Goal: Task Accomplishment & Management: Use online tool/utility

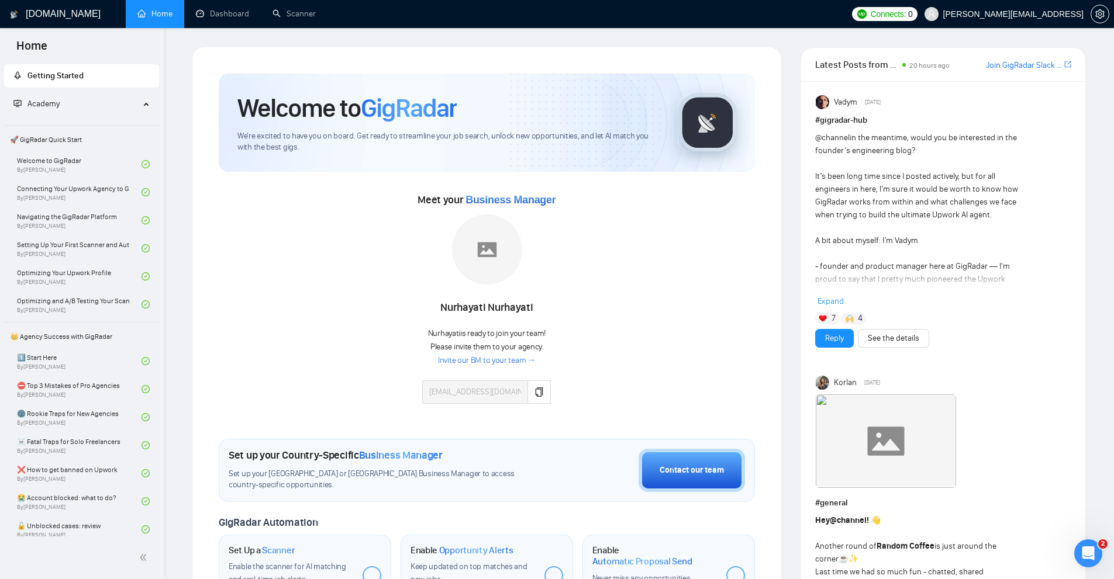
scroll to position [707, 0]
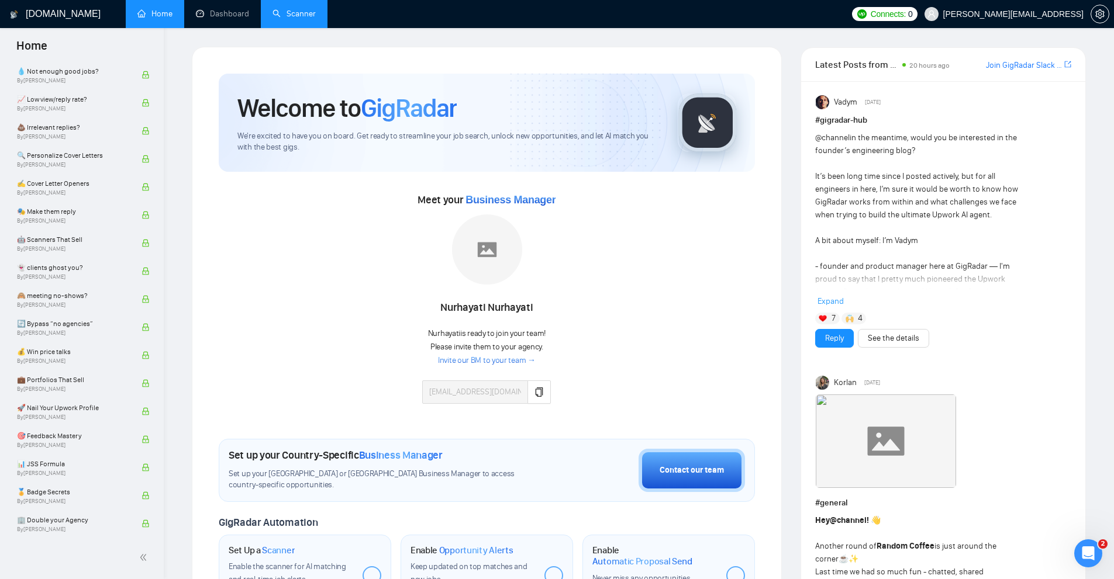
click at [316, 9] on link "Scanner" at bounding box center [293, 14] width 43 height 10
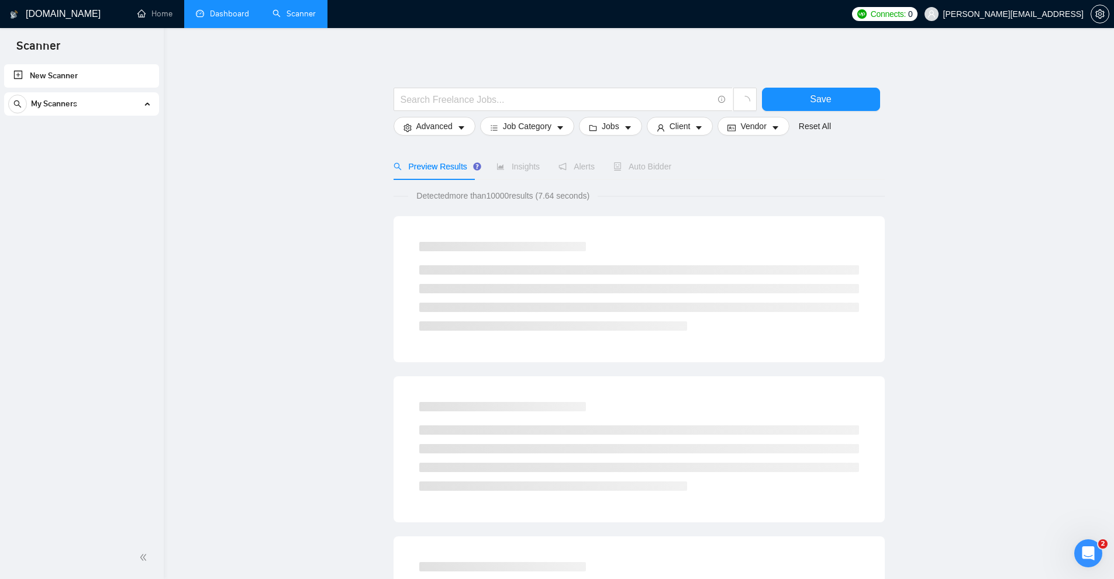
click at [203, 12] on link "Dashboard" at bounding box center [222, 14] width 53 height 10
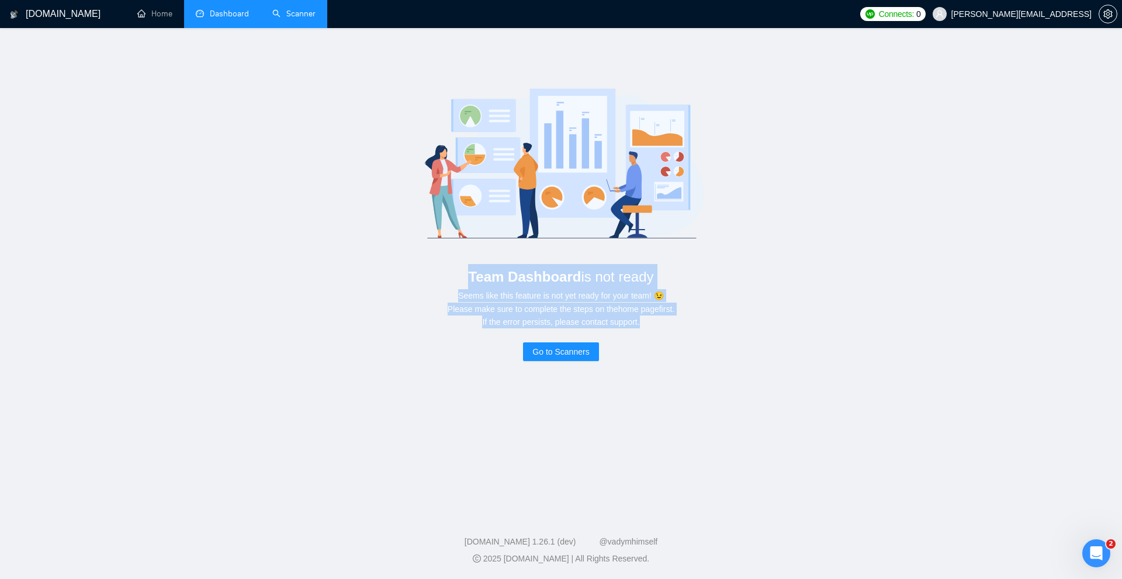
drag, startPoint x: 454, startPoint y: 269, endPoint x: 670, endPoint y: 328, distance: 223.6
click at [670, 328] on div "Team Dashboard is not ready Seems like this feature is not yet ready for your t…" at bounding box center [561, 218] width 1085 height 343
click at [670, 328] on div "Seems like this feature is not yet ready for your team! 😉 Please make sure to c…" at bounding box center [560, 308] width 1047 height 39
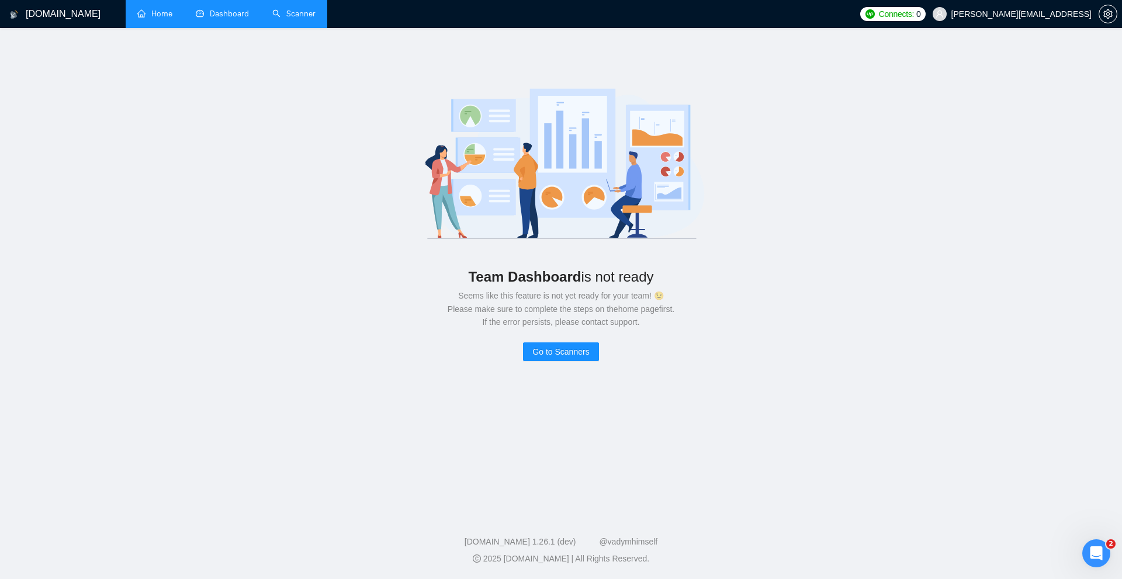
click at [144, 16] on link "Home" at bounding box center [154, 14] width 35 height 10
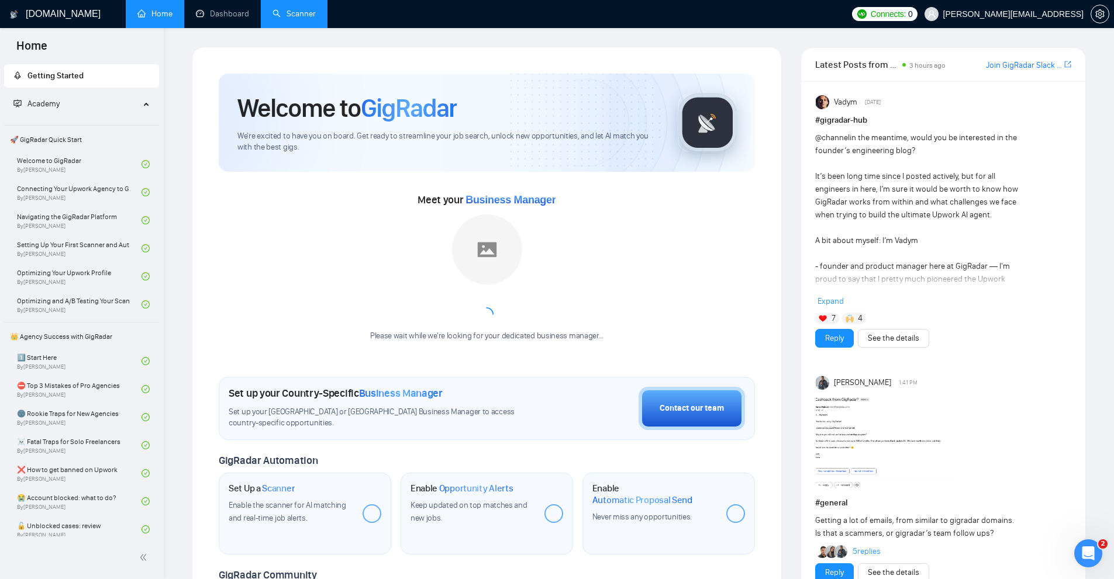
scroll to position [58, 0]
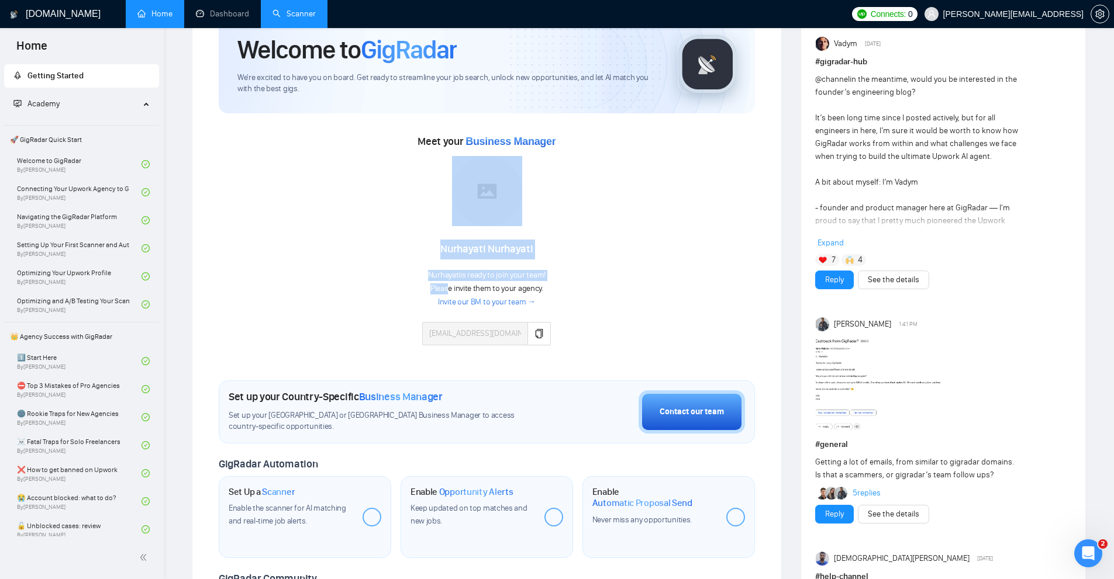
drag, startPoint x: 370, startPoint y: 280, endPoint x: 450, endPoint y: 292, distance: 80.4
click at [450, 292] on div "Meet your Business Manager [PERSON_NAME] is ready to join your team! Please inv…" at bounding box center [487, 244] width 536 height 225
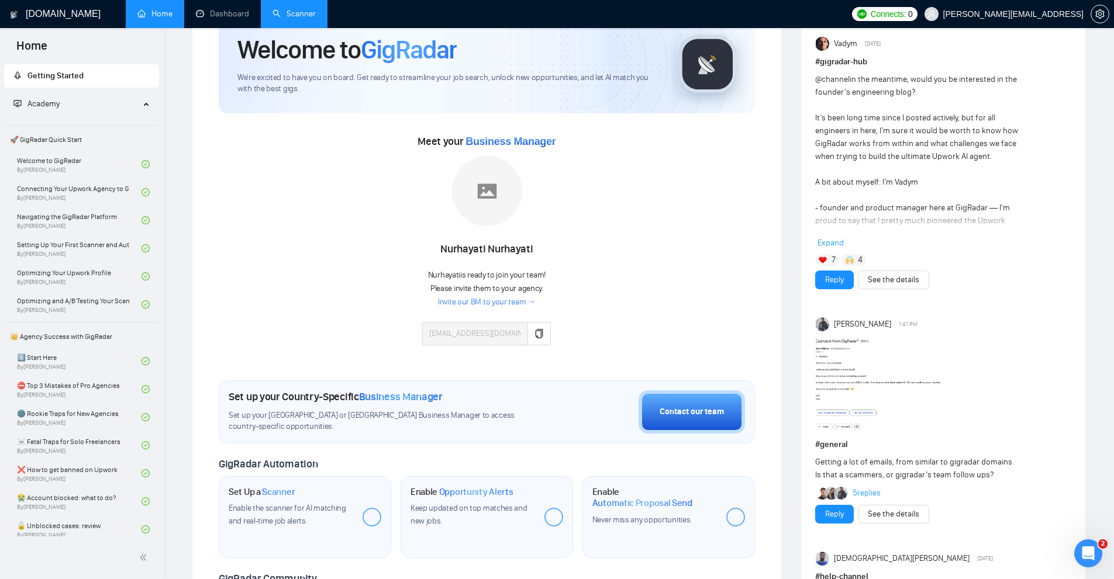
click at [631, 283] on div "Meet your Business Manager [PERSON_NAME] is ready to join your team! Please inv…" at bounding box center [487, 244] width 536 height 225
click at [506, 299] on link "Invite our BM to your team →" at bounding box center [487, 302] width 98 height 11
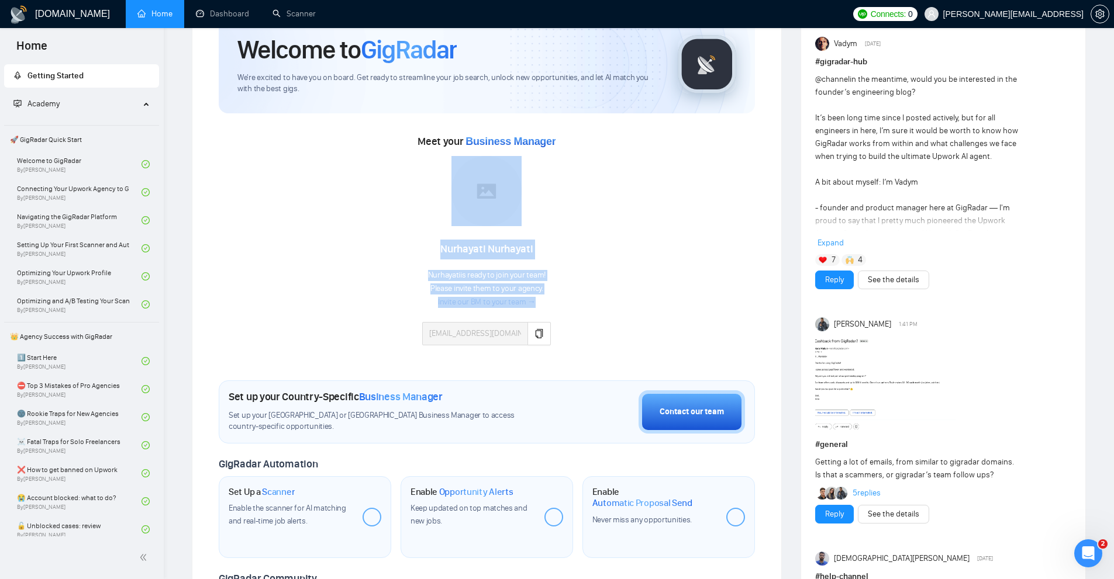
click at [520, 323] on div "Meet your Business Manager [PERSON_NAME] is ready to join your team! Please inv…" at bounding box center [487, 244] width 536 height 225
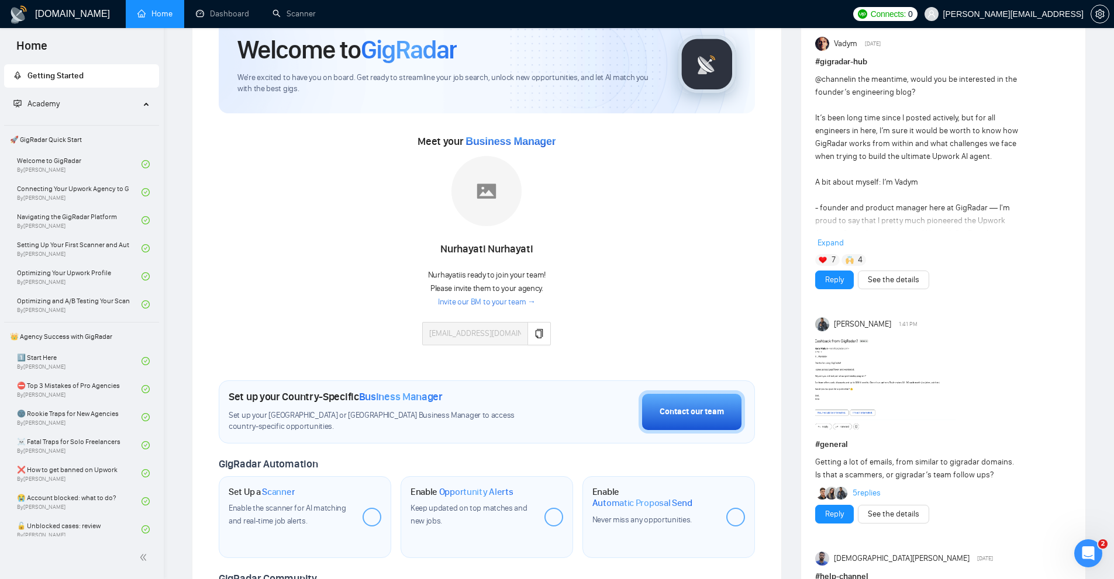
click at [609, 244] on div "Meet your Business Manager [PERSON_NAME] is ready to join your team! Please inv…" at bounding box center [487, 244] width 536 height 225
click at [294, 13] on link "Scanner" at bounding box center [293, 14] width 43 height 10
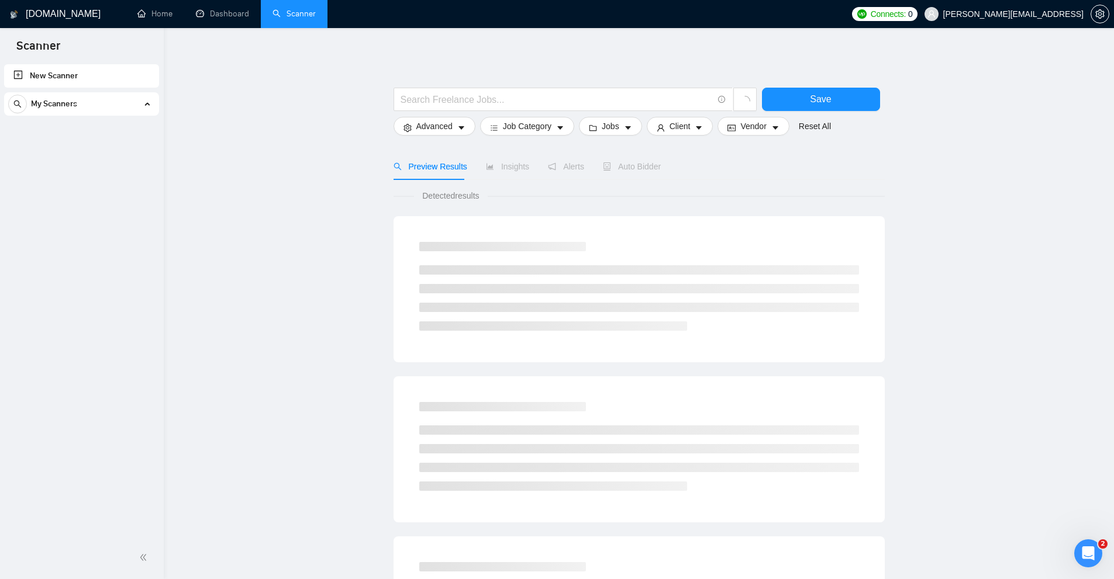
click at [153, 106] on div "My Scanners" at bounding box center [81, 103] width 147 height 23
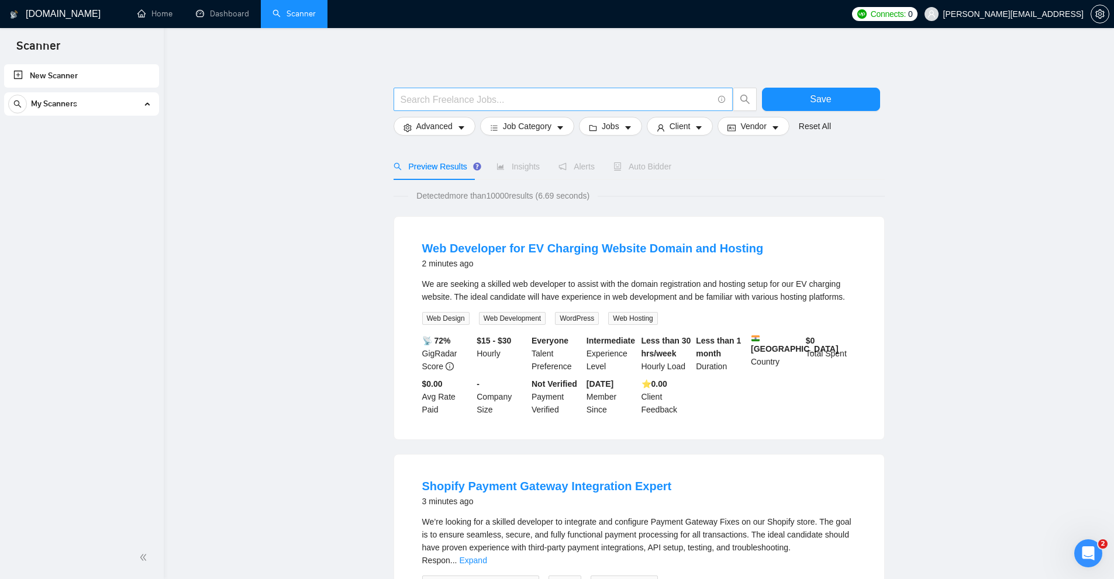
click at [493, 108] on span at bounding box center [562, 99] width 339 height 23
click at [498, 98] on input "text" at bounding box center [556, 99] width 312 height 15
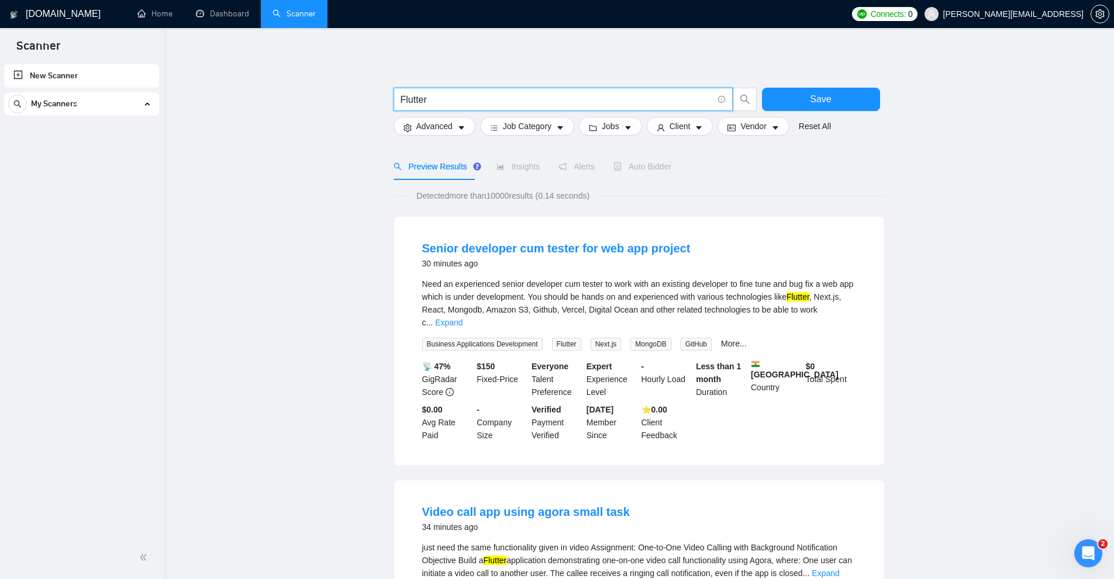
drag, startPoint x: 472, startPoint y: 98, endPoint x: 637, endPoint y: 199, distance: 193.4
click at [514, 93] on input "Flutter" at bounding box center [556, 99] width 312 height 15
click at [473, 91] on span "Flutter | dart" at bounding box center [562, 99] width 339 height 23
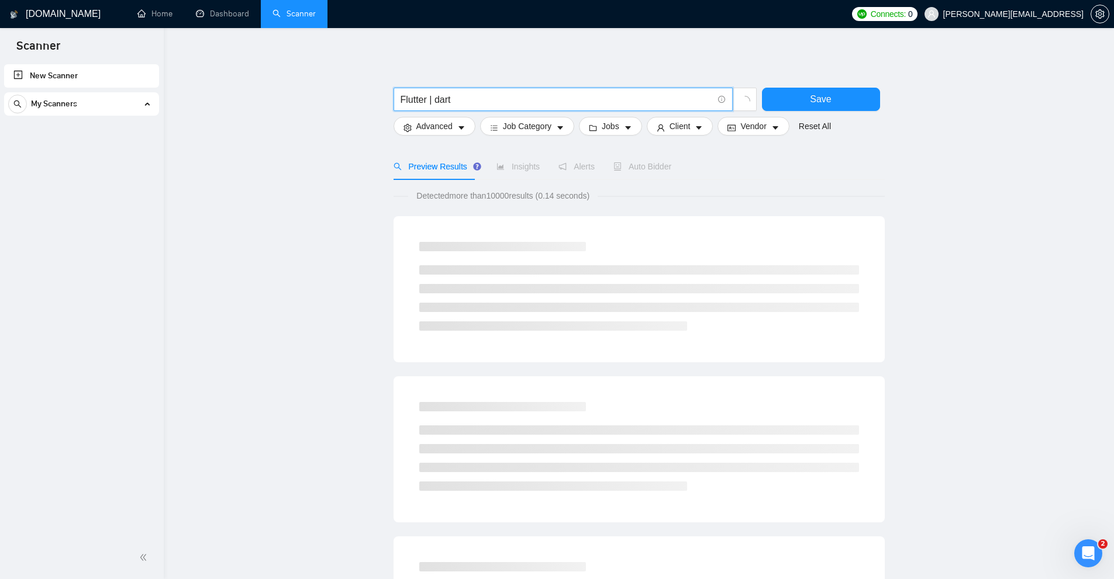
drag, startPoint x: 470, startPoint y: 96, endPoint x: 373, endPoint y: 94, distance: 97.1
click at [373, 94] on main "Flutter | dart Save Advanced Job Category Jobs Client Vendor Reset All Preview …" at bounding box center [638, 539] width 912 height 984
click at [469, 95] on input "Flutter | dart" at bounding box center [556, 99] width 312 height 15
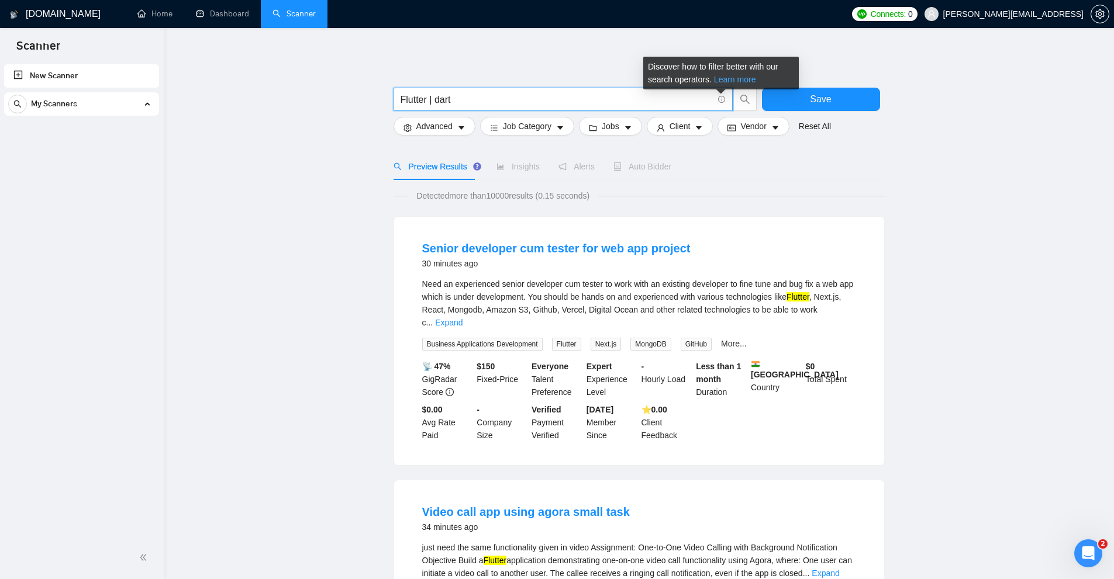
click at [724, 82] on link "Learn more" at bounding box center [735, 79] width 42 height 9
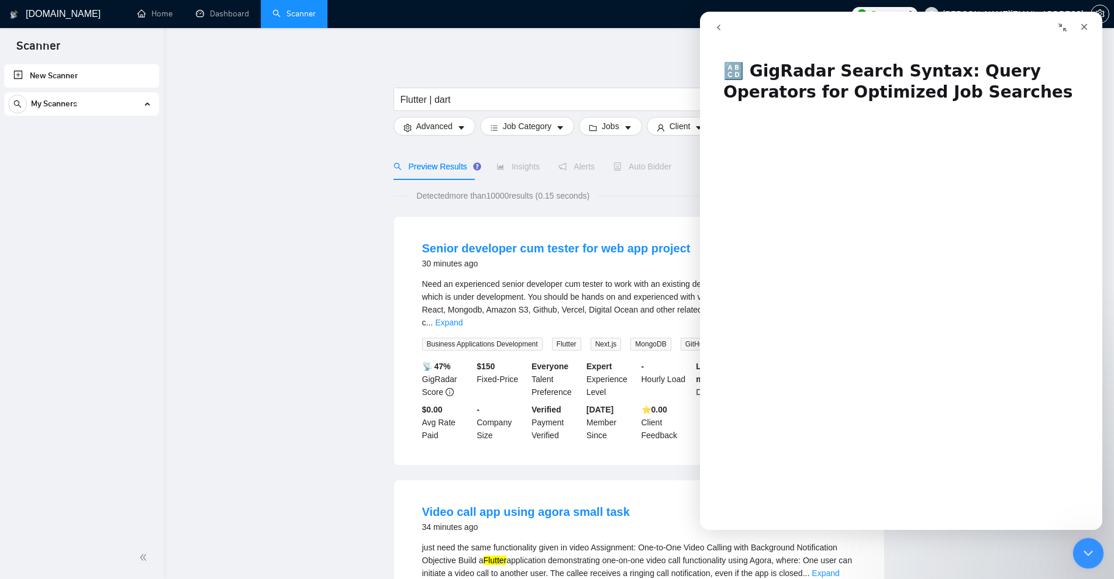
click at [1083, 542] on div "Close Intercom Messenger" at bounding box center [1086, 552] width 28 height 28
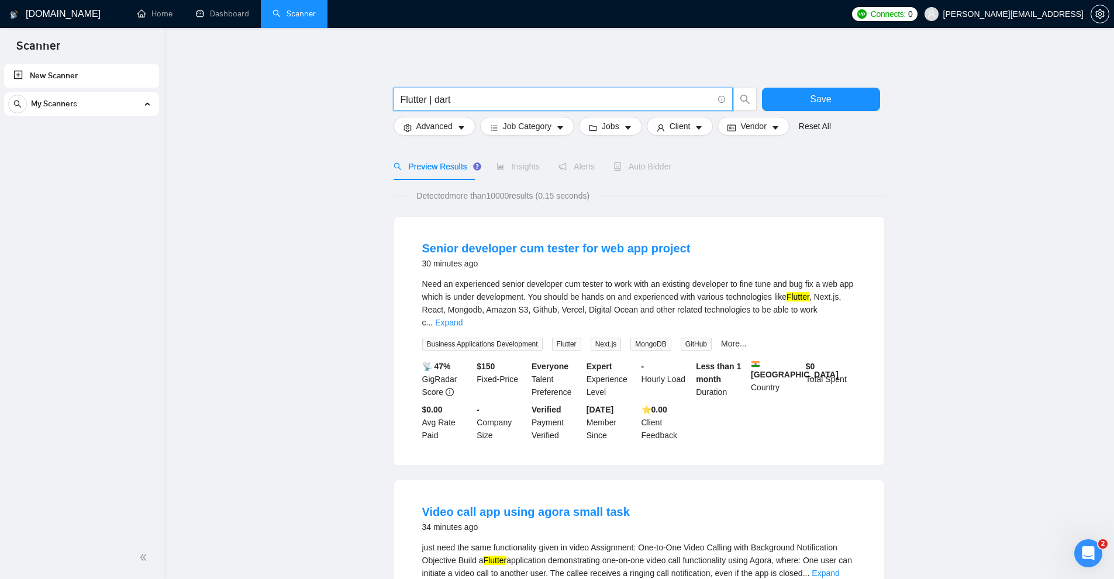
click at [530, 95] on input "Flutter | dart" at bounding box center [556, 99] width 312 height 15
click at [438, 95] on input "(Flutter*) | dart" at bounding box center [556, 99] width 312 height 15
click at [434, 101] on input "(Flutter*) | dart" at bounding box center [556, 99] width 312 height 15
drag, startPoint x: 428, startPoint y: 99, endPoint x: 435, endPoint y: 98, distance: 7.7
click at [435, 98] on input "(Flutter*) | dart" at bounding box center [556, 99] width 312 height 15
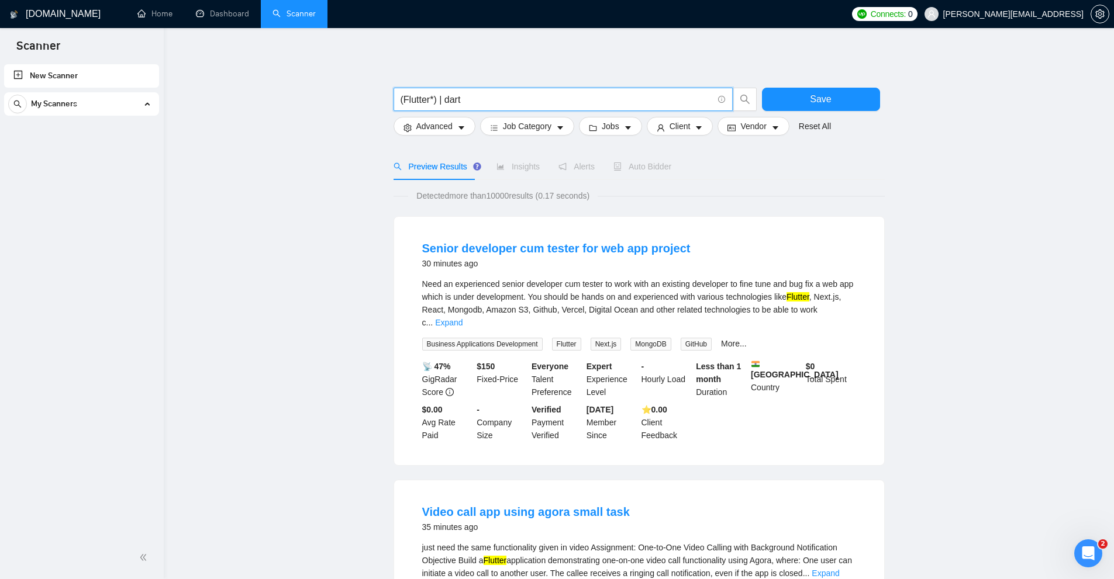
click at [435, 98] on input "(Flutter*) | dart" at bounding box center [556, 99] width 312 height 15
click at [437, 96] on input "(Flutter*) | dart" at bounding box center [556, 99] width 312 height 15
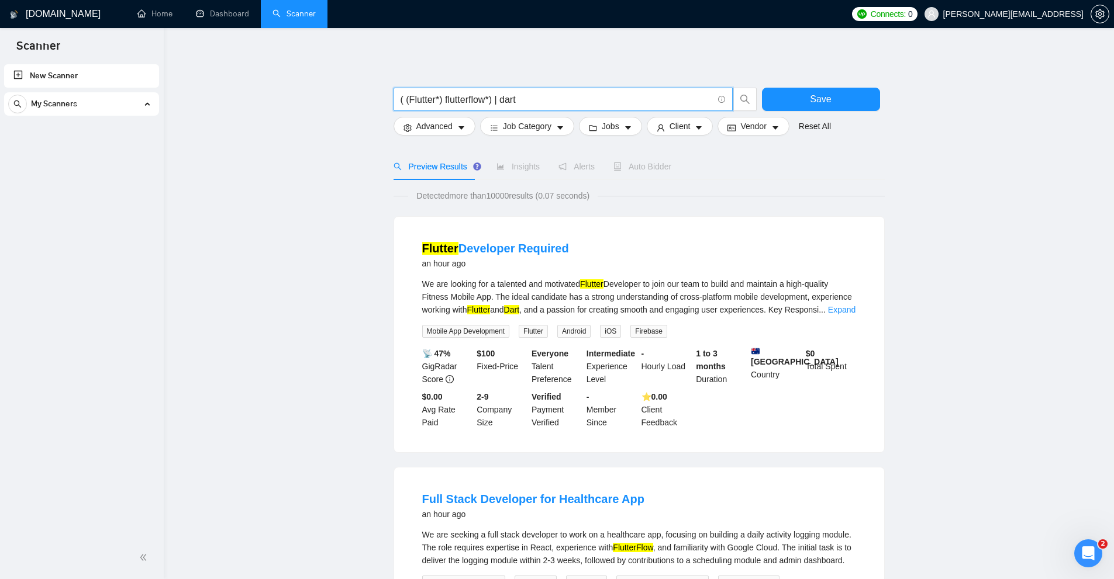
click at [469, 102] on input "( (Flutter*) flutterflow*) | dart" at bounding box center [556, 99] width 312 height 15
type input "( (Flutter*) flutterflow*) | dart"
click at [434, 122] on span "Advanced" at bounding box center [434, 126] width 36 height 13
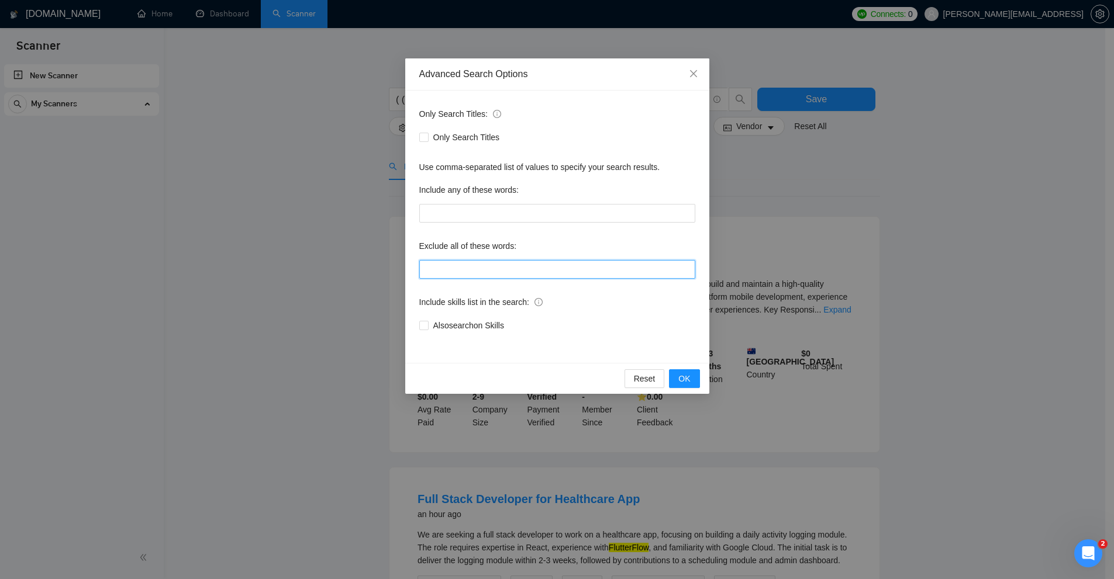
click at [448, 268] on input "text" at bounding box center [557, 269] width 276 height 19
paste input "flutterflow"
type input "flutterflow"
click at [859, 215] on div "Advanced Search Options Only Search Titles: Only Search Titles Use comma-separa…" at bounding box center [557, 289] width 1114 height 579
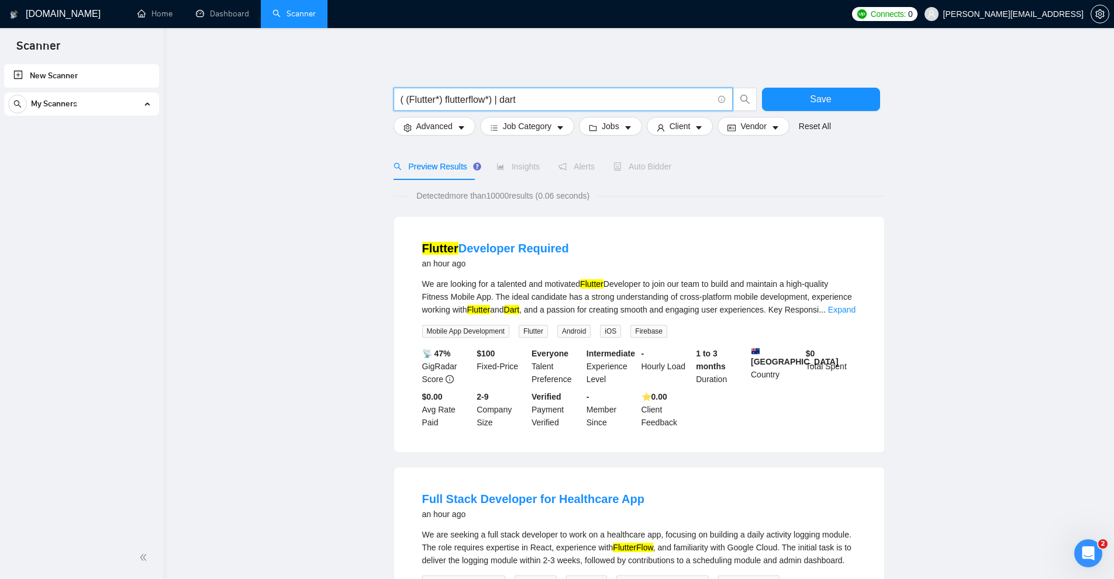
drag, startPoint x: 487, startPoint y: 101, endPoint x: 458, endPoint y: 101, distance: 28.6
click at [465, 101] on input "( (Flutter*) flutterflow*) | dart" at bounding box center [556, 99] width 312 height 15
click at [414, 102] on input "( (Flutter*) flutterflow*) | dart" at bounding box center [556, 99] width 312 height 15
drag, startPoint x: 414, startPoint y: 102, endPoint x: 429, endPoint y: 104, distance: 15.3
click at [424, 106] on input "( (Flutter*) flutterflow*) | dart" at bounding box center [556, 99] width 312 height 15
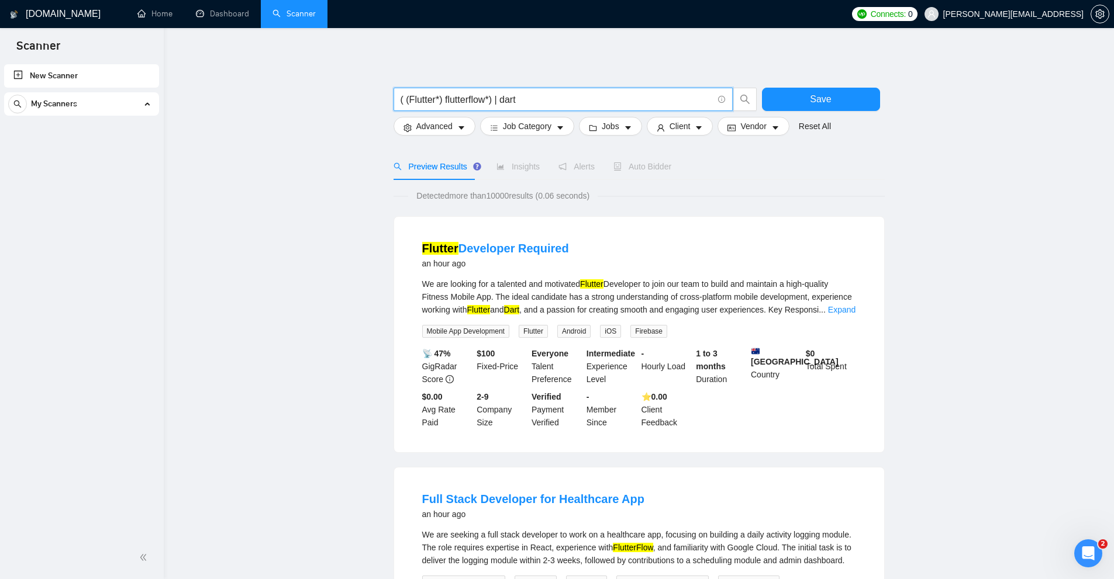
click at [441, 98] on input "( (Flutter*) flutterflow*) | dart" at bounding box center [556, 99] width 312 height 15
click at [446, 97] on input "( (Flutter*) flutterflow*) | dart" at bounding box center [556, 99] width 312 height 15
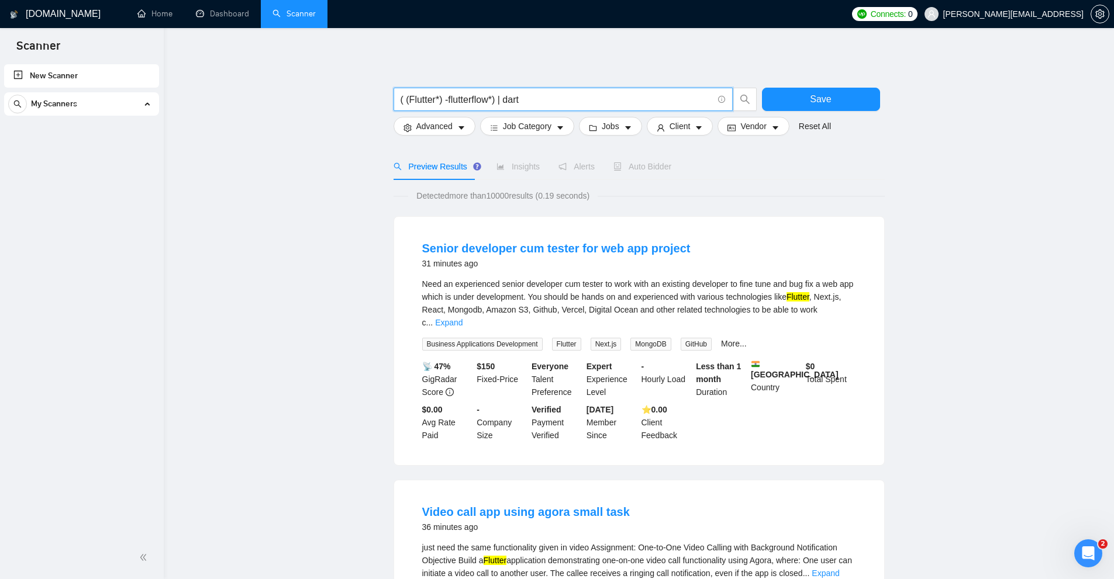
click at [445, 101] on input "( (Flutter*) -flutterflow*) | dart" at bounding box center [556, 99] width 312 height 15
type input "( (Flutter*) -flutterflow*) | dart"
click at [453, 120] on button "Advanced" at bounding box center [434, 126] width 82 height 19
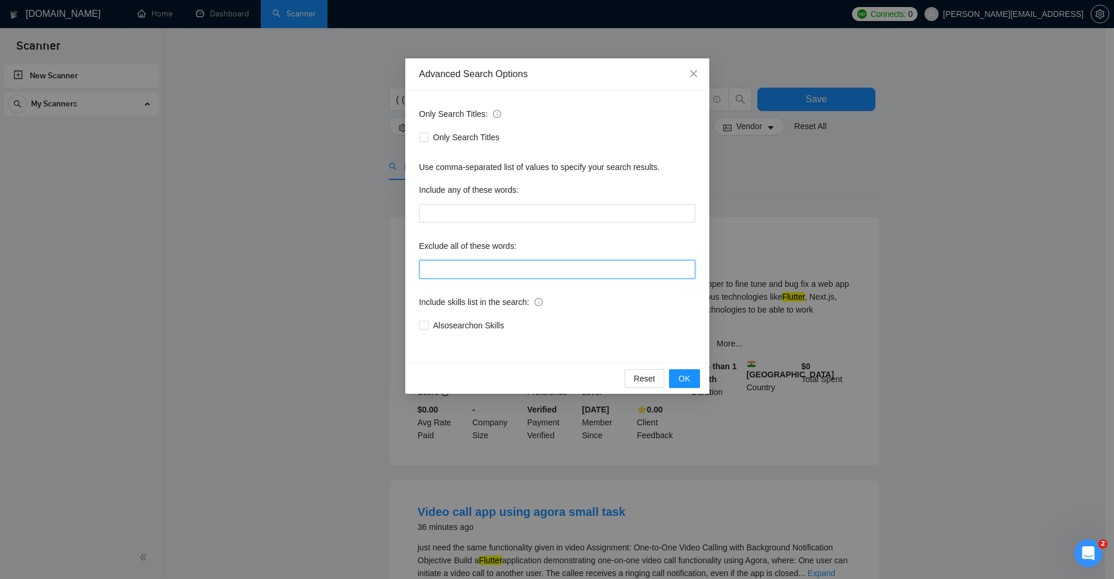
click at [464, 262] on input "text" at bounding box center [557, 269] width 276 height 19
click at [461, 268] on input "text" at bounding box center [557, 269] width 276 height 19
paste input "flutterflow"
click at [423, 264] on input "flutterflow*)" at bounding box center [557, 269] width 276 height 19
type input "(flutterflow*)"
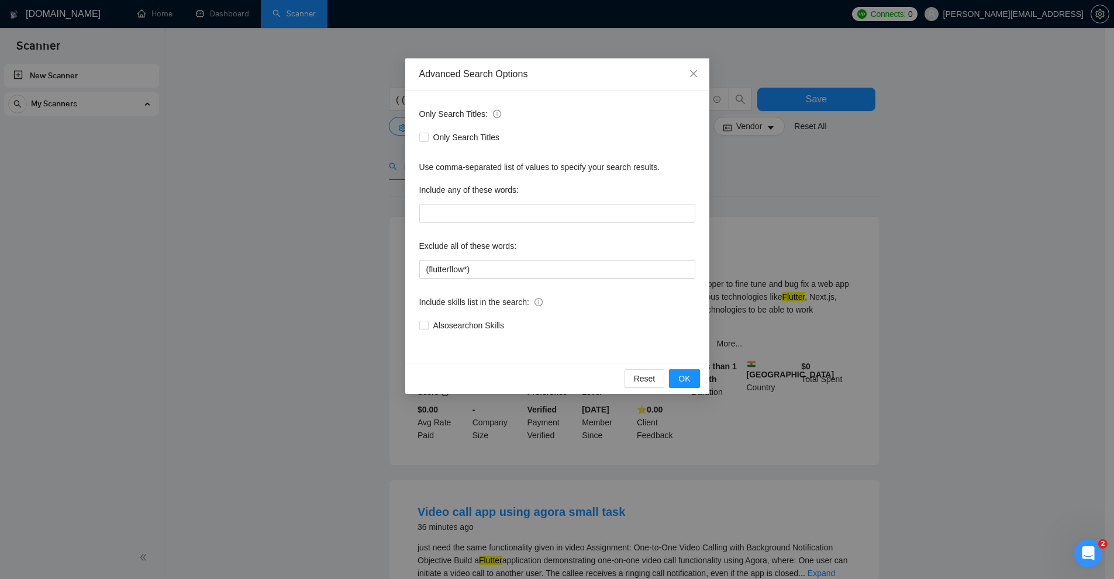
click at [1007, 219] on div "Advanced Search Options Only Search Titles: Only Search Titles Use comma-separa…" at bounding box center [557, 289] width 1114 height 579
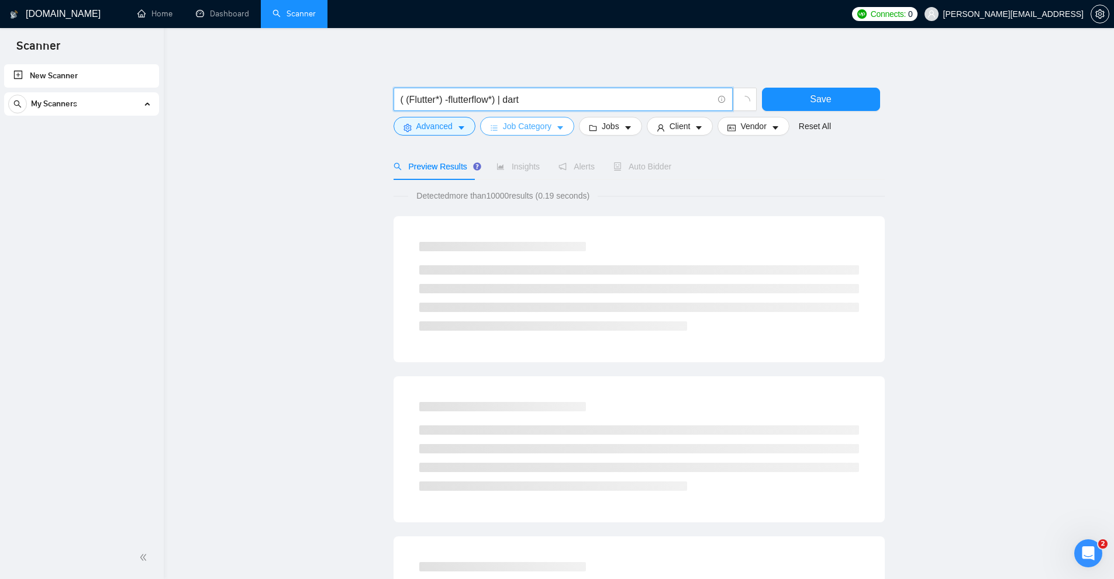
drag, startPoint x: 441, startPoint y: 101, endPoint x: 494, endPoint y: 119, distance: 55.6
click at [494, 119] on form "( (Flutter*) -flutterflow*) | dart Save Advanced Job Category Jobs Client Vendo…" at bounding box center [638, 108] width 491 height 65
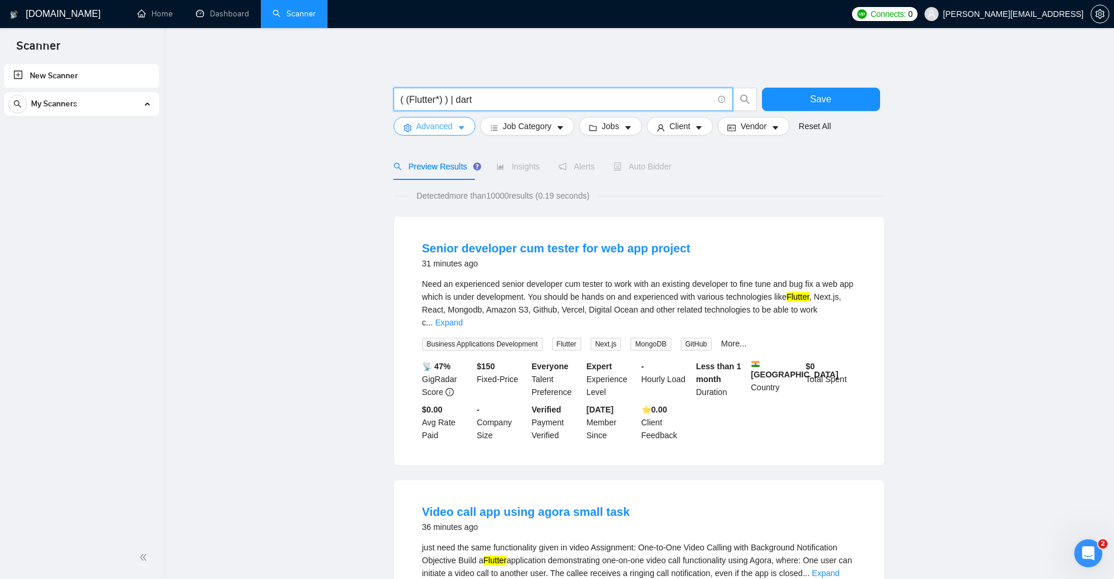
click at [444, 125] on span "Advanced" at bounding box center [434, 126] width 36 height 13
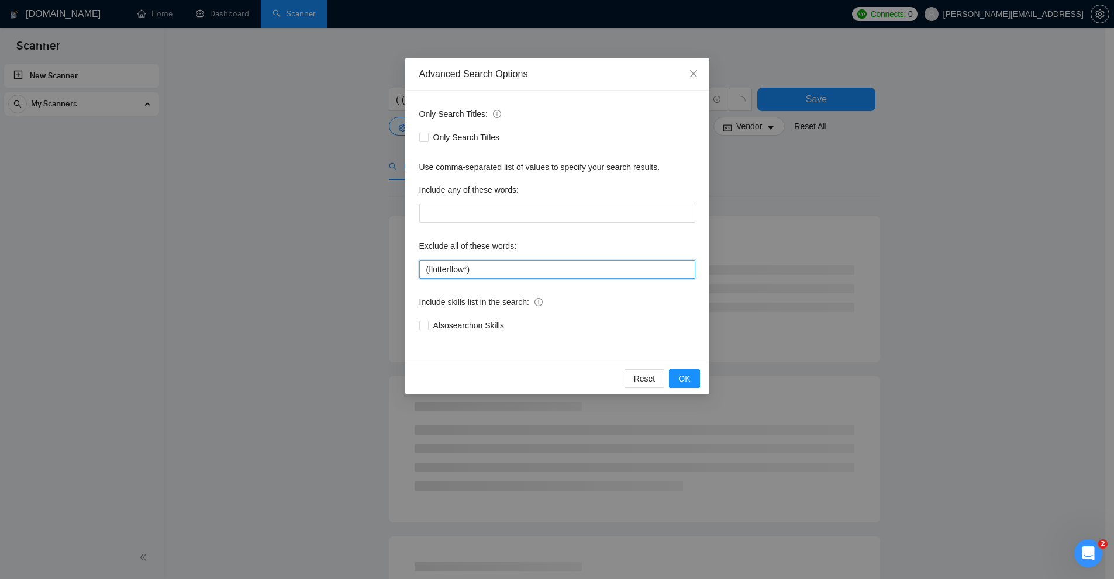
drag, startPoint x: 493, startPoint y: 272, endPoint x: 343, endPoint y: 280, distance: 149.8
click at [206, 276] on div "Advanced Search Options Only Search Titles: Only Search Titles Use comma-separa…" at bounding box center [557, 289] width 1114 height 579
click at [877, 246] on div "Advanced Search Options Only Search Titles: Only Search Titles Use comma-separa…" at bounding box center [557, 289] width 1114 height 579
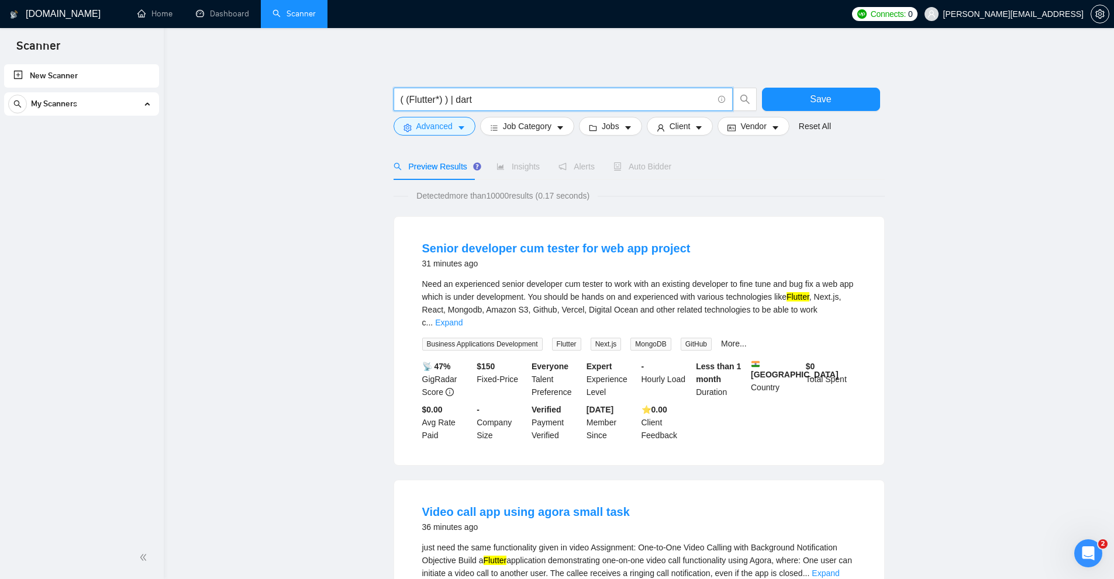
drag, startPoint x: 454, startPoint y: 98, endPoint x: 584, endPoint y: 109, distance: 130.2
click at [579, 105] on input "( (Flutter*) ) | dart" at bounding box center [556, 99] width 312 height 15
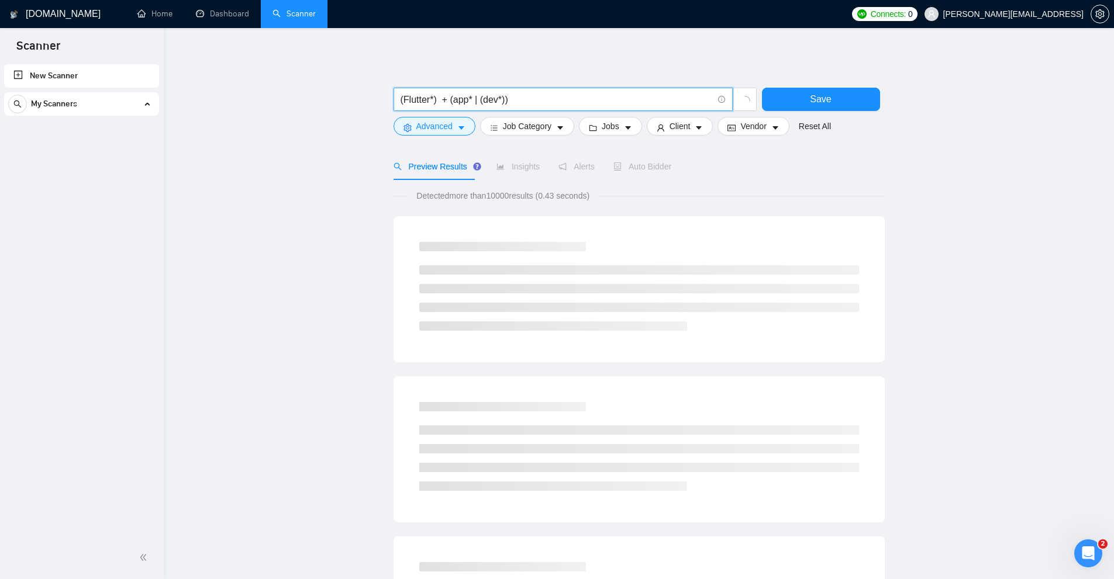
click at [472, 95] on input "(Flutter*) + (app* | (dev*))" at bounding box center [556, 99] width 312 height 15
drag, startPoint x: 436, startPoint y: 98, endPoint x: 174, endPoint y: 98, distance: 262.5
click at [174, 98] on div "GigRadar.io Home Dashboard Scanner Connects: 0 manuel.constantin@datasap.ai (Fl…" at bounding box center [639, 560] width 950 height 1121
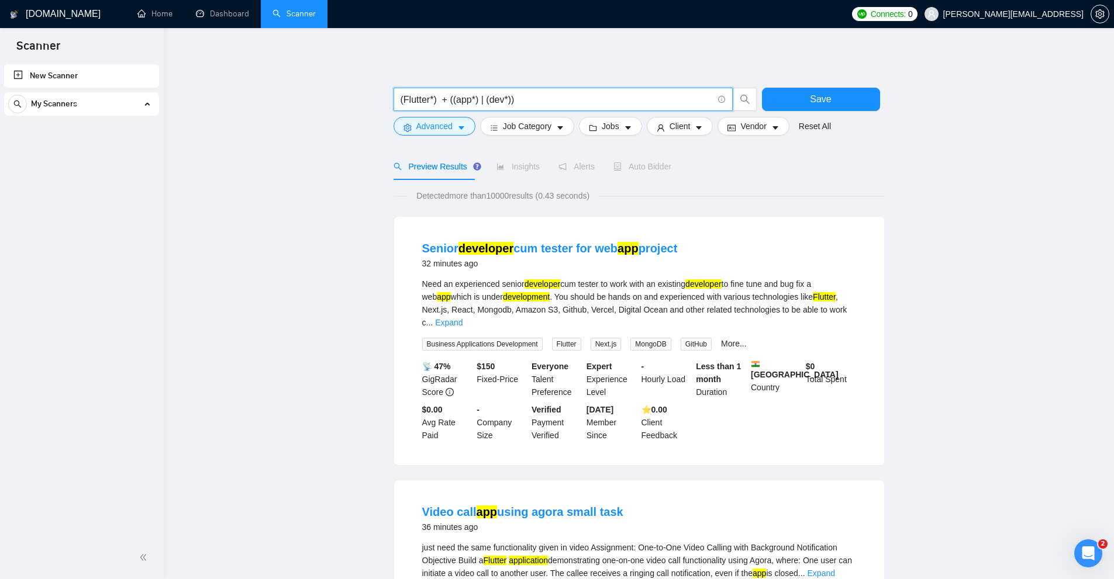
click at [428, 103] on input "(Flutter*) + ((app*) | (dev*))" at bounding box center [556, 99] width 312 height 15
drag, startPoint x: 447, startPoint y: 100, endPoint x: 601, endPoint y: 103, distance: 154.3
click at [601, 103] on input "(Flutter*) + ((app*) | (dev*))" at bounding box center [556, 99] width 312 height 15
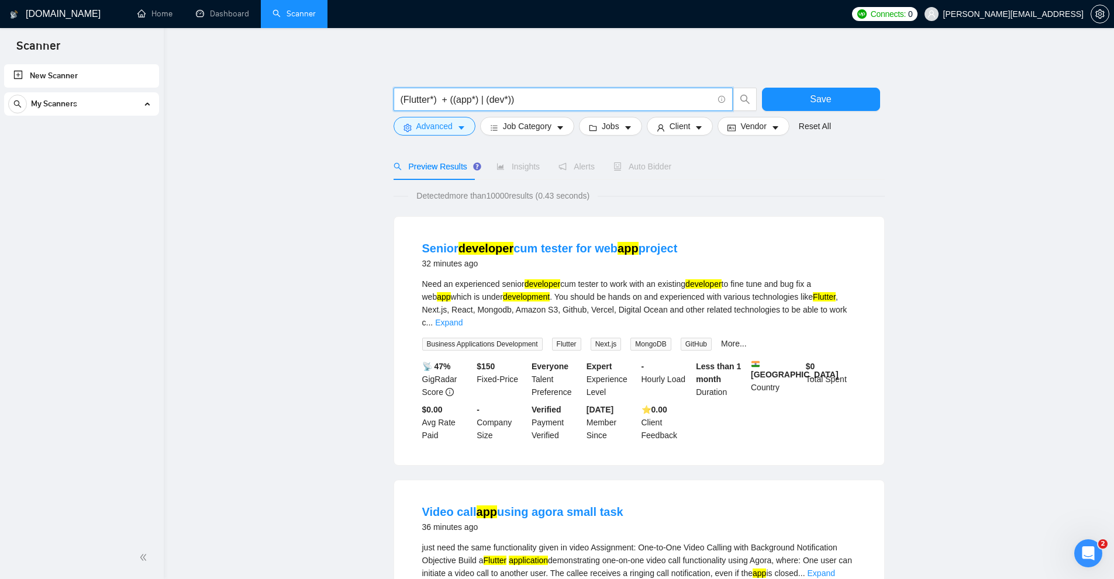
click at [457, 99] on input "(Flutter*) + ((app*) | (dev*))" at bounding box center [556, 99] width 312 height 15
click at [490, 98] on input "(Flutter*) + ((app*) | (dev*))" at bounding box center [556, 99] width 312 height 15
drag, startPoint x: 434, startPoint y: 101, endPoint x: 378, endPoint y: 98, distance: 56.7
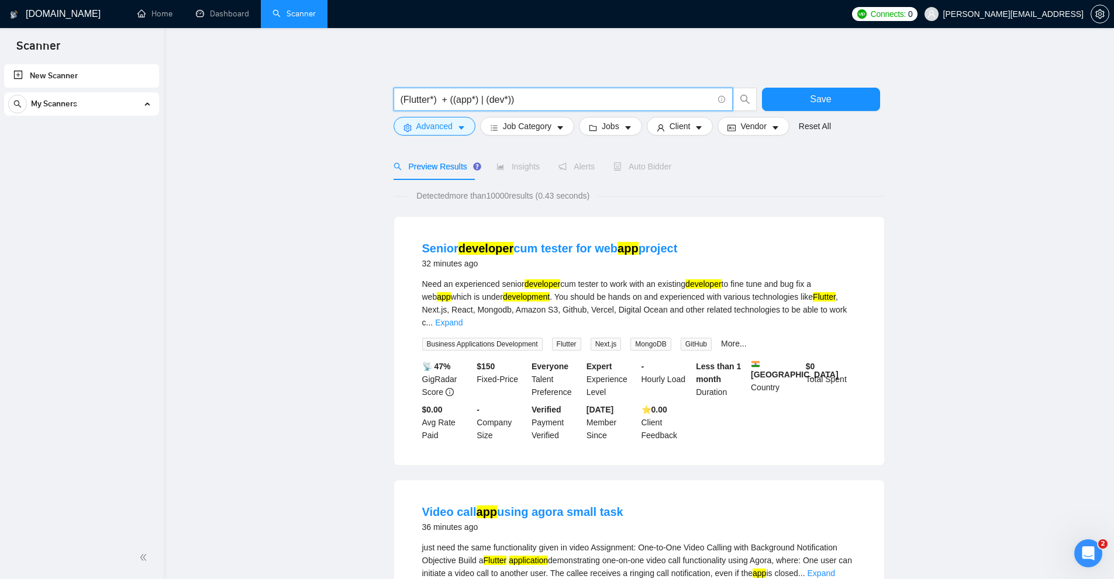
drag, startPoint x: 452, startPoint y: 98, endPoint x: 506, endPoint y: 90, distance: 55.0
click at [506, 90] on span "(Flutter*) + ((app*) | (dev*))" at bounding box center [562, 99] width 339 height 23
click at [460, 92] on input "(Flutter*) + ((app*) | (dev*))" at bounding box center [556, 99] width 312 height 15
drag, startPoint x: 450, startPoint y: 97, endPoint x: 863, endPoint y: 113, distance: 413.6
click at [863, 113] on div "(Flutter*) + ((app*) | (dev*)) Save" at bounding box center [636, 102] width 491 height 29
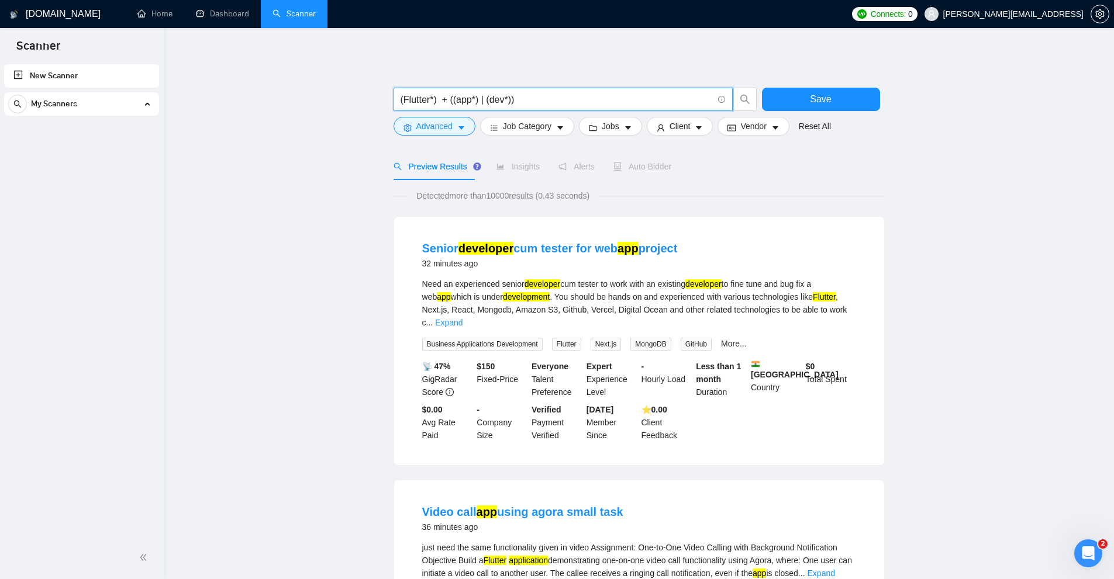
paste input "(dev*) | (engineer*) | (expert*) | (specialist*) | (professional*) | (team*) | …"
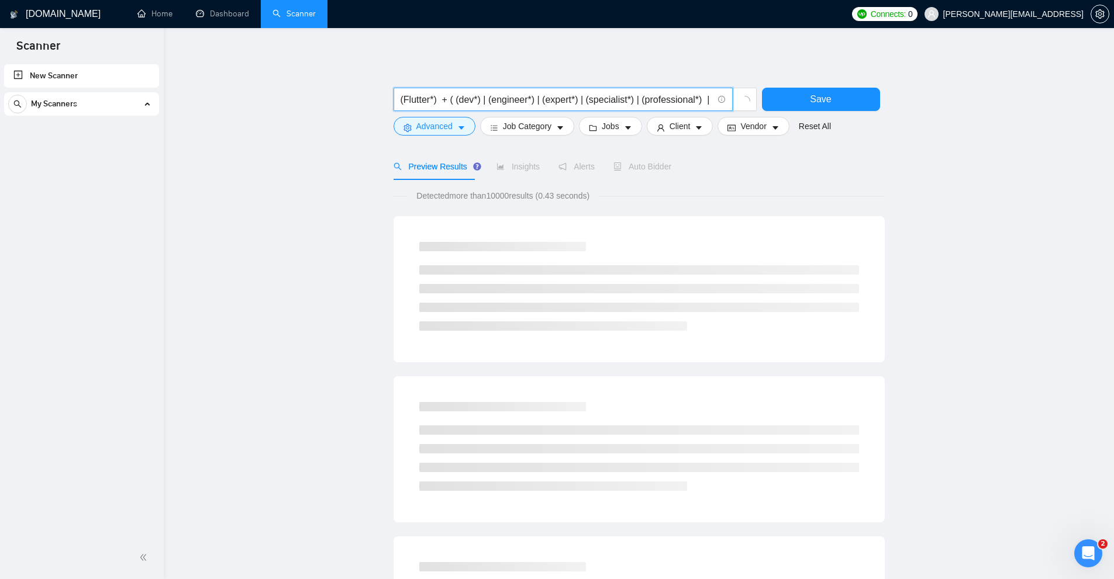
click at [458, 101] on input "(Flutter*) + ( (dev*) | (engineer*) | (expert*) | (specialist*) | (professional…" at bounding box center [556, 99] width 312 height 15
drag, startPoint x: 430, startPoint y: 95, endPoint x: 404, endPoint y: 98, distance: 25.2
click at [404, 98] on input "(Flutter*) + ( (app*) (dev*) | (engineer*) | (expert*) | (specialist*) | (profe…" at bounding box center [556, 99] width 312 height 15
click at [468, 98] on input "(Flutter*) + ( (app*) (dev*) | (engineer*) | (expert*) | (specialist*) | (profe…" at bounding box center [556, 99] width 312 height 15
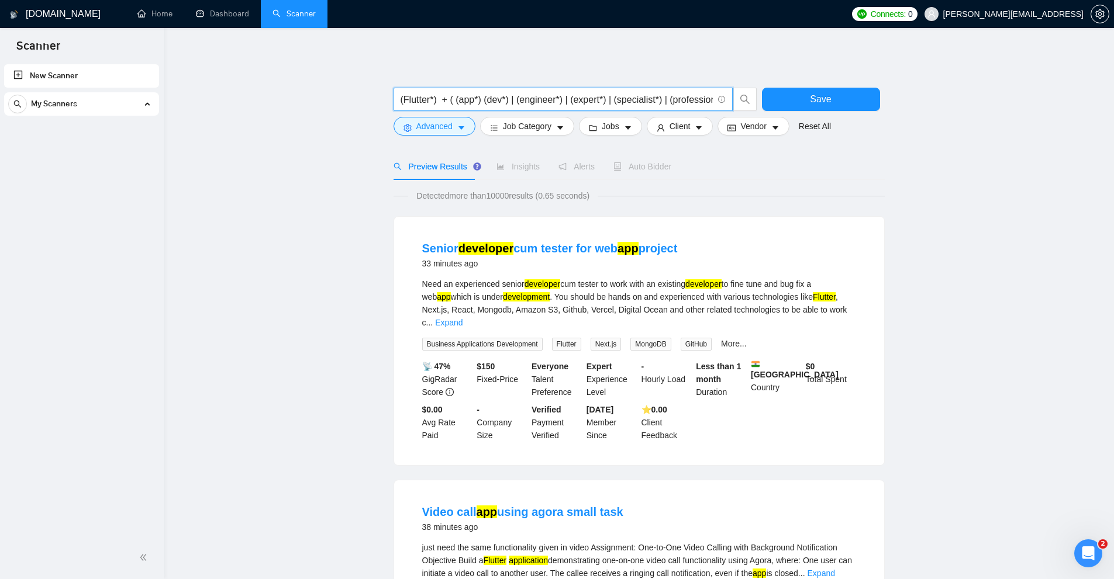
drag, startPoint x: 455, startPoint y: 99, endPoint x: 482, endPoint y: 96, distance: 26.4
click at [482, 96] on input "(Flutter*) + ( (app*) (dev*) | (engineer*) | (expert*) | (specialist*) | (profe…" at bounding box center [556, 99] width 312 height 15
click at [431, 99] on input "(Flutter*) + ( (app*) (dev*) | (engineer*) | (expert*) | (specialist*) | (profe…" at bounding box center [556, 99] width 312 height 15
drag, startPoint x: 487, startPoint y: 95, endPoint x: 528, endPoint y: 98, distance: 41.0
click at [528, 97] on input "(Flutter*) + ( (app*) (dev*) | (engineer*) | (expert*) | (specialist*) | (profe…" at bounding box center [556, 99] width 312 height 15
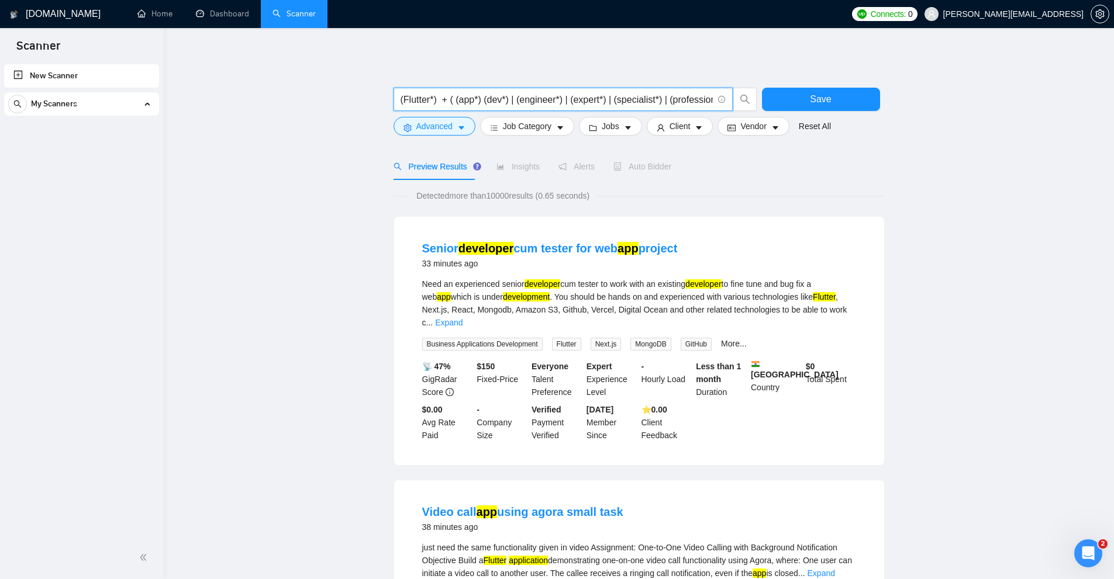
click at [546, 100] on input "(Flutter*) + ( (app*) (dev*) | (engineer*) | (expert*) | (specialist*) | (profe…" at bounding box center [556, 99] width 312 height 15
drag, startPoint x: 518, startPoint y: 98, endPoint x: 556, endPoint y: 98, distance: 38.0
click at [551, 97] on input "(Flutter*) + ( (app*) (dev*) | (engineer*) | (expert*) | (specialist*) | (profe…" at bounding box center [556, 99] width 312 height 15
drag, startPoint x: 600, startPoint y: 100, endPoint x: 621, endPoint y: 98, distance: 20.5
click at [618, 99] on input "(Flutter*) + ( (app*) (dev*) | (engineer*) | (expert*) | (specialist*) | (profe…" at bounding box center [556, 99] width 312 height 15
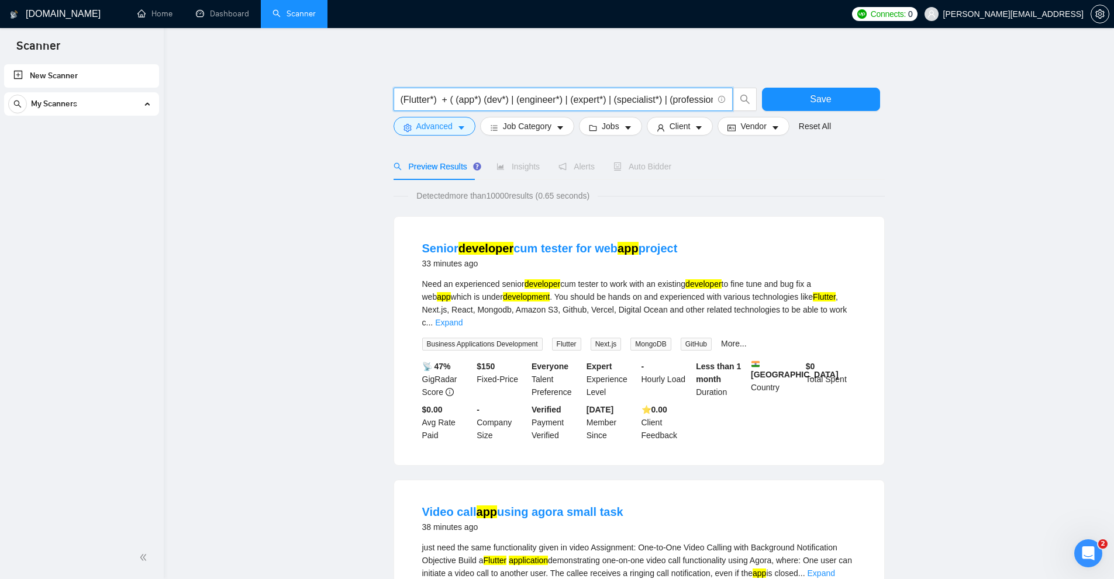
click at [434, 95] on input "(Flutter*) + ( (app*) (dev*) | (engineer*) | (expert*) | (specialist*) | (profe…" at bounding box center [556, 99] width 312 height 15
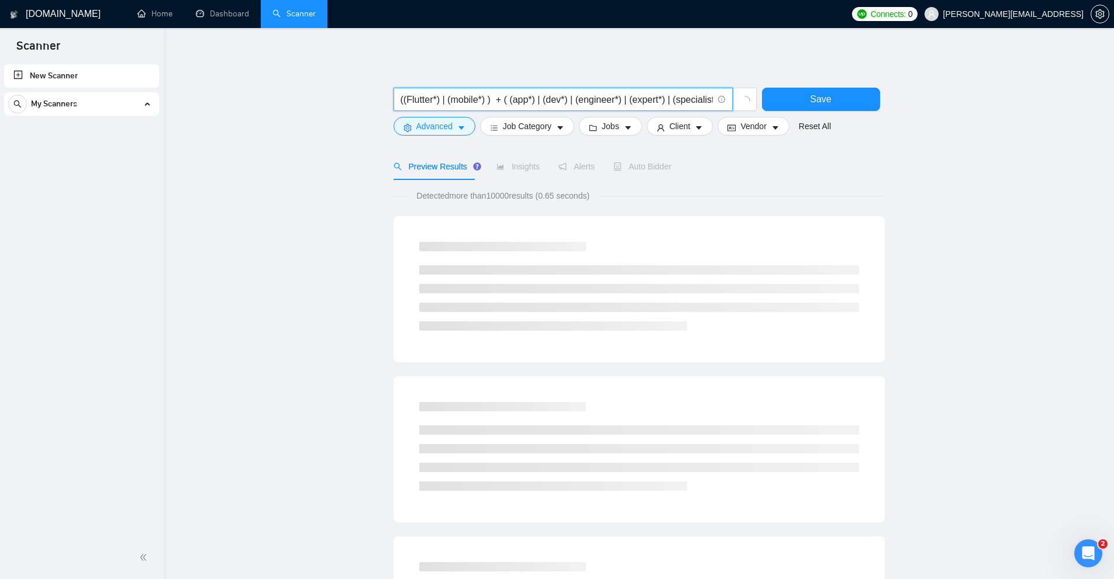
click at [495, 99] on input "((Flutter*) | (mobile*) ) + ( (app*) | (dev*) | (engineer*) | (expert*) | (spec…" at bounding box center [556, 99] width 312 height 15
drag, startPoint x: 492, startPoint y: 100, endPoint x: 506, endPoint y: 102, distance: 14.2
click at [514, 103] on input "((Flutter*) | (mobile*) ) ( (app*) | (dev*) | (engineer*) | (expert*) | (specia…" at bounding box center [556, 99] width 312 height 15
click at [506, 102] on input "((Flutter*) | (mobile*) ) ( (app*) | (dev*) | (engineer*) | (expert*) | (specia…" at bounding box center [556, 99] width 312 height 15
drag, startPoint x: 488, startPoint y: 99, endPoint x: 512, endPoint y: 97, distance: 24.0
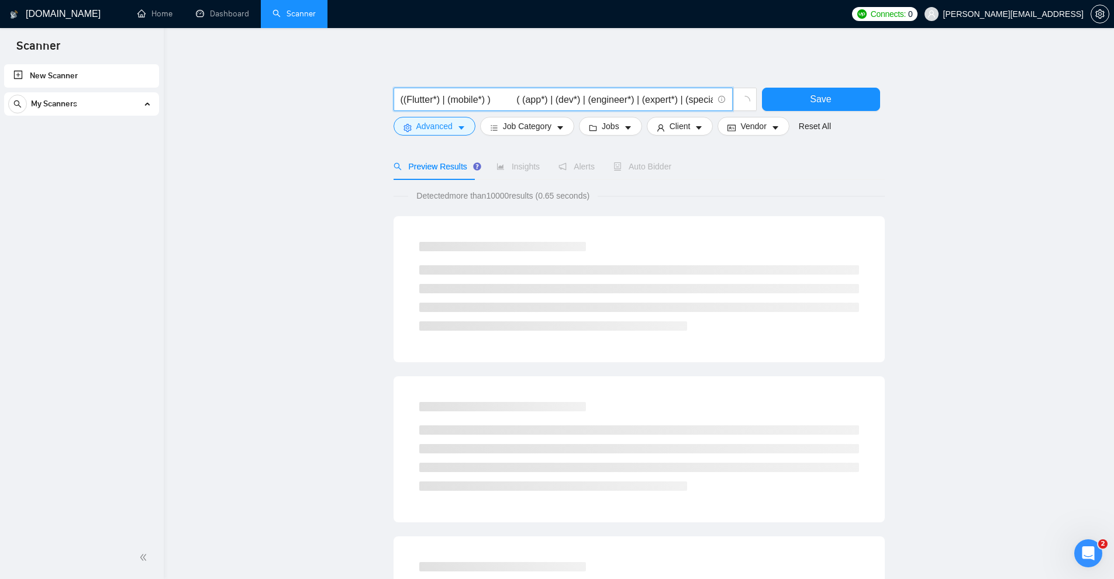
click at [512, 97] on input "((Flutter*) | (mobile*) ) ( (app*) | (dev*) | (engineer*) | (expert*) | (specia…" at bounding box center [556, 99] width 312 height 15
drag, startPoint x: 484, startPoint y: 99, endPoint x: 575, endPoint y: 98, distance: 90.6
click at [402, 96] on input "((Flutter*) | (mobile*) ) ( (app*) | (dev*) | (engineer*) | (expert*) | (specia…" at bounding box center [556, 99] width 312 height 15
click at [596, 94] on input "((Flutter*) | (mobile*) ) ( (app*) | (dev*) | (engineer*) | (expert*) | (specia…" at bounding box center [556, 99] width 312 height 15
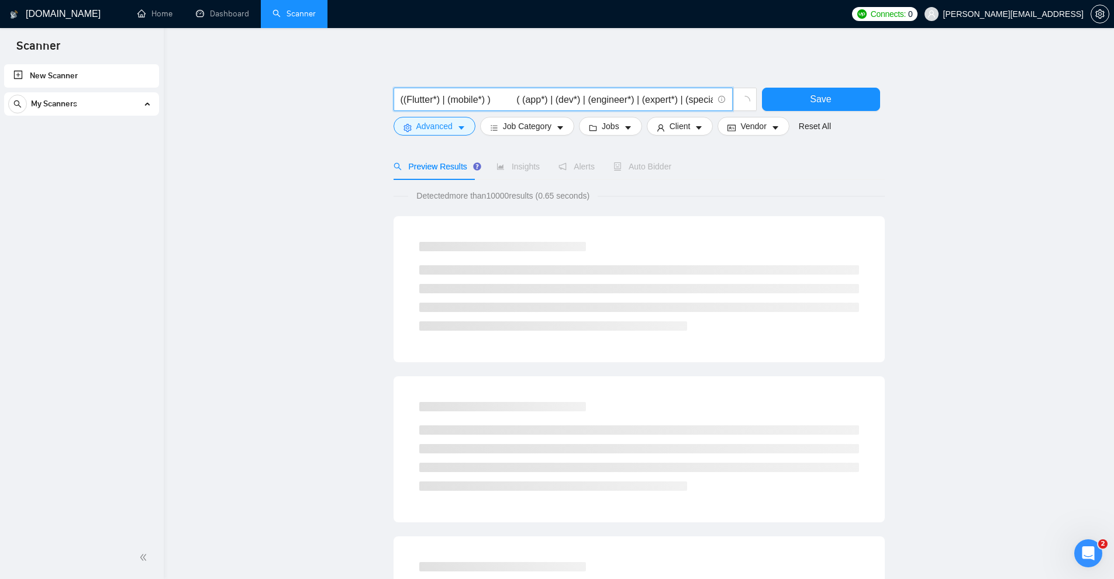
drag, startPoint x: 558, startPoint y: 102, endPoint x: 219, endPoint y: 119, distance: 339.5
click at [184, 117] on main "((Flutter*) | (mobile*) ) ( (app*) | (dev*) | (engineer*) | (expert*) | (specia…" at bounding box center [638, 539] width 912 height 984
type input "((Flutter*) | (mobile*) ) ( (app*) | (dev*) | (engineer*) | (expert*) | (specia…"
click at [512, 113] on div "((Flutter*) | (mobile*) ) ( (app*) | (dev*) | (engineer*) | (expert*) | (specia…" at bounding box center [575, 102] width 368 height 29
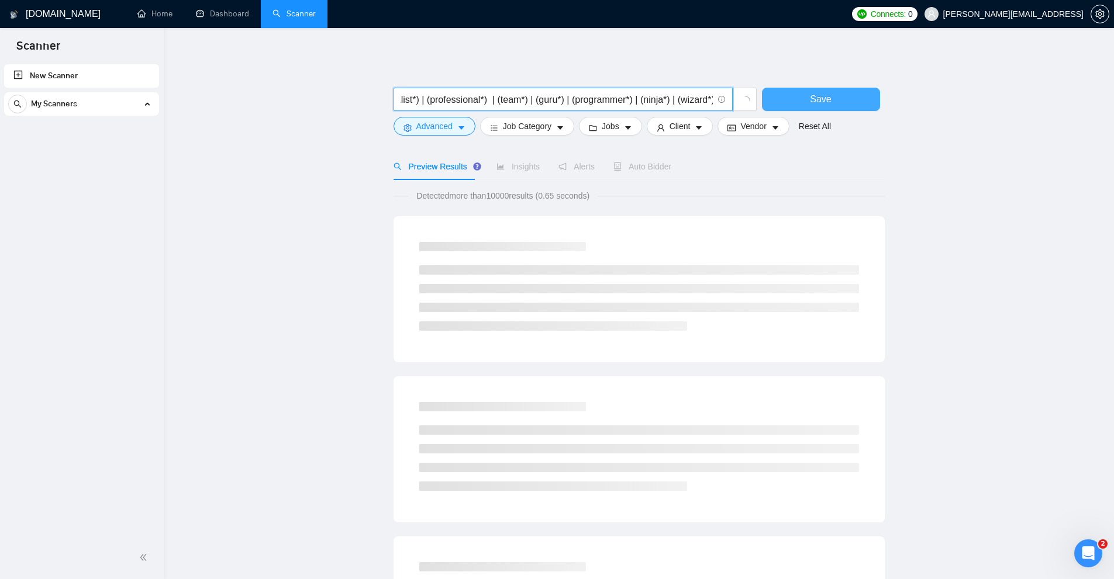
drag, startPoint x: 527, startPoint y: 103, endPoint x: 820, endPoint y: 109, distance: 292.3
click at [857, 109] on div "((Flutter*) | (mobile*) ) ( (app*) | (dev*) | (engineer*) | (expert*) | (specia…" at bounding box center [636, 102] width 491 height 29
click at [653, 92] on input "((Flutter*) | (mobile*) ) ( (app*) | (dev*) | (engineer*) | (expert*) | (specia…" at bounding box center [556, 99] width 312 height 15
drag, startPoint x: 553, startPoint y: 99, endPoint x: 238, endPoint y: 109, distance: 315.2
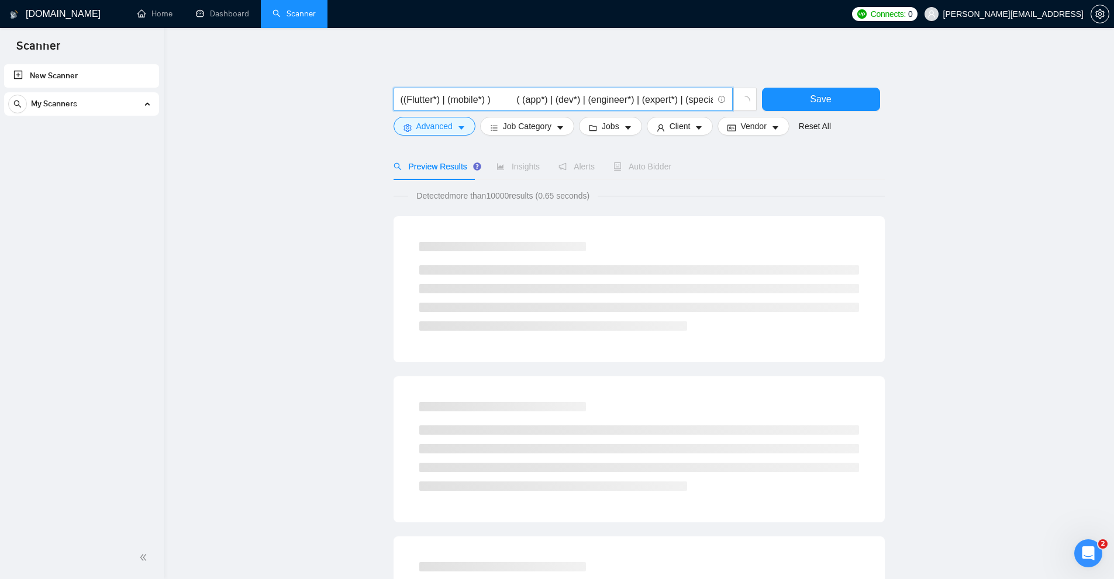
click at [214, 111] on main "((Flutter*) | (mobile*) ) ( (app*) | (dev*) | (engineer*) | (expert*) | (specia…" at bounding box center [638, 539] width 912 height 984
click at [393, 102] on span "((Flutter*) | (mobile*) ) ( (app*) | (dev*) | (engineer*) | (expert*) | (specia…" at bounding box center [562, 99] width 339 height 23
click at [489, 93] on input "((Flutter*) | (mobile*) ) ( (app*) | (dev*) | (engineer*) | (expert*) | (specia…" at bounding box center [556, 99] width 312 height 15
drag, startPoint x: 433, startPoint y: 101, endPoint x: 404, endPoint y: 101, distance: 28.6
click at [404, 101] on input "((Flutter*) | (mobile*) ) ( (app*) | (dev*) | (engineer*) | (expert*) | (specia…" at bounding box center [556, 99] width 312 height 15
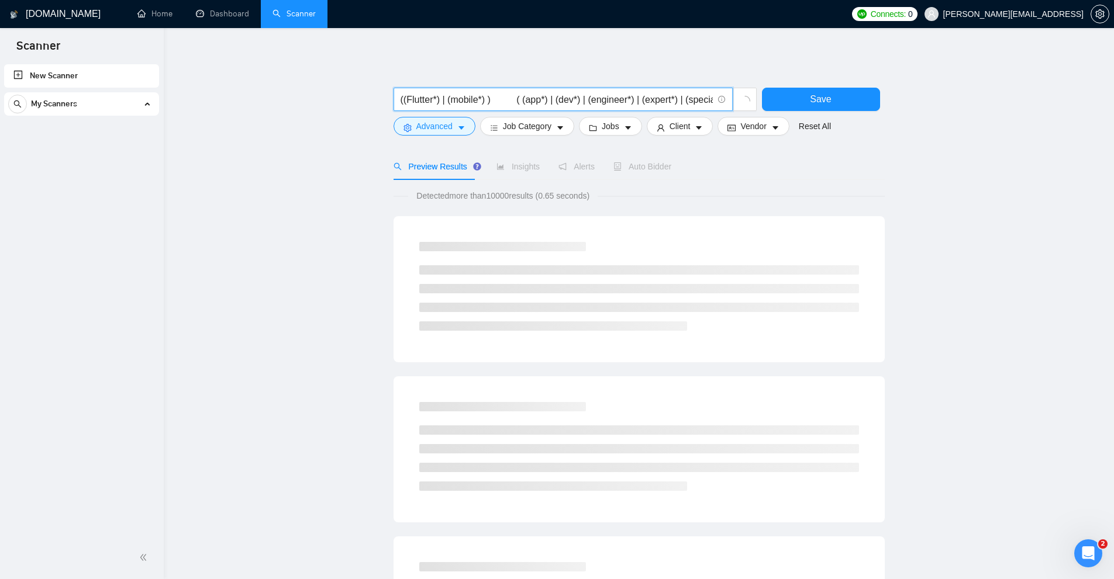
click at [406, 99] on input "((Flutter*) | (mobile*) ) ( (app*) | (dev*) | (engineer*) | (expert*) | (specia…" at bounding box center [556, 99] width 312 height 15
click at [458, 97] on input "((Flutter*) | (mobile*) ) ( (app*) | (dev*) | (engineer*) | (expert*) | (specia…" at bounding box center [556, 99] width 312 height 15
click at [551, 99] on input "((Flutter*) | (mobile*) ) ( (app*) | (dev*) | (engineer*) | (expert*) | (specia…" at bounding box center [556, 99] width 312 height 15
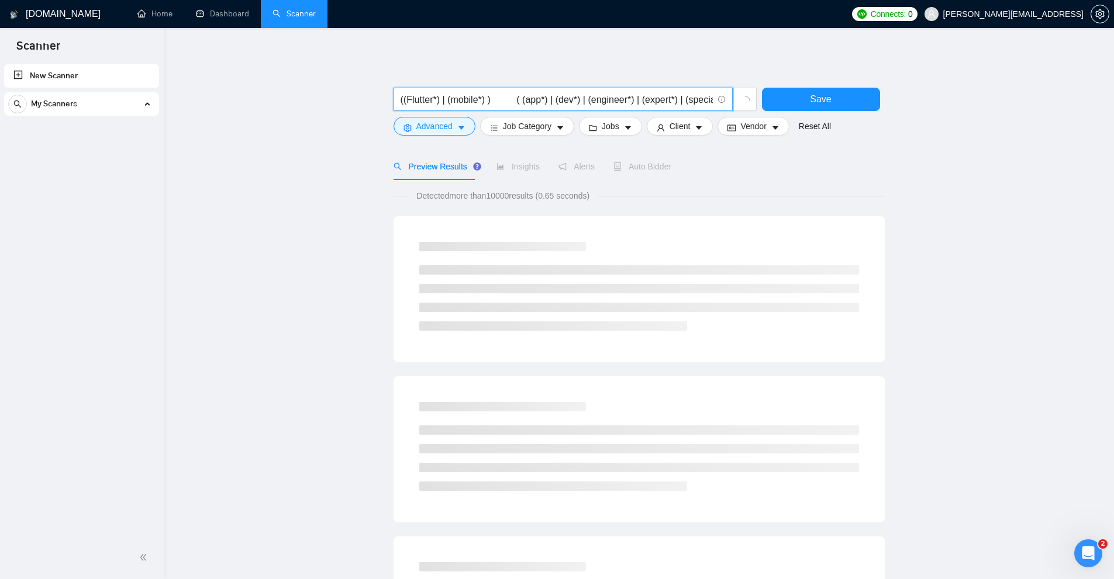
scroll to position [0, 314]
drag, startPoint x: 515, startPoint y: 99, endPoint x: 967, endPoint y: 100, distance: 452.4
click at [967, 100] on main "((Flutter*) | (mobile*) ) ( (app*) | (dev*) | (engineer*) | (expert*) | (specia…" at bounding box center [638, 539] width 912 height 984
click at [1044, 145] on main "((Flutter*) | (mobile*) ) ( (app*) | (dev*) | (engineer*) | (expert*) | (specia…" at bounding box center [638, 539] width 912 height 984
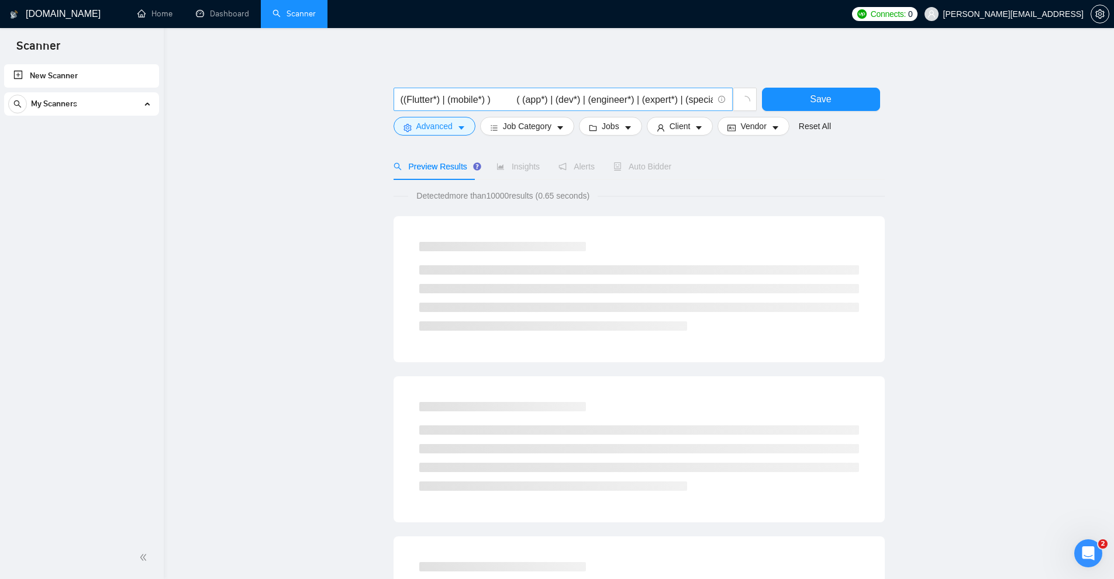
click at [487, 103] on input "((Flutter*) | (mobile*) ) ( (app*) | (dev*) | (engineer*) | (expert*) | (specia…" at bounding box center [556, 99] width 312 height 15
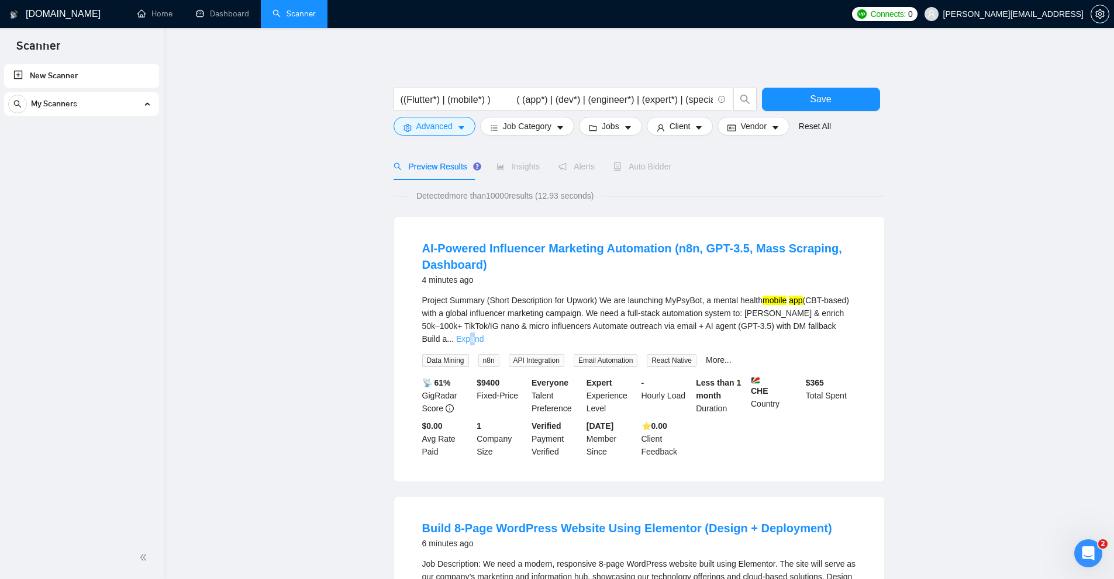
click at [483, 334] on link "Expand" at bounding box center [469, 338] width 27 height 9
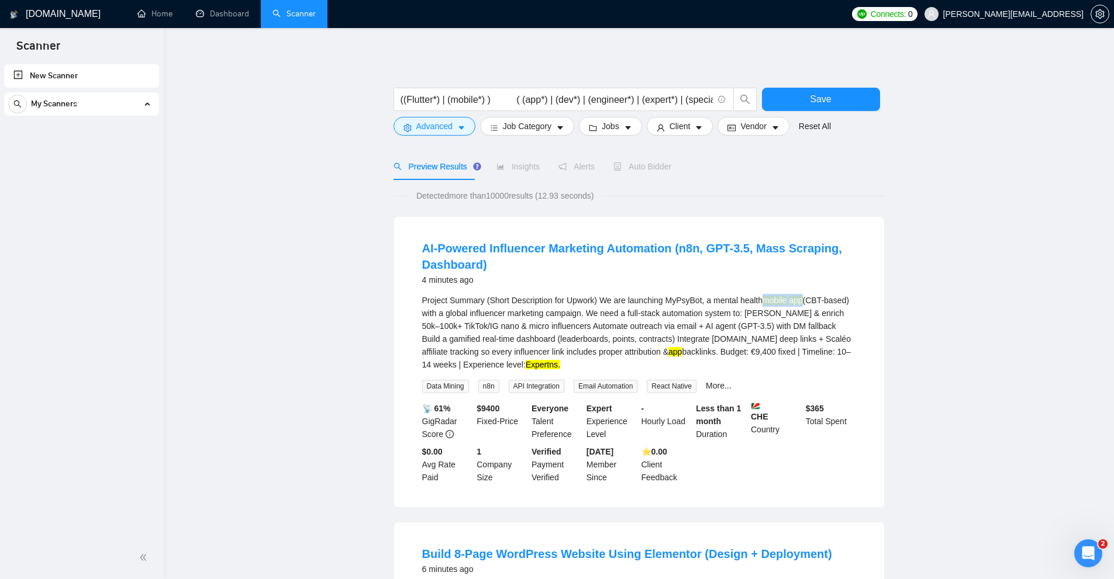
drag, startPoint x: 776, startPoint y: 303, endPoint x: 800, endPoint y: 300, distance: 24.1
click at [800, 300] on div "Project Summary (Short Description for Upwork) We are launching MyPsyBot, a men…" at bounding box center [639, 332] width 434 height 77
drag, startPoint x: 584, startPoint y: 347, endPoint x: 523, endPoint y: 361, distance: 62.5
click at [600, 349] on div "Project Summary (Short Description for Upwork) We are launching MyPsyBot, a men…" at bounding box center [639, 332] width 434 height 77
click at [468, 366] on div "Project Summary (Short Description for Upwork) We are launching MyPsyBot, a men…" at bounding box center [639, 332] width 434 height 77
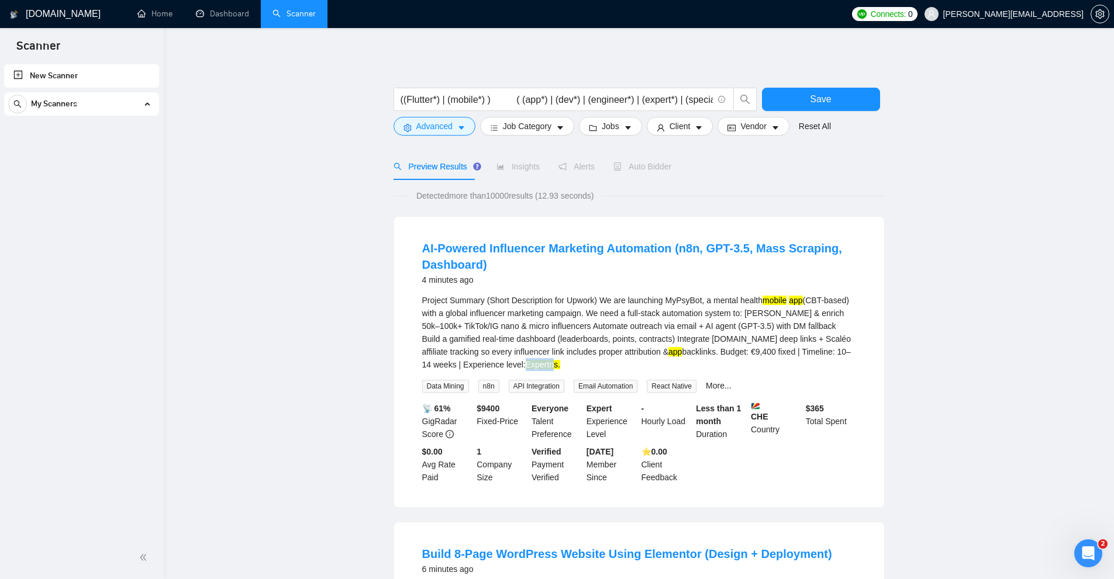
click at [525, 366] on mark "Expertns." at bounding box center [542, 364] width 34 height 9
click at [525, 368] on mark "Expertns." at bounding box center [542, 364] width 34 height 9
click at [833, 347] on div "Project Summary (Short Description for Upwork) We are launching MyPsyBot, a men…" at bounding box center [639, 332] width 434 height 77
drag, startPoint x: 433, startPoint y: 365, endPoint x: 473, endPoint y: 364, distance: 40.9
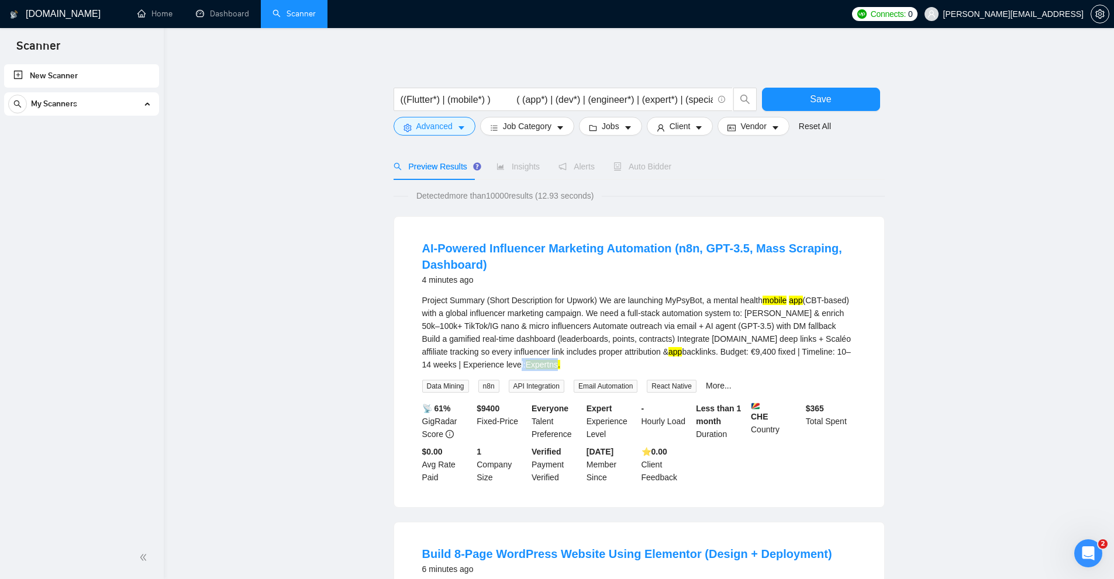
click at [473, 364] on div "Project Summary (Short Description for Upwork) We are launching MyPsyBot, a men…" at bounding box center [639, 332] width 434 height 77
click at [488, 362] on div "Project Summary (Short Description for Upwork) We are launching MyPsyBot, a men…" at bounding box center [639, 332] width 434 height 77
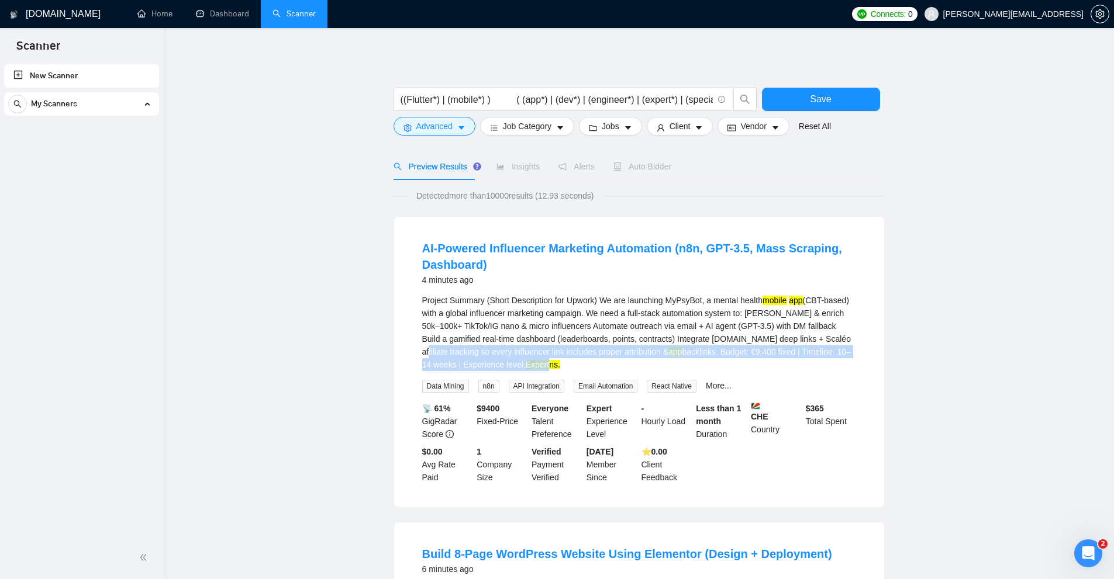
drag, startPoint x: 818, startPoint y: 357, endPoint x: 464, endPoint y: 365, distance: 354.3
click at [465, 365] on div "Project Summary (Short Description for Upwork) We are launching MyPsyBot, a men…" at bounding box center [639, 332] width 434 height 77
click at [525, 364] on mark "Expertns." at bounding box center [542, 364] width 34 height 9
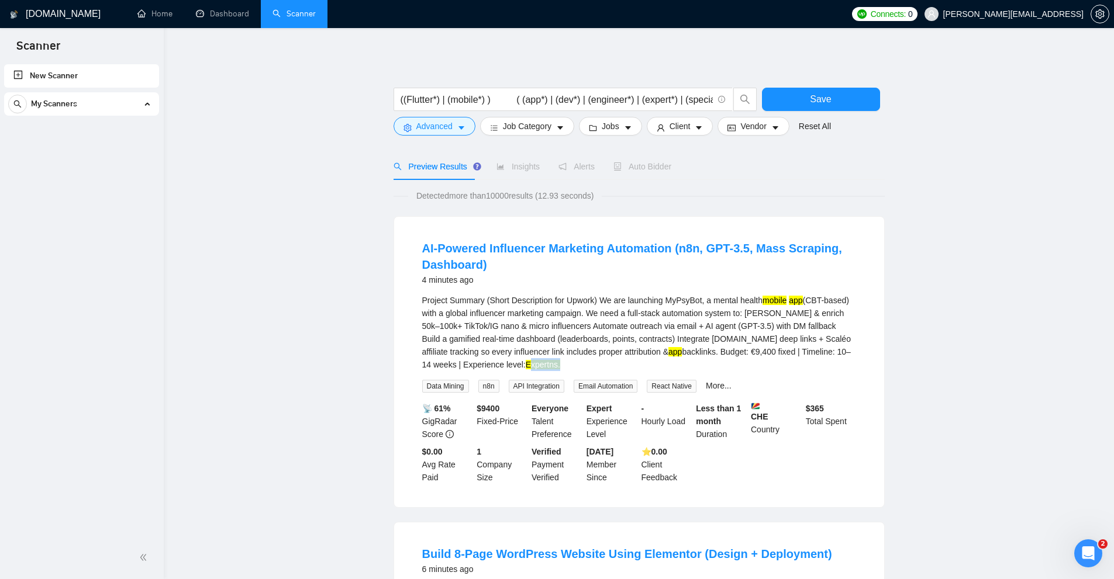
drag, startPoint x: 448, startPoint y: 366, endPoint x: 477, endPoint y: 368, distance: 29.3
click at [477, 368] on div "Project Summary (Short Description for Upwork) We are launching MyPsyBot, a men…" at bounding box center [639, 332] width 434 height 77
drag, startPoint x: 482, startPoint y: 369, endPoint x: 514, endPoint y: 371, distance: 32.8
click at [483, 370] on div "Project Summary (Short Description for Upwork) We are launching MyPsyBot, a men…" at bounding box center [639, 332] width 434 height 77
click at [494, 293] on li "AI-Powered Influencer Marketing Automation (n8n, GPT-3.5, Mass Scraping, Dashbo…" at bounding box center [639, 362] width 462 height 262
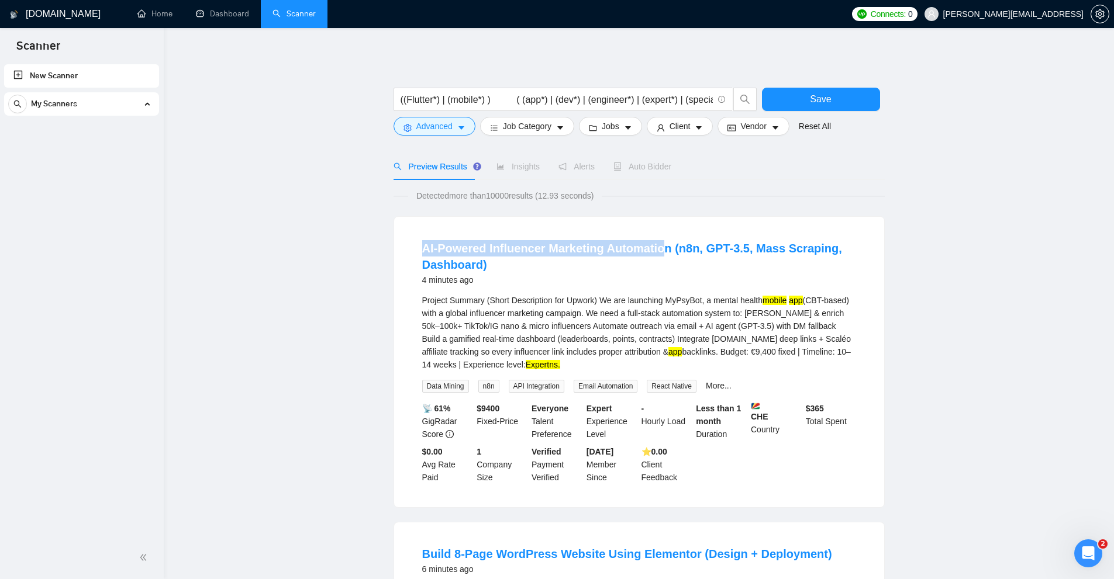
drag, startPoint x: 460, startPoint y: 255, endPoint x: 680, endPoint y: 293, distance: 223.1
click at [665, 246] on li "AI-Powered Influencer Marketing Automation (n8n, GPT-3.5, Mass Scraping, Dashbo…" at bounding box center [639, 362] width 462 height 262
click at [687, 314] on div "Project Summary (Short Description for Upwork) We are launching MyPsyBot, a men…" at bounding box center [639, 332] width 434 height 77
click at [534, 124] on span "Job Category" at bounding box center [527, 126] width 49 height 13
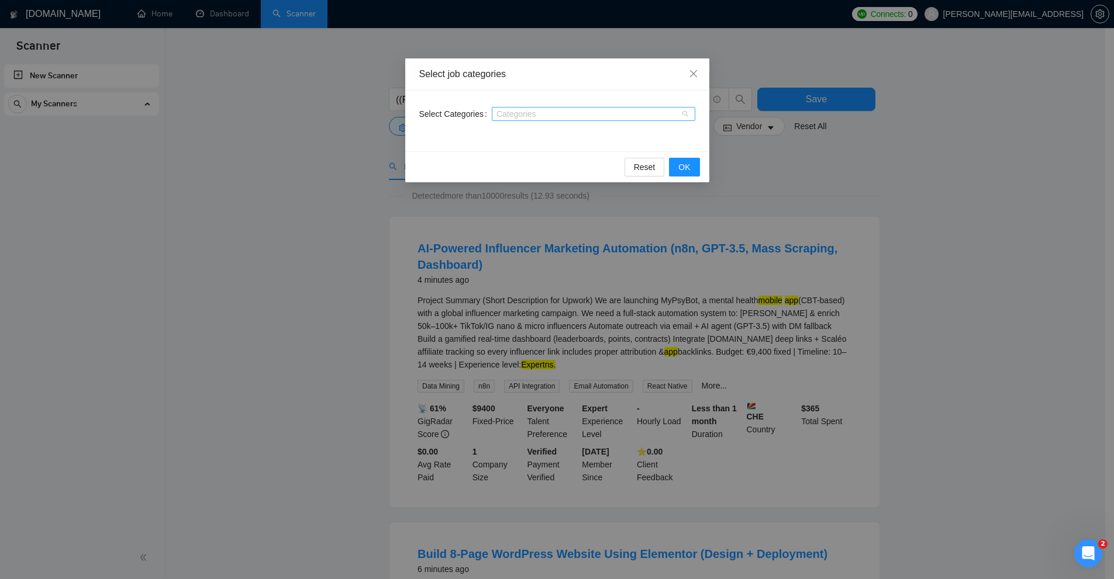
click at [510, 110] on div at bounding box center [588, 113] width 186 height 9
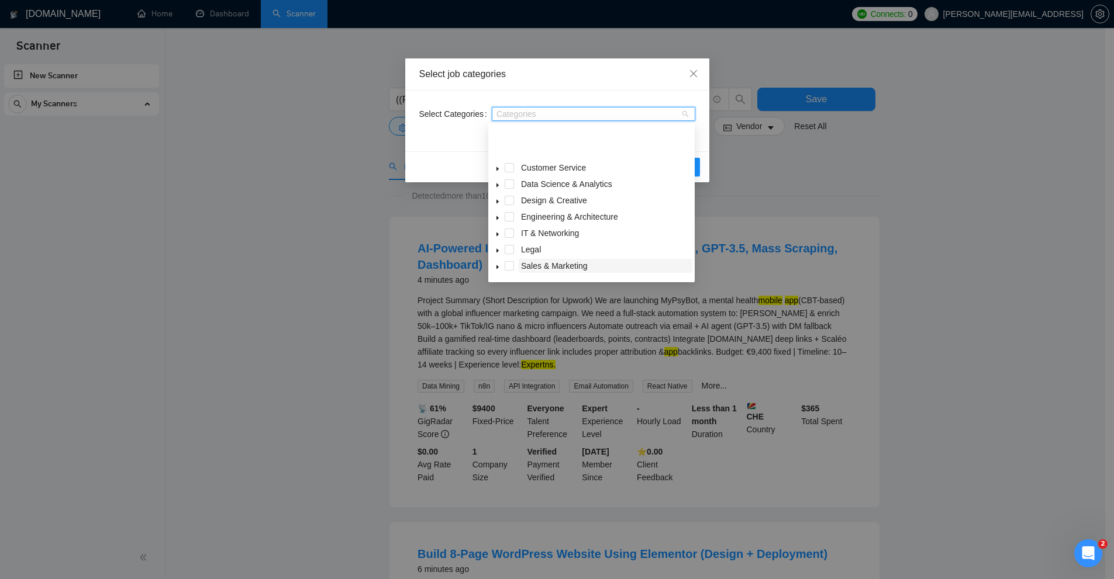
scroll to position [47, 0]
click at [496, 252] on icon "caret-down" at bounding box center [497, 253] width 2 height 4
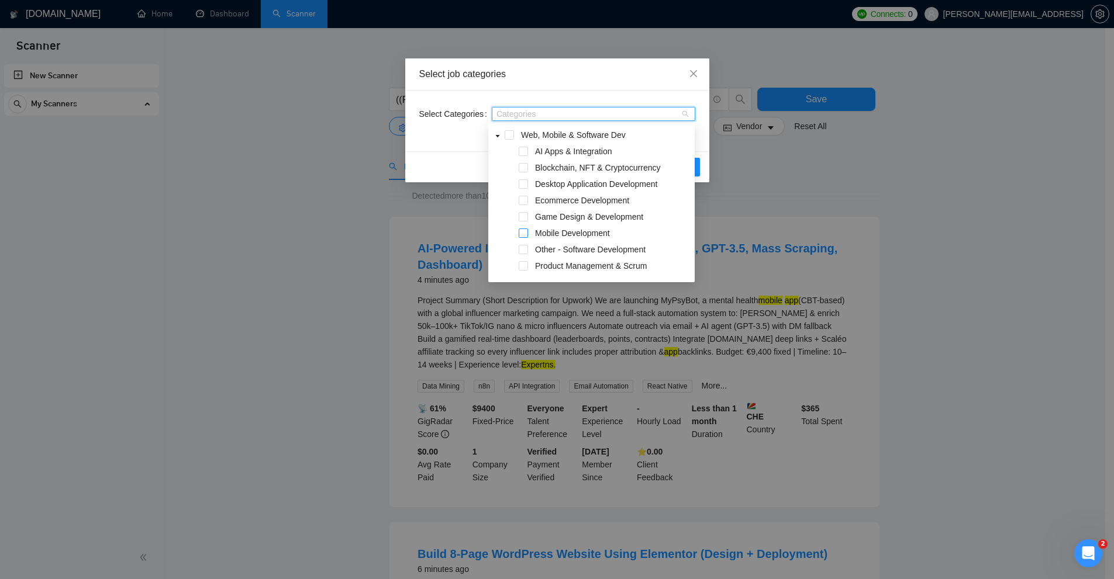
click at [525, 232] on span at bounding box center [522, 233] width 9 height 9
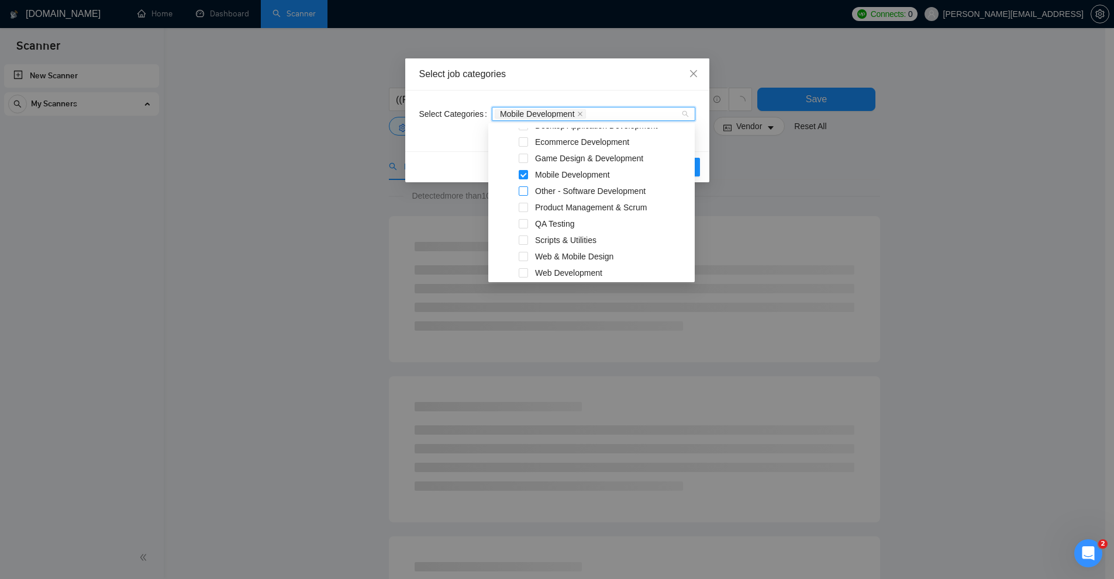
click at [525, 192] on span at bounding box center [522, 190] width 9 height 9
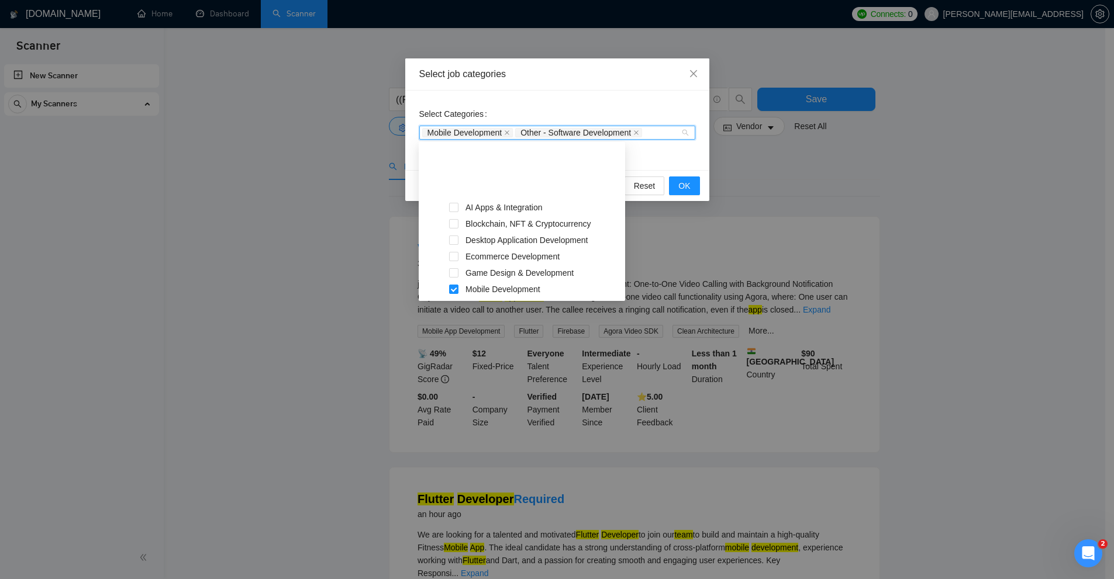
scroll to position [185, 0]
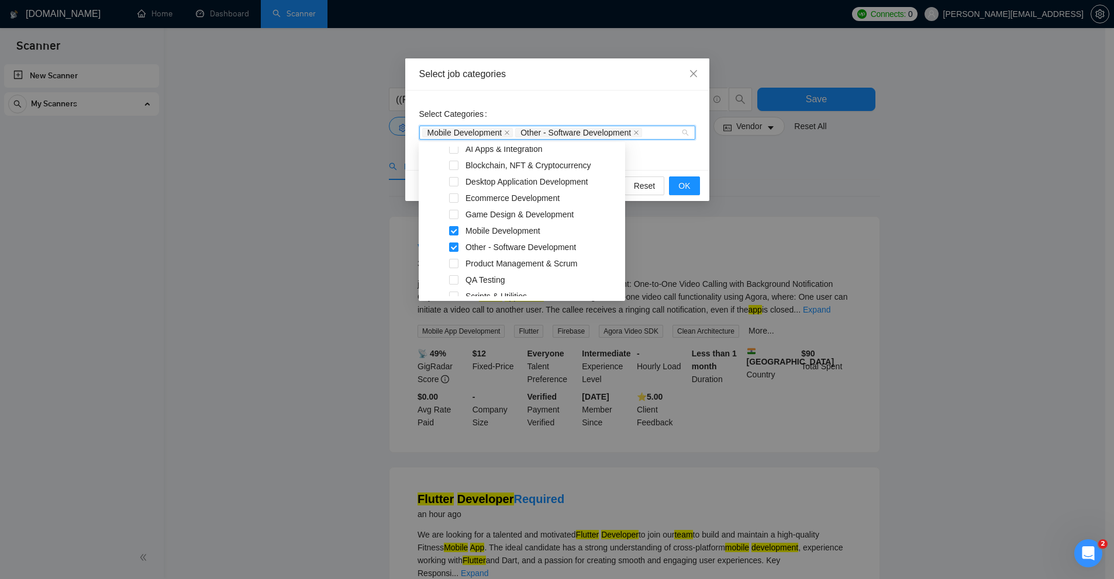
drag, startPoint x: 782, startPoint y: 248, endPoint x: 872, endPoint y: 219, distance: 94.6
click at [782, 248] on div "Select job categories Select Categories Mobile Development Other - Software Dev…" at bounding box center [557, 289] width 1114 height 579
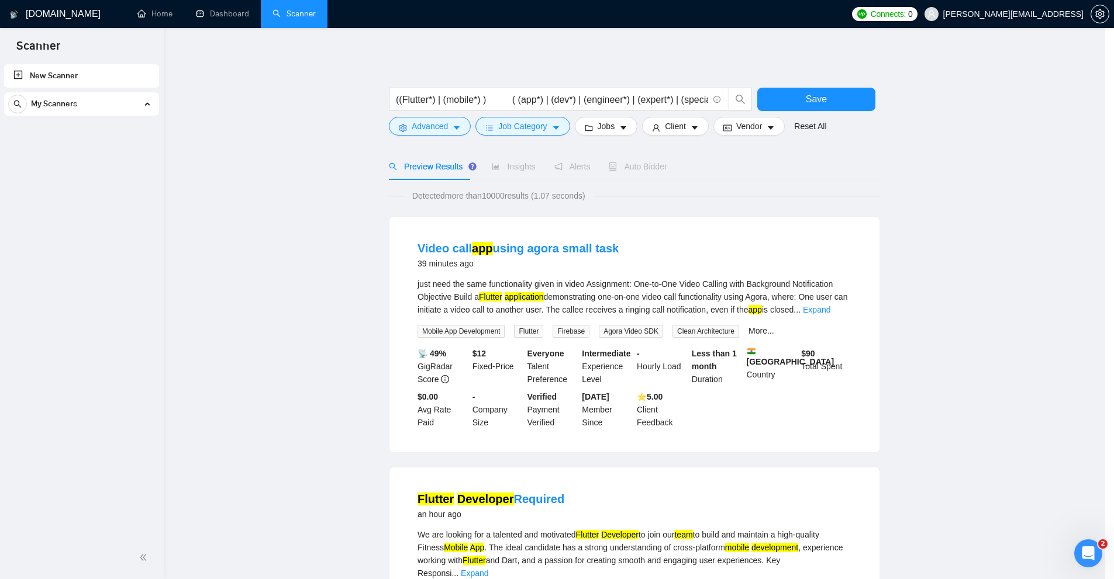
click at [900, 211] on div "Select job categories Select Categories Mobile Development Other - Software Dev…" at bounding box center [557, 289] width 1114 height 579
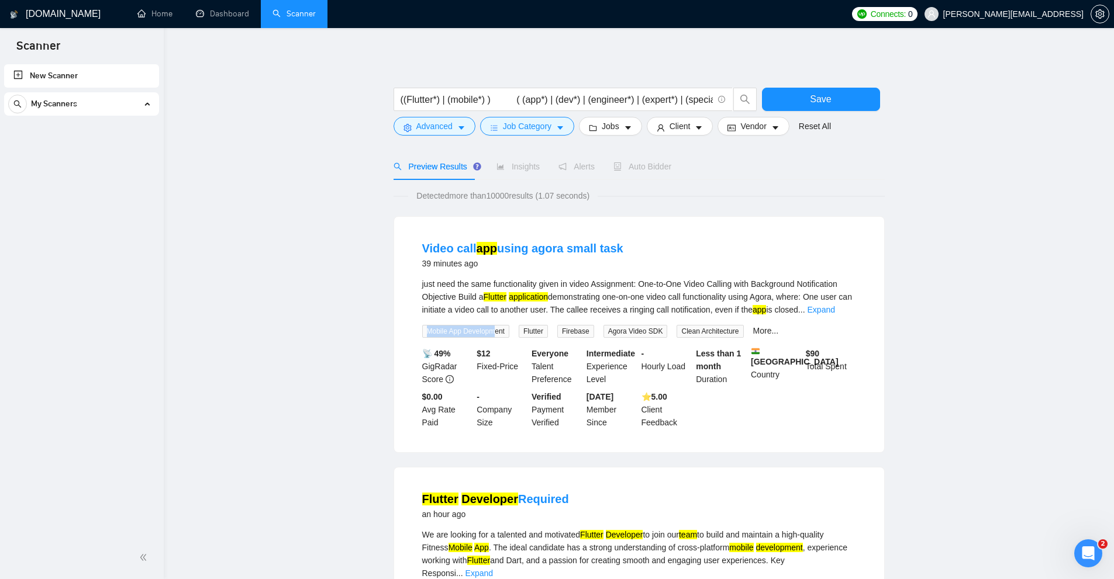
drag, startPoint x: 424, startPoint y: 329, endPoint x: 499, endPoint y: 333, distance: 74.9
click at [495, 327] on span "Mobile App Development" at bounding box center [465, 331] width 87 height 13
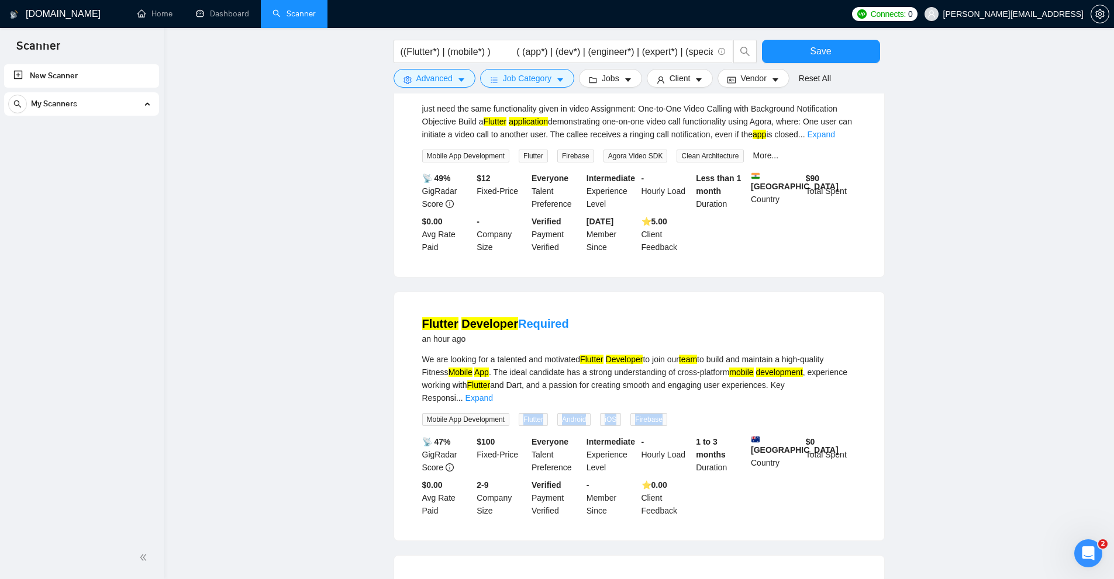
drag, startPoint x: 442, startPoint y: 407, endPoint x: 526, endPoint y: 397, distance: 84.2
click at [526, 399] on li "Flutter Developer Required an hour ago We are looking for a talented and motiva…" at bounding box center [639, 416] width 462 height 220
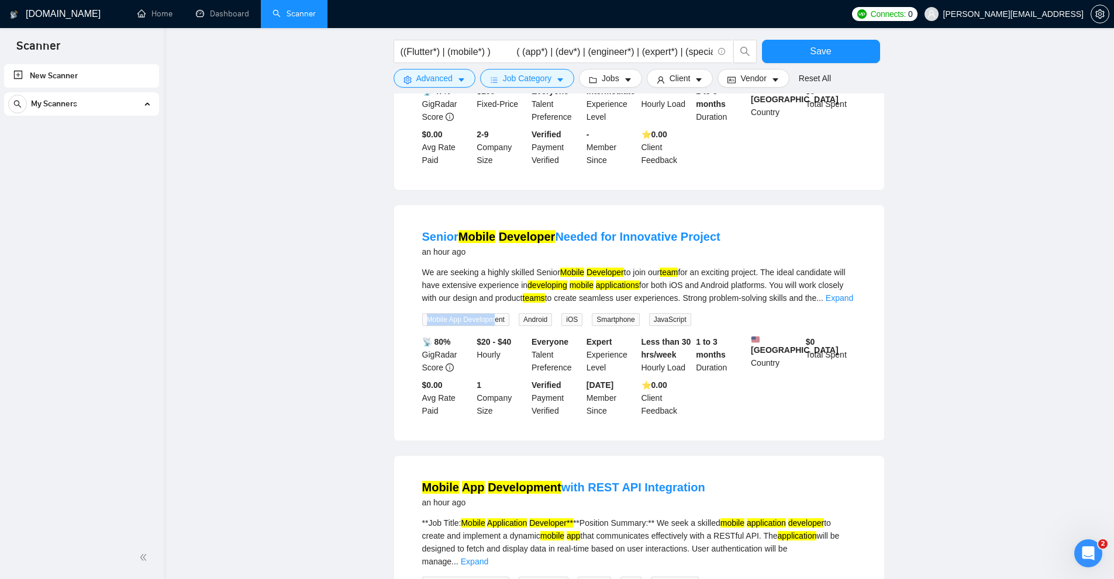
drag, startPoint x: 469, startPoint y: 303, endPoint x: 521, endPoint y: 307, distance: 52.2
click at [521, 307] on div "We are seeking a highly skilled Senior Mobile Developer to join our team for an…" at bounding box center [639, 296] width 434 height 60
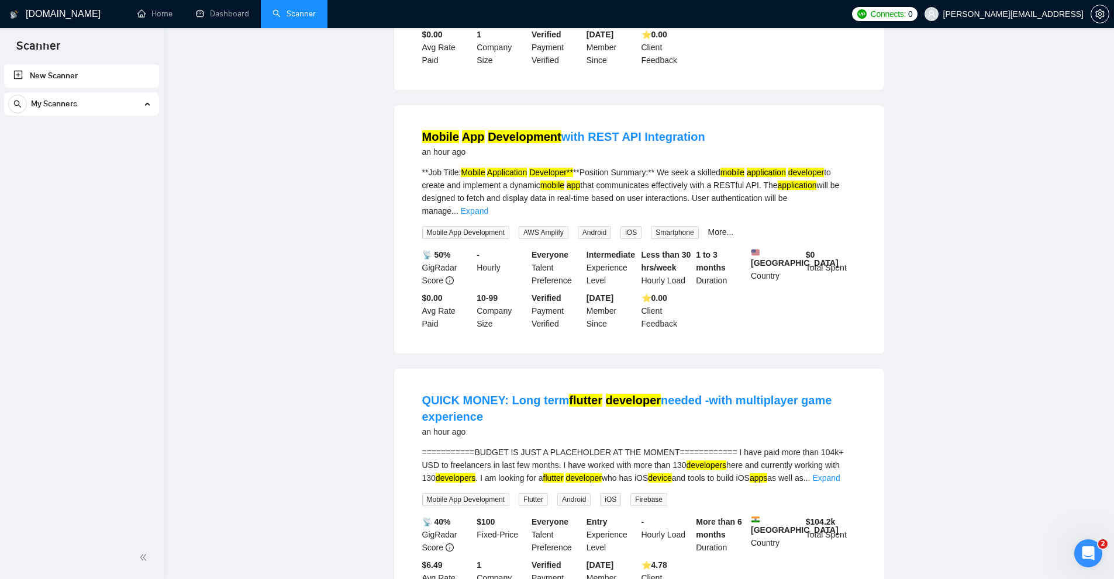
scroll to position [0, 0]
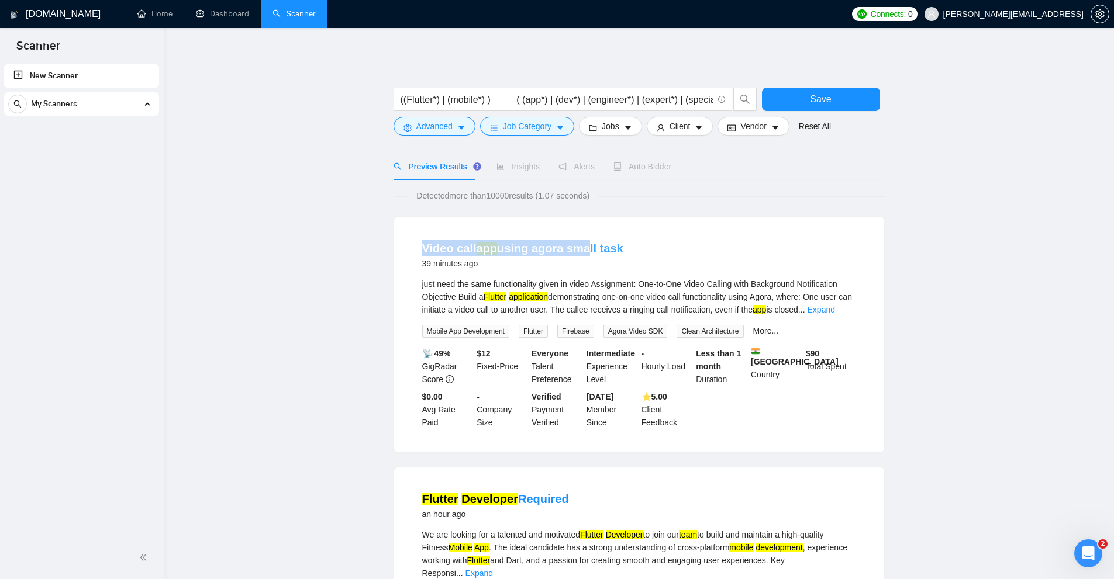
drag, startPoint x: 410, startPoint y: 246, endPoint x: 578, endPoint y: 246, distance: 167.2
click at [578, 246] on div "Video call app using agora small task 39 minutes ago just need the same functio…" at bounding box center [639, 335] width 490 height 236
click at [551, 288] on div "just need the same functionality given in video Assignment: One-to-One Video Ca…" at bounding box center [639, 297] width 434 height 39
drag, startPoint x: 426, startPoint y: 328, endPoint x: 537, endPoint y: 337, distance: 111.4
click at [537, 337] on div "Mobile App Development Flutter Firebase Agora Video SDK Clean Architecture More…" at bounding box center [600, 330] width 361 height 13
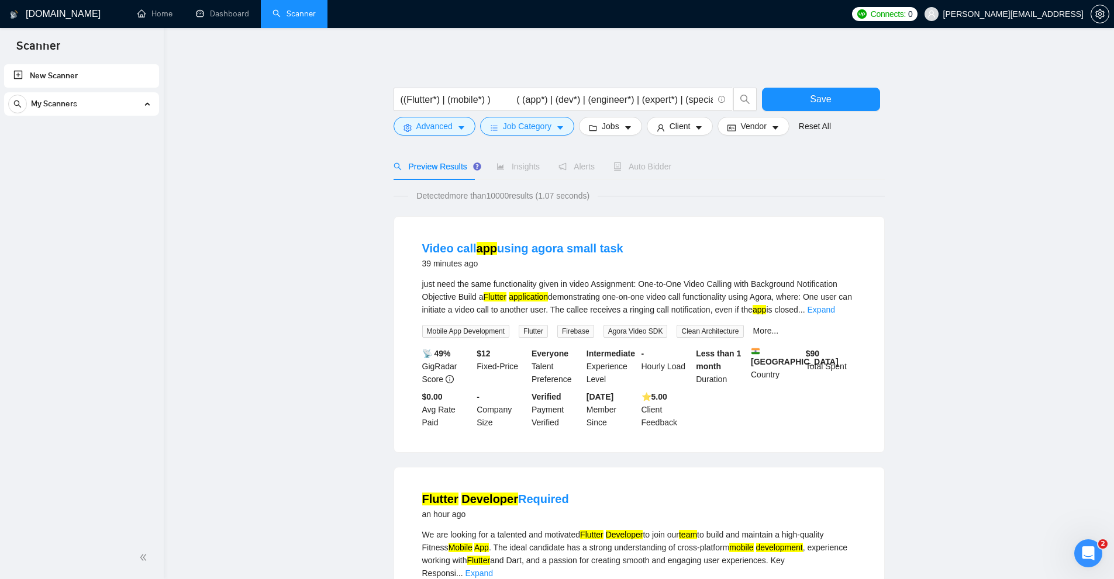
click at [669, 278] on div "just need the same functionality given in video Assignment: One-to-One Video Ca…" at bounding box center [639, 297] width 434 height 39
click at [810, 104] on button "Save" at bounding box center [821, 99] width 118 height 23
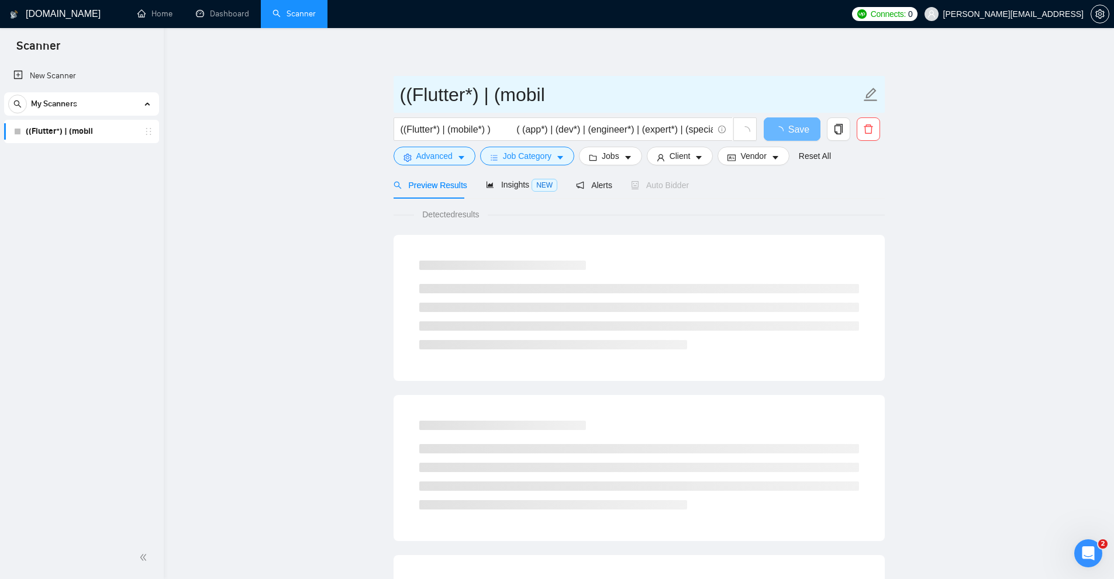
click at [509, 103] on input "((Flutter*) | (mobil" at bounding box center [630, 94] width 461 height 29
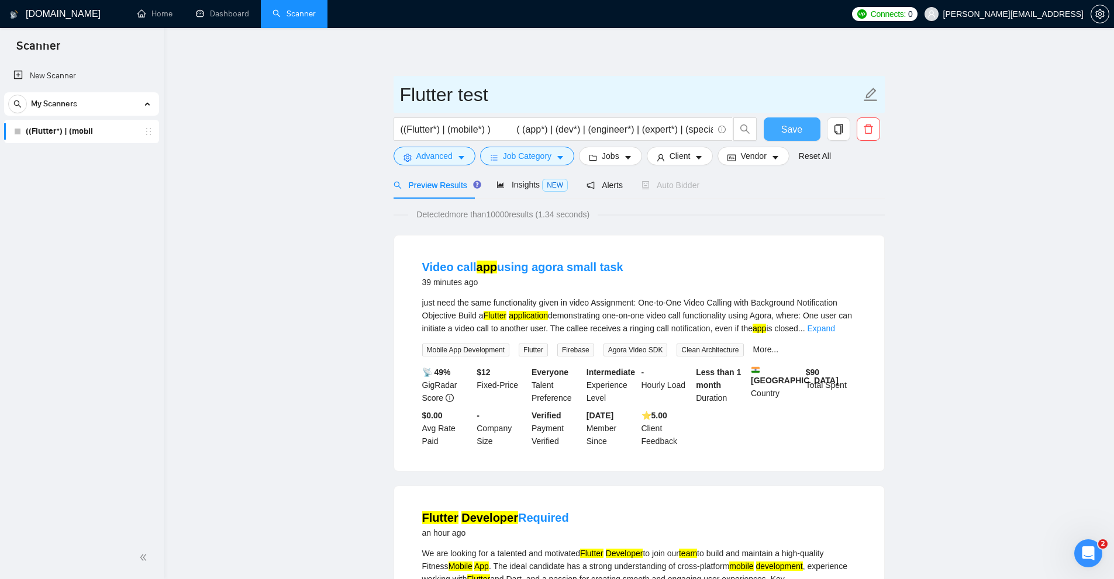
type input "Flutter test"
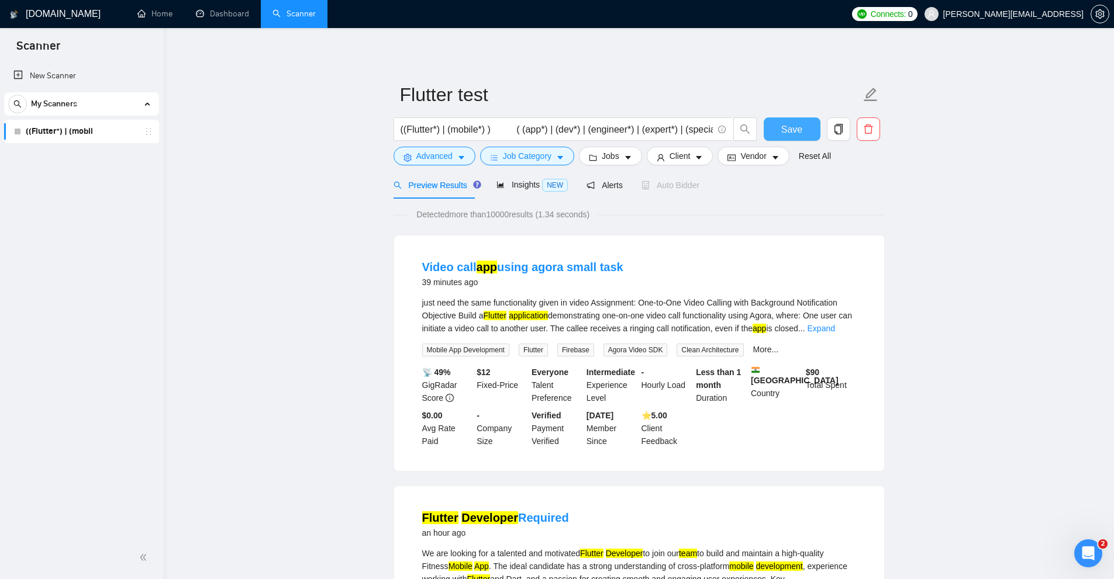
click at [793, 121] on button "Save" at bounding box center [791, 128] width 57 height 23
click at [415, 130] on input "((Flutter*) | (mobile*) ) ( (app*) | (dev*) | (engineer*) | (expert*) | (specia…" at bounding box center [556, 129] width 312 height 15
click at [449, 127] on input "((Flutter*) | (mobile*) ) ( (app*) | (dev*) | (engineer*) | (expert*) | (specia…" at bounding box center [556, 129] width 312 height 15
drag, startPoint x: 533, startPoint y: 130, endPoint x: 479, endPoint y: 131, distance: 54.4
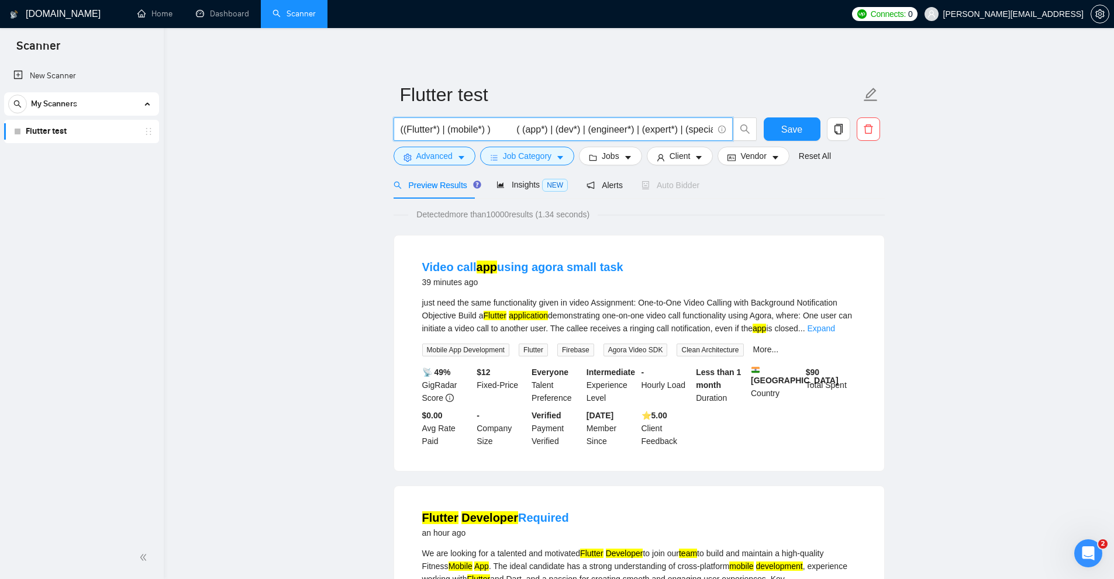
click at [479, 131] on input "((Flutter*) | (mobile*) ) ( (app*) | (dev*) | (engineer*) | (expert*) | (specia…" at bounding box center [556, 129] width 312 height 15
click at [481, 130] on input "((Flutter*) | (mobile*) ) ( (app*) | (dev*) | (engineer*) | (expert*) | (specia…" at bounding box center [556, 129] width 312 height 15
drag, startPoint x: 484, startPoint y: 128, endPoint x: 438, endPoint y: 127, distance: 45.6
click at [438, 127] on input "((Flutter*) | (mobile*) ) ( (app*) | (dev*) | (engineer*) | (expert*) | (specia…" at bounding box center [556, 129] width 312 height 15
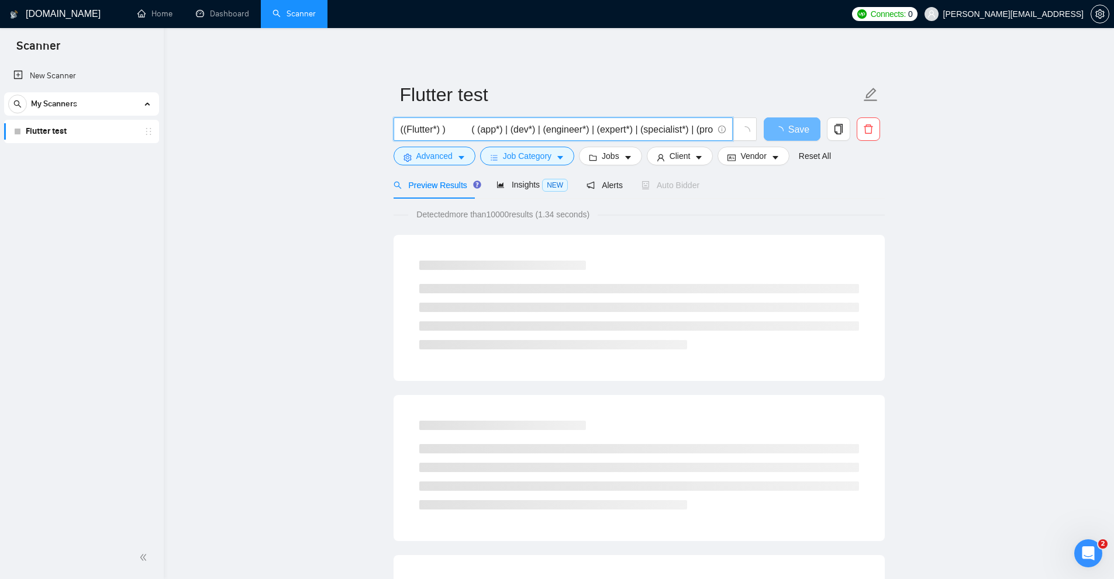
drag, startPoint x: 431, startPoint y: 129, endPoint x: 484, endPoint y: 132, distance: 52.7
click at [488, 129] on input "((Flutter*) ) ( (app*) | (dev*) | (engineer*) | (expert*) | (specialist*) | (pr…" at bounding box center [556, 129] width 312 height 15
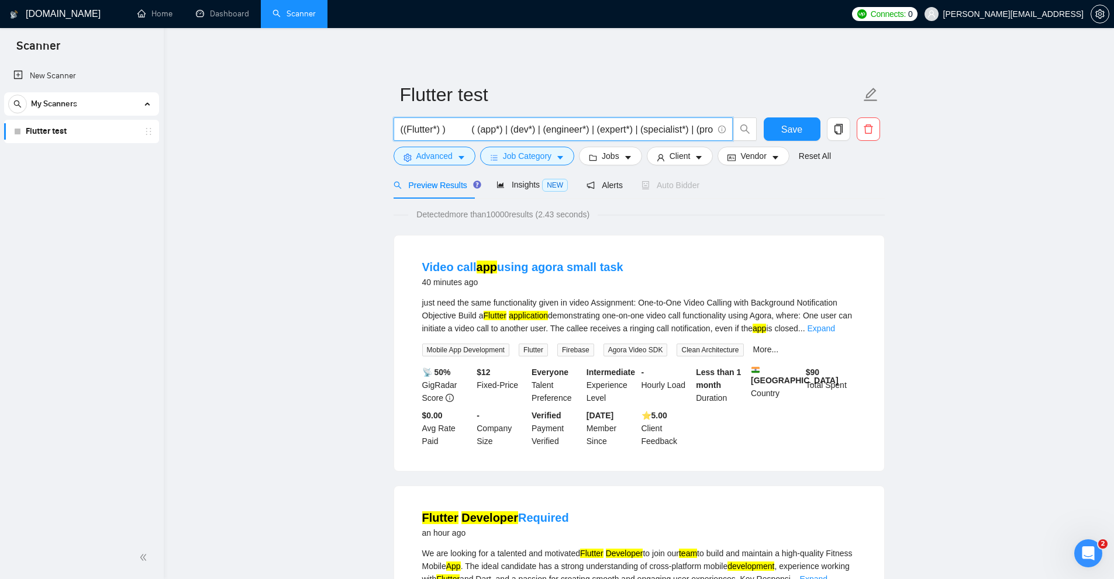
scroll to position [0, 269]
drag, startPoint x: 468, startPoint y: 129, endPoint x: 1076, endPoint y: 131, distance: 607.9
type input "((Flutter*) ) ( (app*) | (dev*) | (engineer*) | (expert*) | (specialist*) | (pr…"
click at [480, 118] on span "((Flutter*) ) ( (app*) | (dev*) | (engineer*) | (expert*) | (specialist*) | (pr…" at bounding box center [562, 128] width 339 height 23
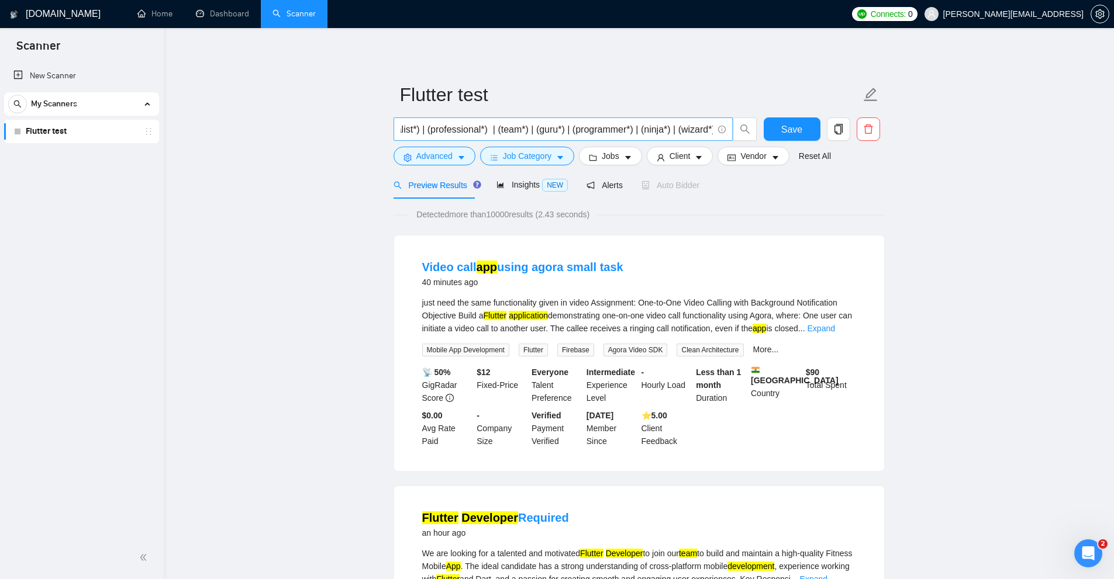
scroll to position [0, 0]
click at [437, 127] on input "((Flutter*) ) ( (app*) | (dev*) | (engineer*) | (expert*) | (specialist*) | (pr…" at bounding box center [556, 129] width 312 height 15
drag, startPoint x: 444, startPoint y: 126, endPoint x: 434, endPoint y: 126, distance: 9.9
click at [435, 126] on input "((Flutter*) ) ( (app*) | (dev*) | (engineer*) | (expert*) | (specialist*) | (pr…" at bounding box center [556, 129] width 312 height 15
click at [430, 126] on input "((Flutter*) ) ( (app*) | (dev*) | (engineer*) | (expert*) | (specialist*) | (pr…" at bounding box center [556, 129] width 312 height 15
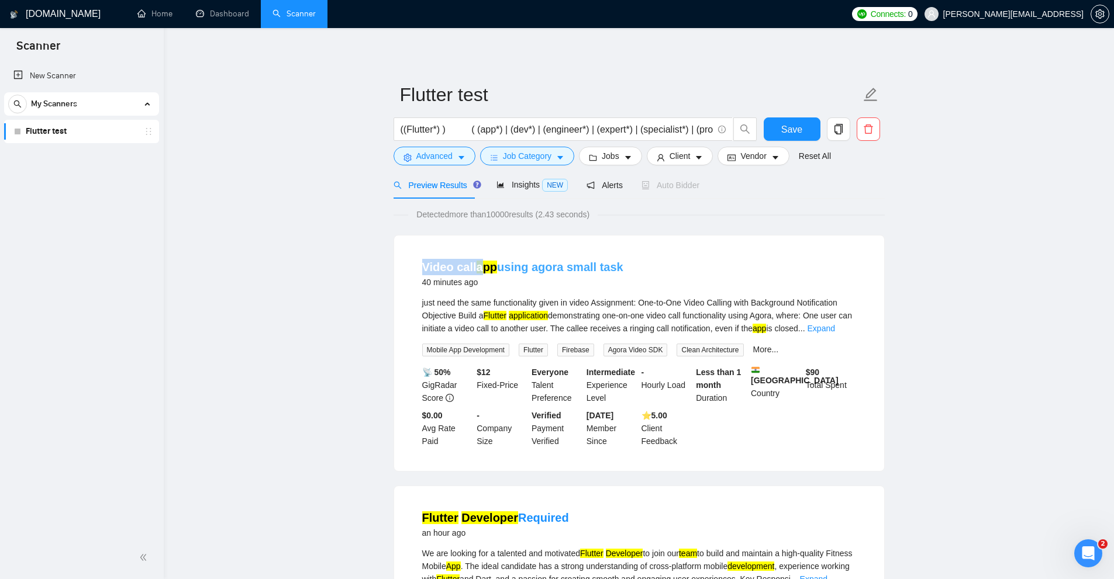
drag, startPoint x: 420, startPoint y: 267, endPoint x: 480, endPoint y: 262, distance: 60.4
click at [480, 262] on li "Video call app using agora small task 40 minutes ago just need the same functio…" at bounding box center [639, 354] width 462 height 208
click at [799, 314] on div "just need the same functionality given in video Assignment: One-to-One Video Ca…" at bounding box center [639, 315] width 434 height 39
click at [805, 327] on span "..." at bounding box center [801, 328] width 7 height 9
drag, startPoint x: 531, startPoint y: 256, endPoint x: 559, endPoint y: 255, distance: 28.6
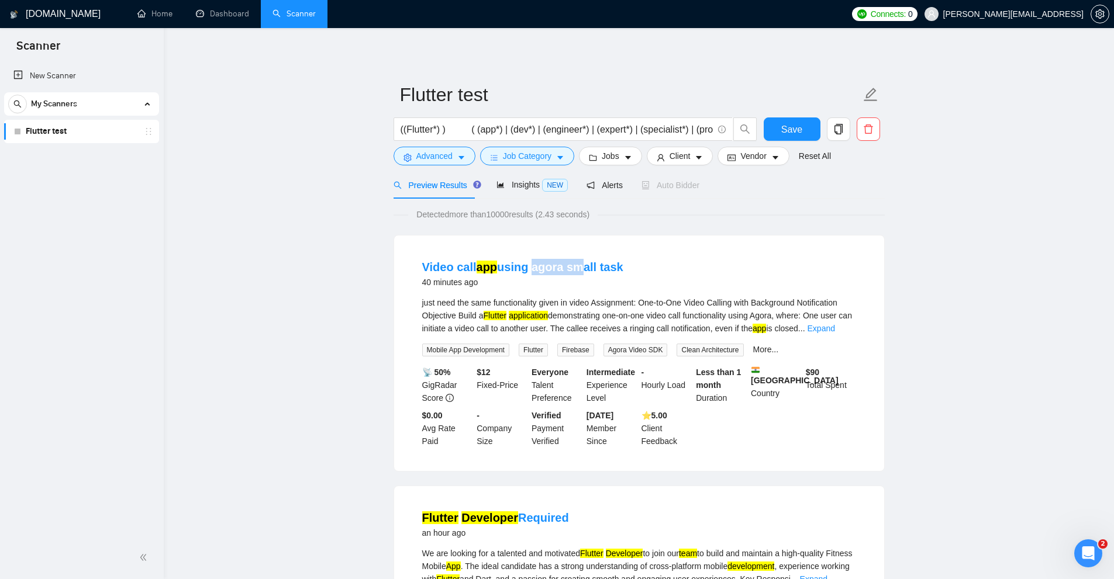
click at [569, 260] on li "Video call app using agora small task 40 minutes ago just need the same functio…" at bounding box center [639, 354] width 462 height 208
click at [558, 255] on li "Video call app using agora small task 40 minutes ago just need the same functio…" at bounding box center [639, 354] width 462 height 208
click at [831, 332] on link "Expand" at bounding box center [820, 328] width 27 height 9
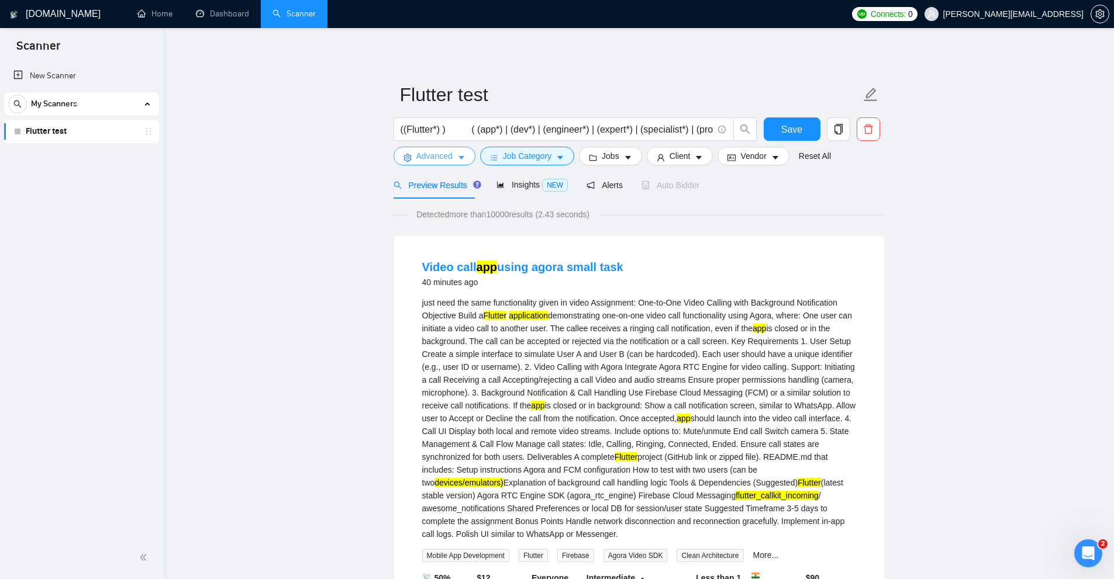
click at [434, 158] on span "Advanced" at bounding box center [434, 156] width 36 height 13
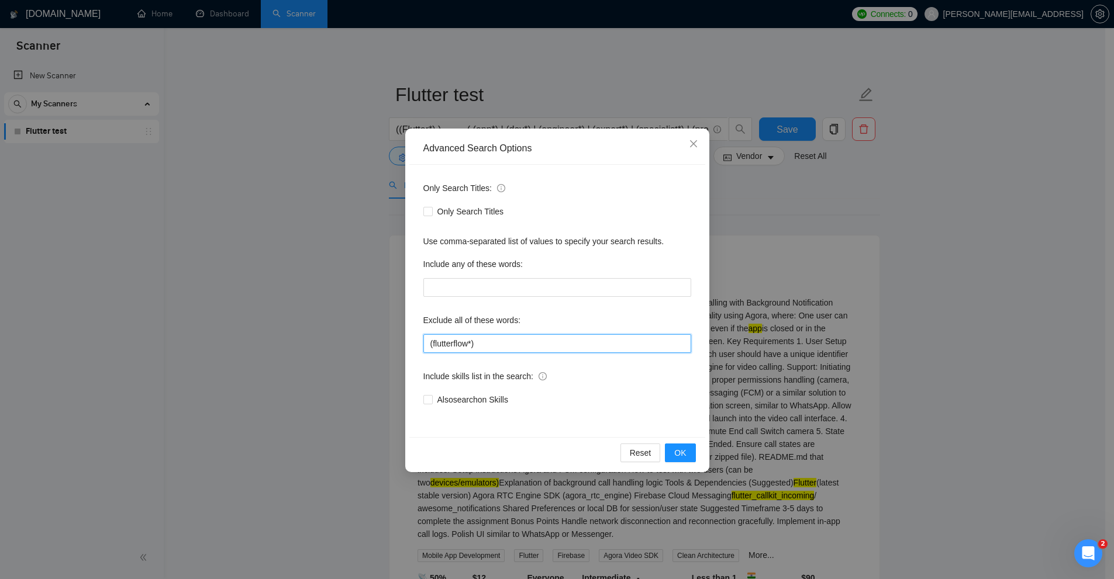
click at [499, 344] on input "(flutterflow*)" at bounding box center [557, 343] width 268 height 19
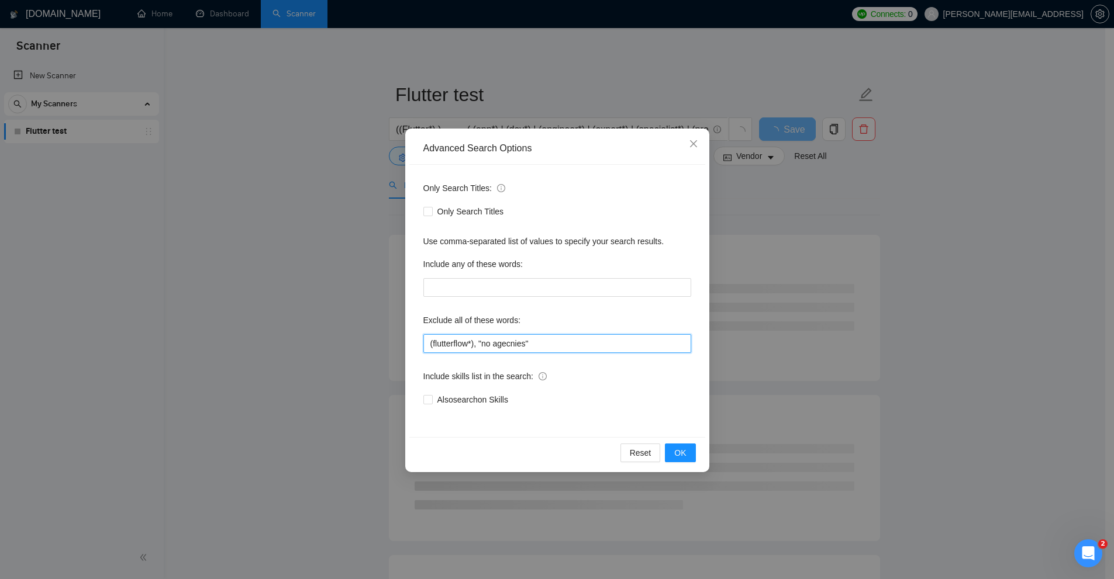
type input "(flutterflow*), "no agecnies""
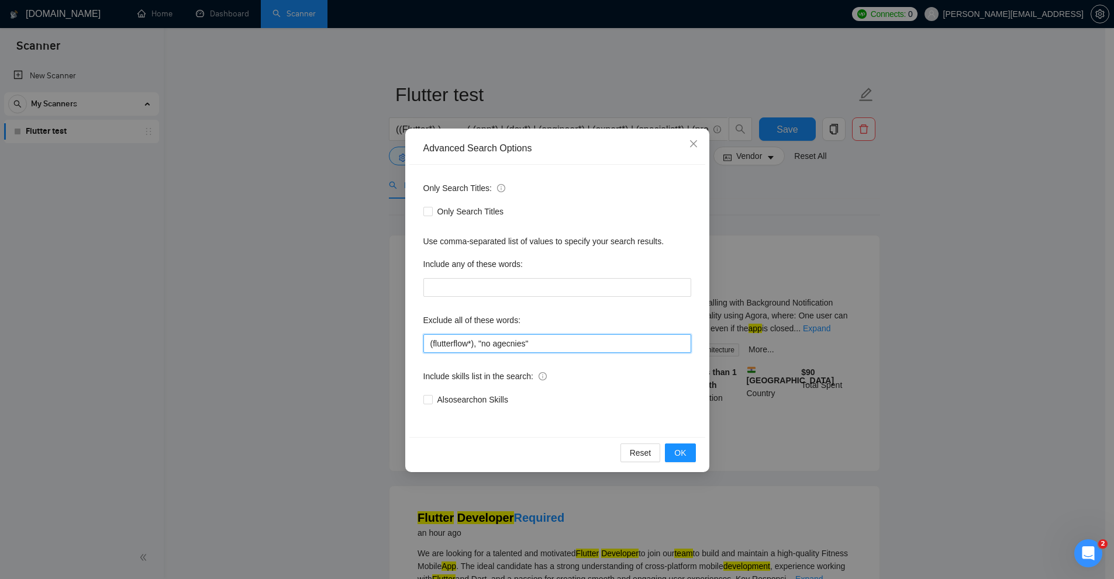
drag, startPoint x: 533, startPoint y: 347, endPoint x: 559, endPoint y: 333, distance: 29.3
click at [376, 336] on div "Advanced Search Options Only Search Titles: Only Search Titles Use comma-separa…" at bounding box center [557, 289] width 1114 height 579
click at [634, 333] on div "Exclude all of these words:" at bounding box center [557, 322] width 268 height 23
click at [889, 314] on div "Advanced Search Options Only Search Titles: Only Search Titles Use comma-separa…" at bounding box center [557, 289] width 1114 height 579
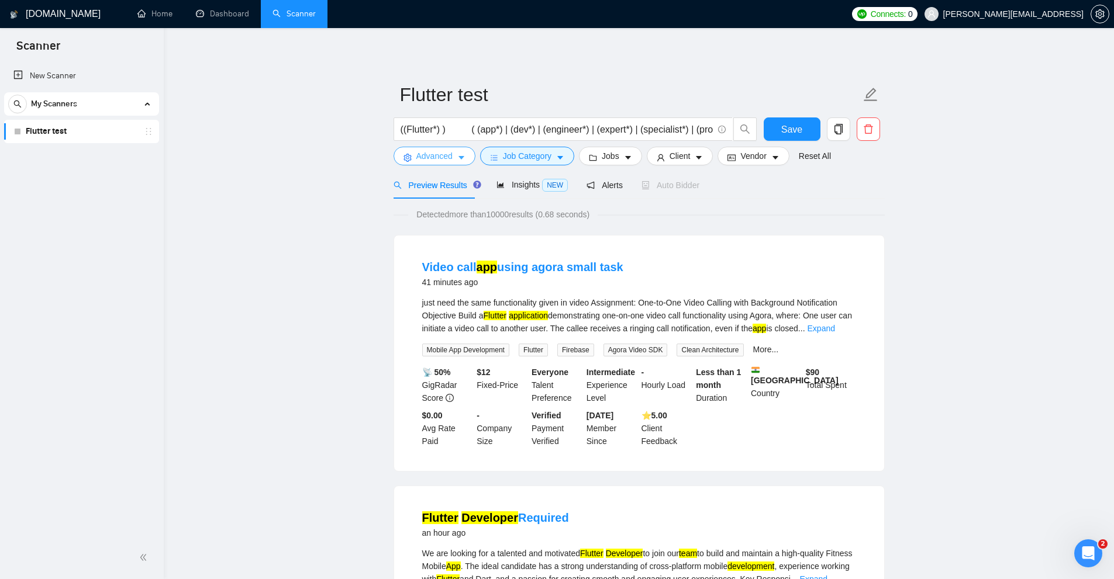
scroll to position [292, 0]
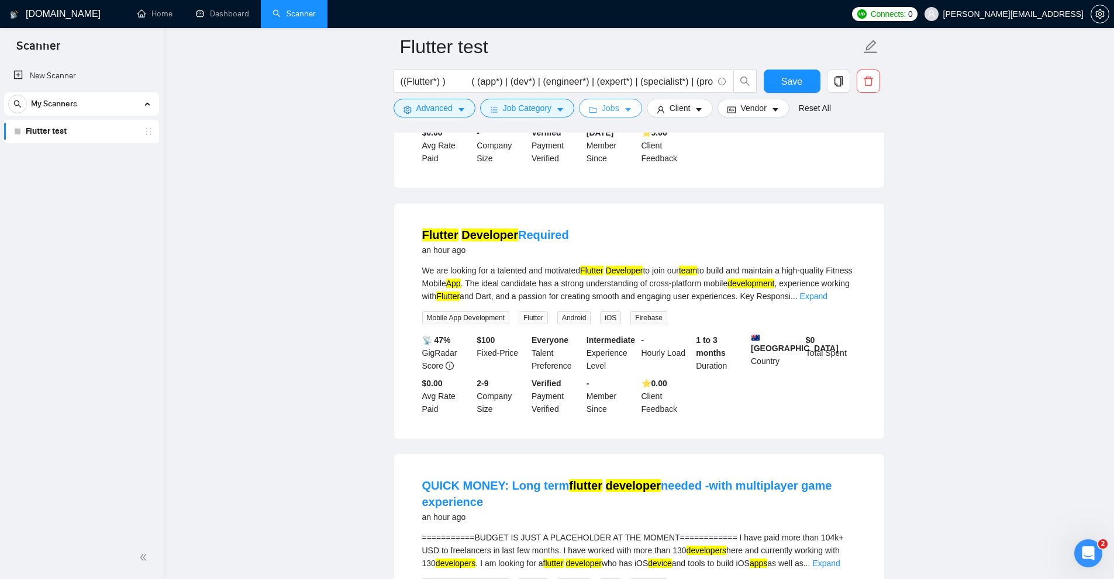
click at [612, 110] on span "Jobs" at bounding box center [610, 108] width 18 height 13
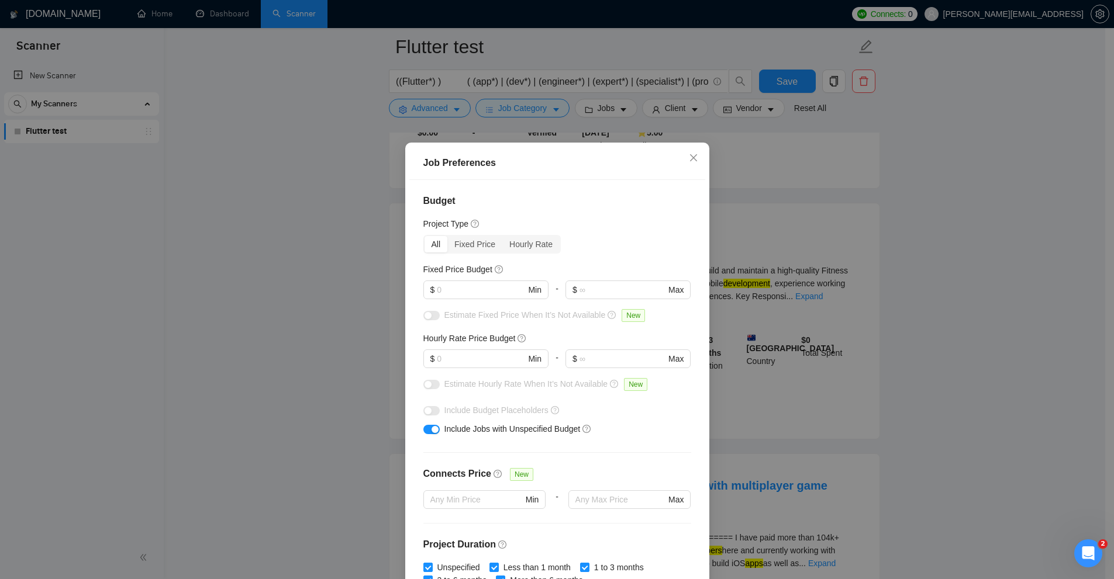
scroll to position [58, 0]
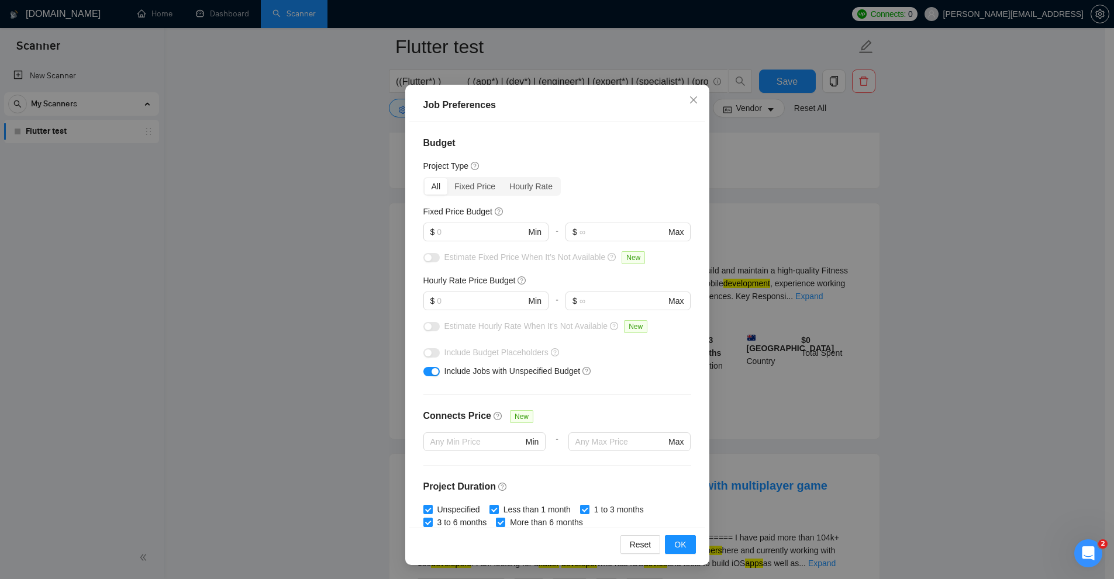
click at [936, 175] on div "Job Preferences Budget Project Type All Fixed Price Hourly Rate Fixed Price Bud…" at bounding box center [557, 289] width 1114 height 579
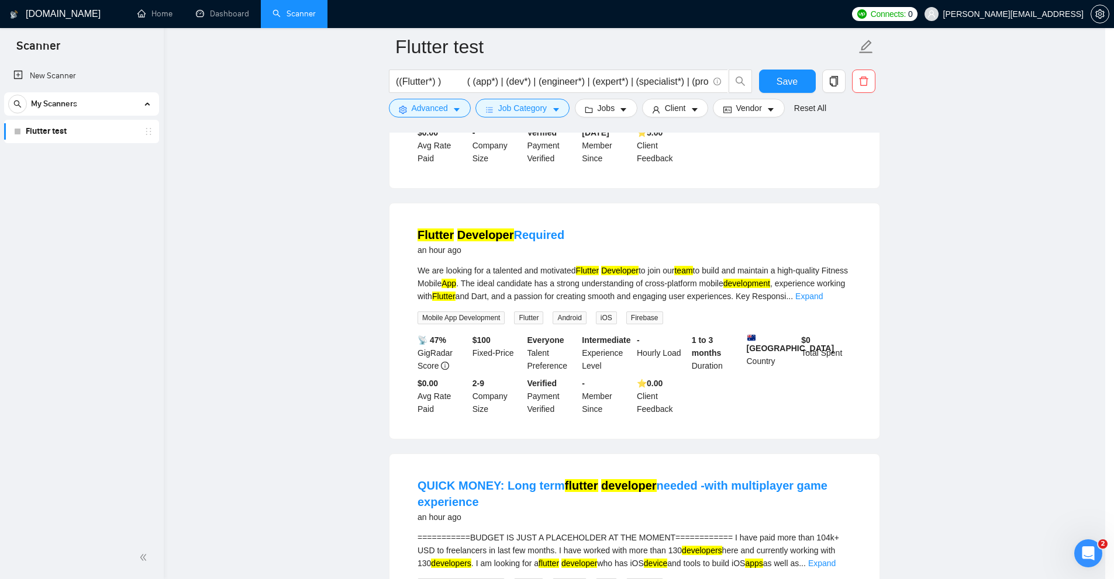
scroll to position [0, 0]
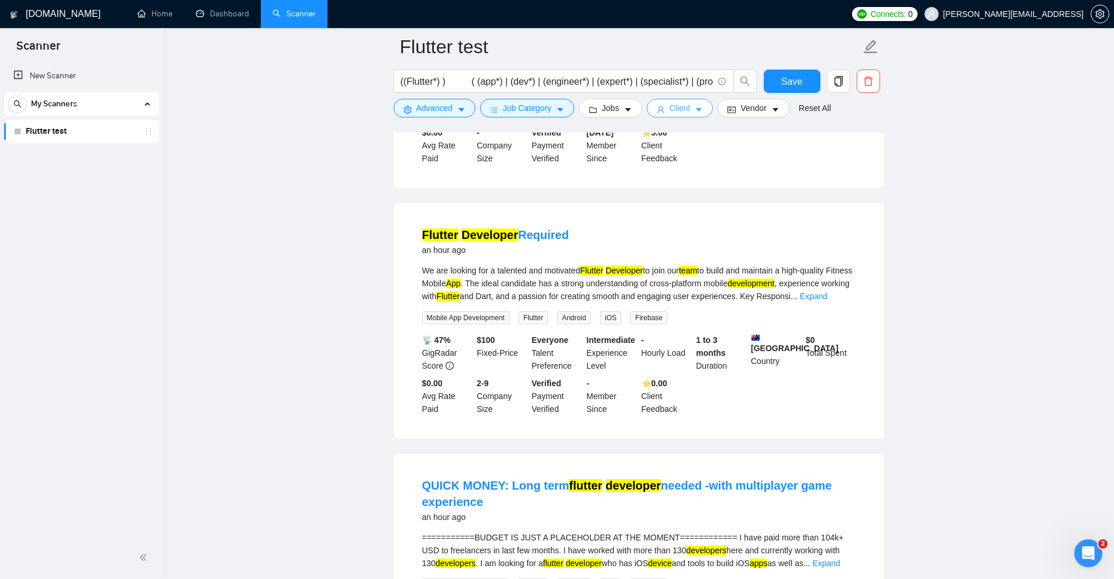
click at [662, 113] on button "Client" at bounding box center [679, 108] width 67 height 19
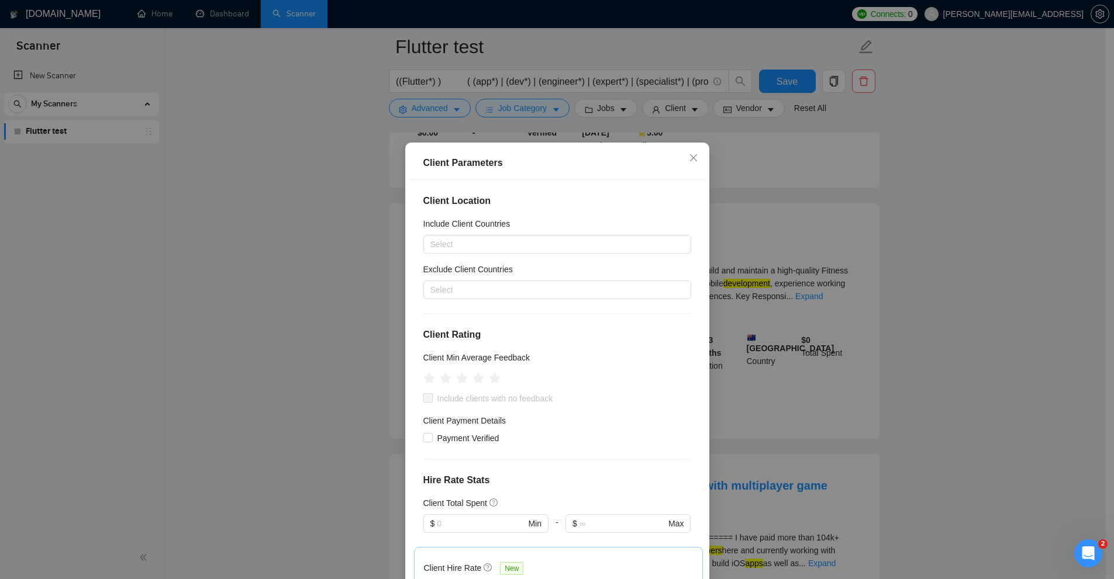
click at [801, 202] on div "Client Parameters Client Location Include Client Countries Select Exclude Clien…" at bounding box center [557, 289] width 1114 height 579
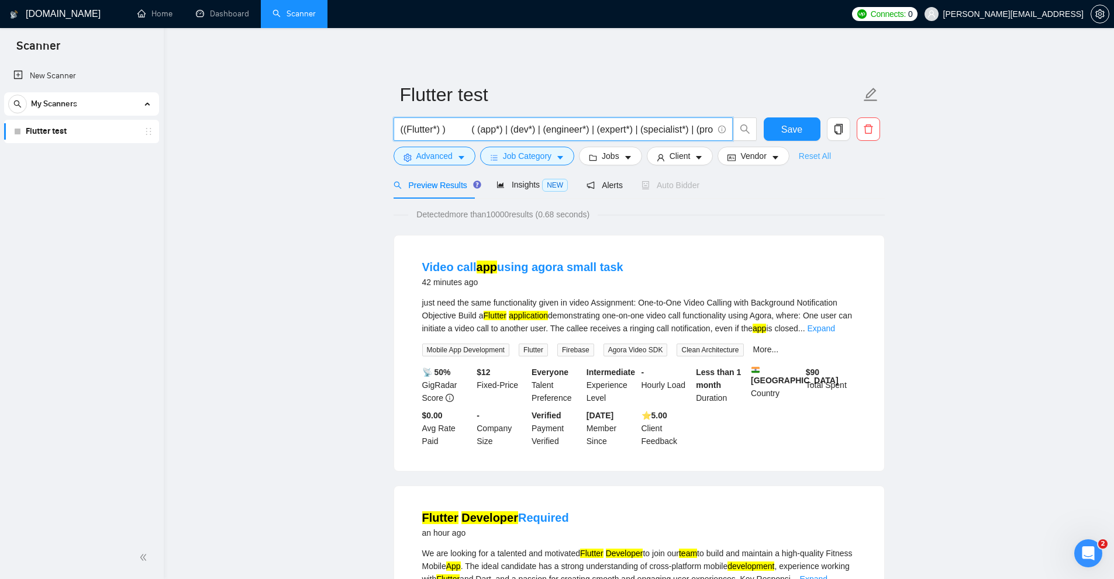
scroll to position [0, 269]
drag, startPoint x: 454, startPoint y: 134, endPoint x: 698, endPoint y: 127, distance: 243.8
click at [601, 152] on form "Flutter test ((Flutter*) ) ( (app*) | (dev*) | (engineer*) | (expert*) | (speci…" at bounding box center [638, 123] width 491 height 95
click at [763, 125] on button "Save" at bounding box center [791, 128] width 57 height 23
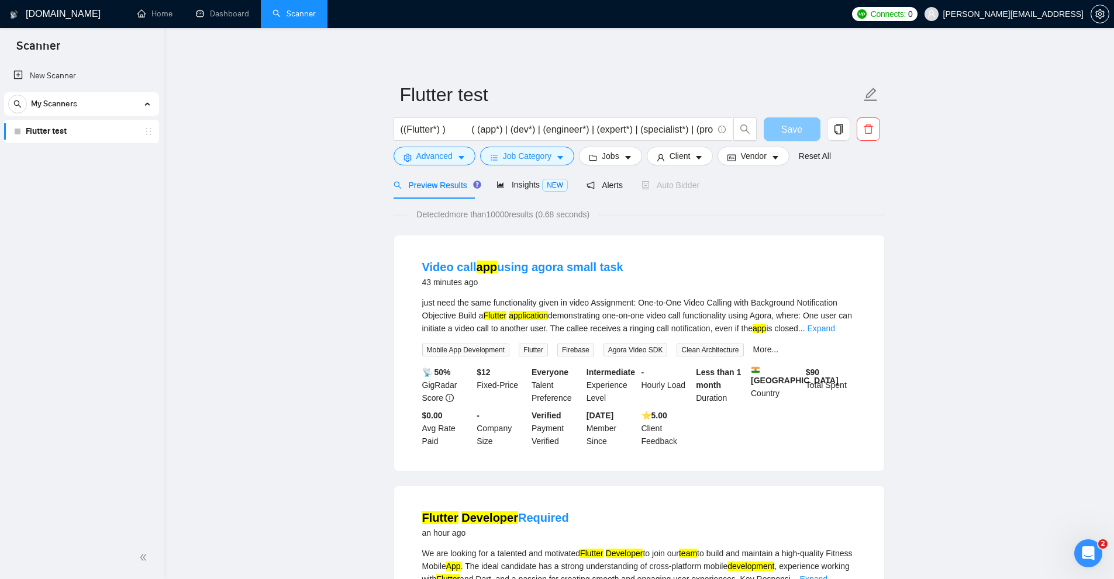
click at [770, 125] on button "Save" at bounding box center [791, 128] width 57 height 23
drag, startPoint x: 440, startPoint y: 127, endPoint x: 383, endPoint y: 126, distance: 56.7
click at [447, 125] on input "((Flutter*) ) ( (app*) | (dev*) | (engineer*) | (expert*) | (specialist*) | (pr…" at bounding box center [556, 129] width 312 height 15
click at [416, 122] on input "((Flutter*) ) ( (app*) | (dev*) | (engineer*) | (expert*) | (specialist*) | (pr…" at bounding box center [556, 129] width 312 height 15
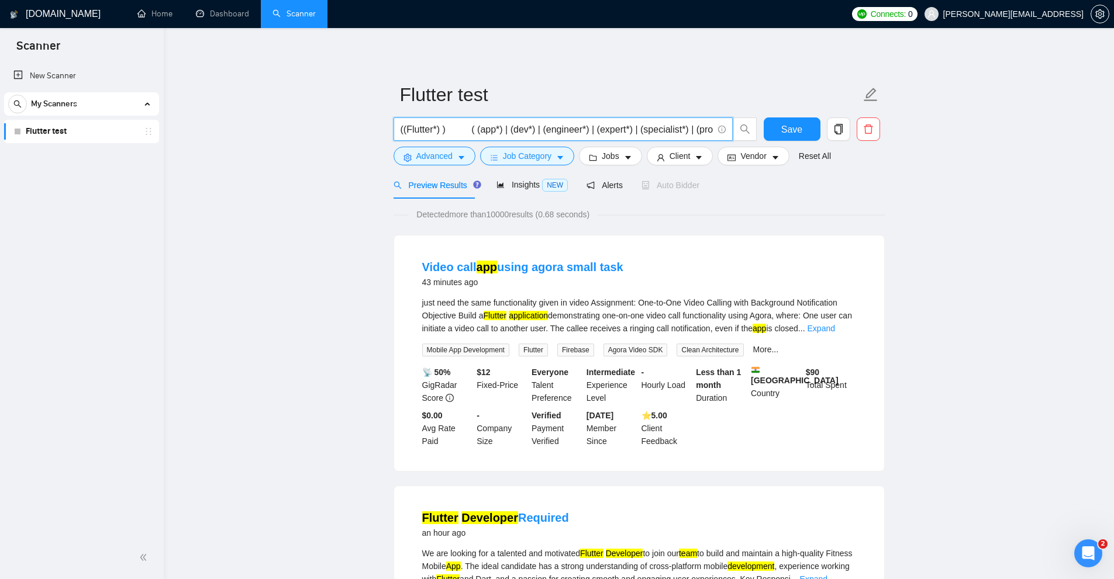
click at [416, 122] on input "((Flutter*) ) ( (app*) | (dev*) | (engineer*) | (expert*) | (specialist*) | (pr…" at bounding box center [556, 129] width 312 height 15
drag, startPoint x: 470, startPoint y: 127, endPoint x: 548, endPoint y: 126, distance: 78.3
click at [807, 123] on div "((Flutter*) ) ( (app*) | (dev*) | (engineer*) | (expert*) | (specialist*) | (pr…" at bounding box center [636, 131] width 491 height 29
click at [500, 124] on input "((Flutter*) ) ( (app*) | (dev*) | (engineer*) | (expert*) | (specialist*) | (pr…" at bounding box center [556, 129] width 312 height 15
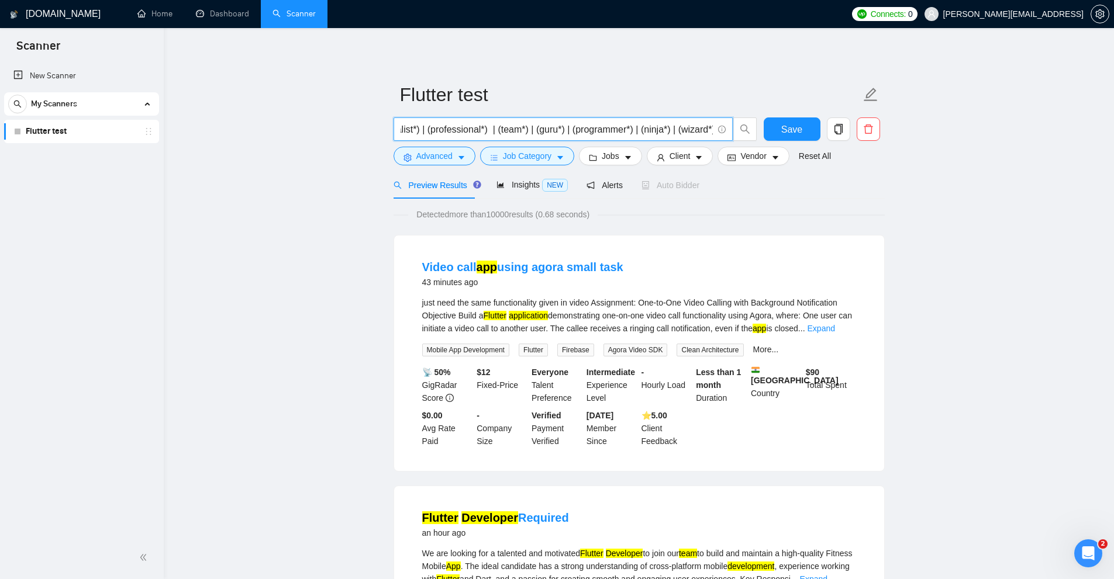
scroll to position [0, 0]
drag, startPoint x: 432, startPoint y: 127, endPoint x: 265, endPoint y: 130, distance: 166.6
click at [492, 130] on input "((Flutter*) ) ( (app*) | (dev*) | (engineer*) | (expert*) | (specialist*) | (pr…" at bounding box center [556, 129] width 312 height 15
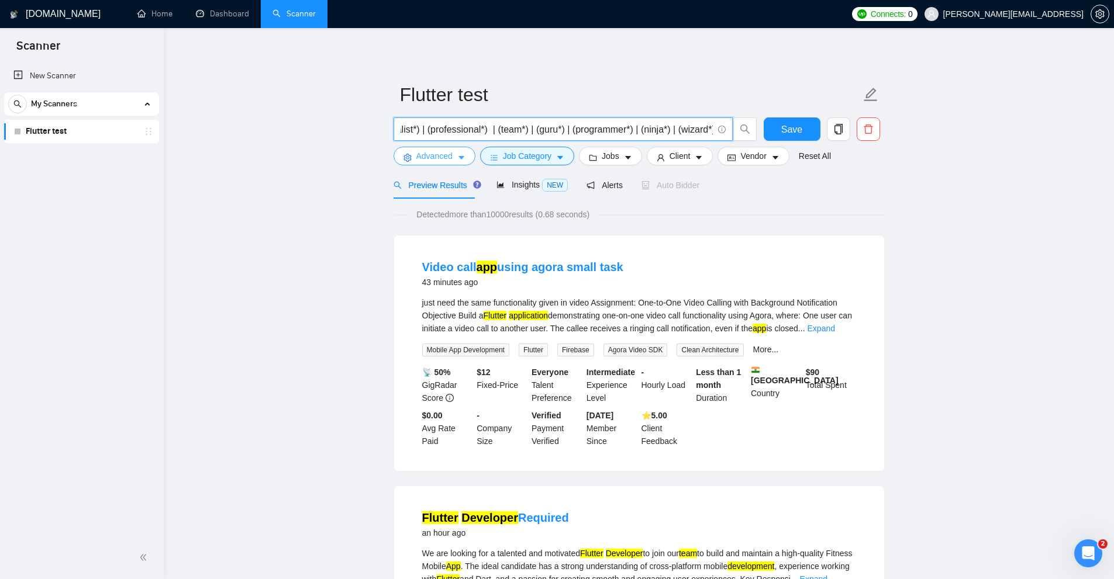
click at [452, 150] on button "Advanced" at bounding box center [434, 156] width 82 height 19
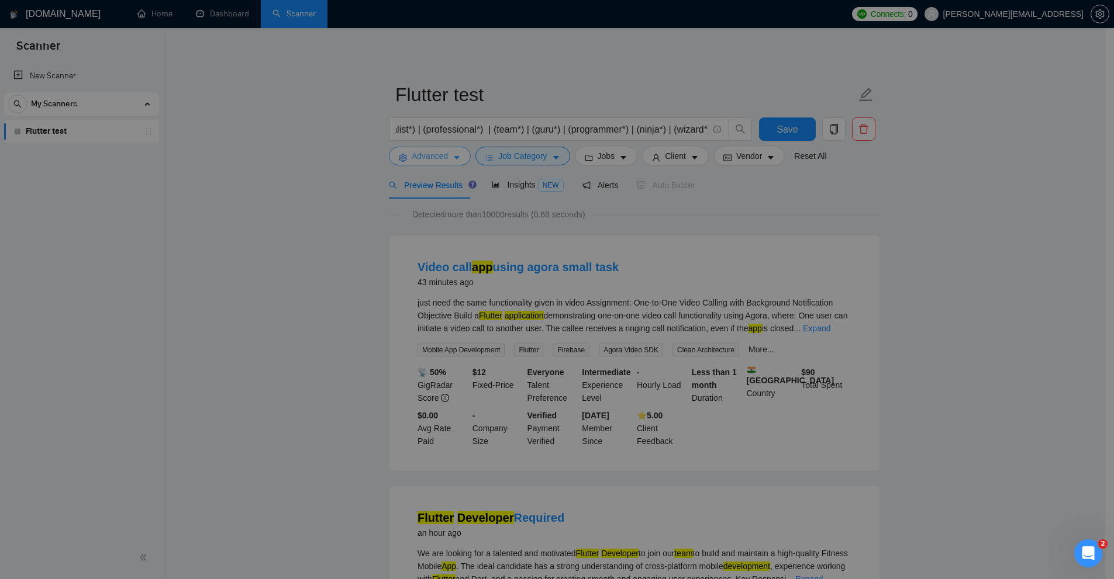
scroll to position [0, 0]
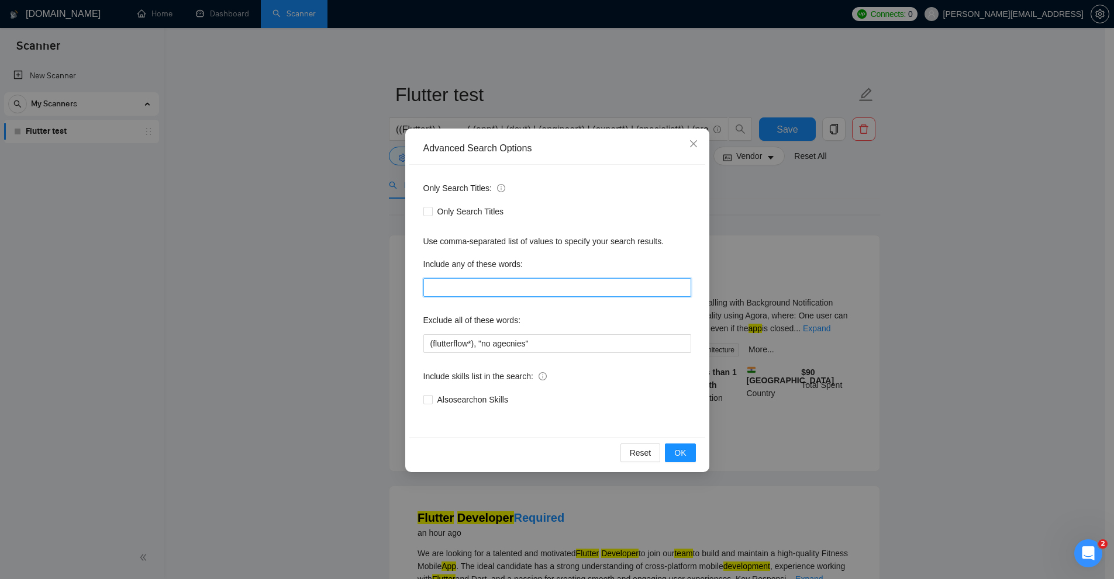
drag, startPoint x: 461, startPoint y: 285, endPoint x: 534, endPoint y: 276, distance: 73.7
click at [534, 276] on div "Include any of these words:" at bounding box center [557, 276] width 268 height 42
click at [466, 273] on label "Include any of these words:" at bounding box center [472, 264] width 99 height 19
drag, startPoint x: 421, startPoint y: 260, endPoint x: 568, endPoint y: 261, distance: 146.7
click at [568, 261] on div "Only Search Titles: Only Search Titles Use comma-separated list of values to sp…" at bounding box center [557, 301] width 296 height 272
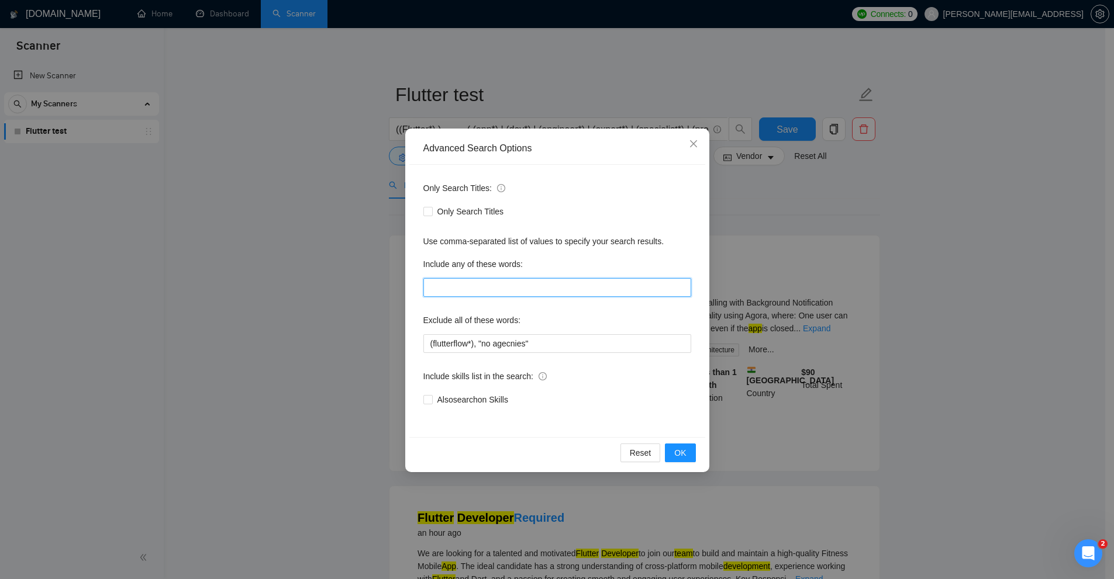
click at [448, 285] on input "text" at bounding box center [557, 287] width 268 height 19
click at [782, 175] on div "Advanced Search Options Only Search Titles: Only Search Titles Use comma-separa…" at bounding box center [557, 289] width 1114 height 579
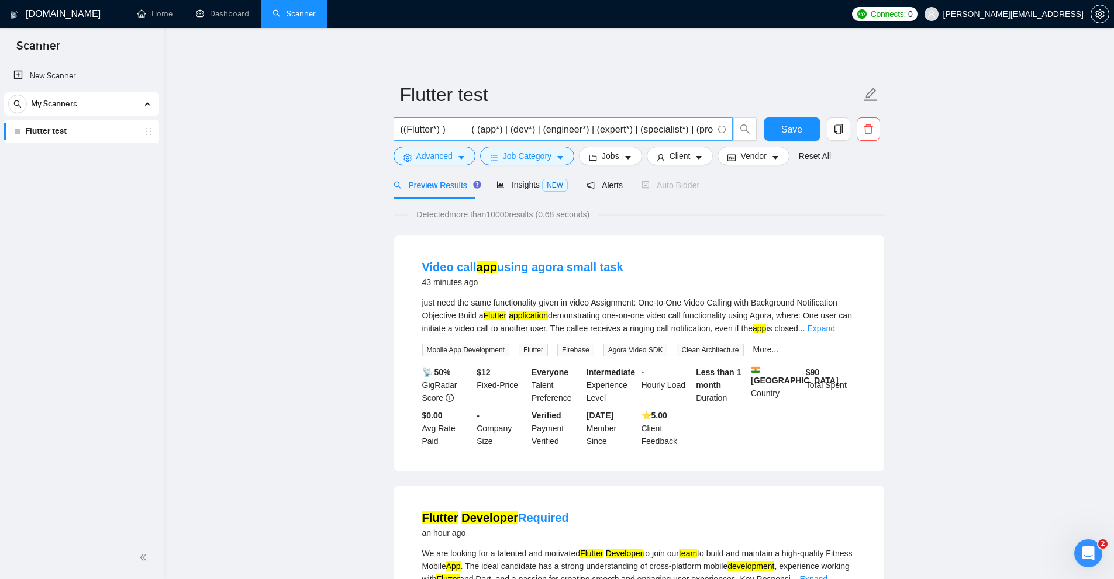
click at [608, 128] on input "((Flutter*) ) ( (app*) | (dev*) | (engineer*) | (expert*) | (specialist*) | (pr…" at bounding box center [556, 129] width 312 height 15
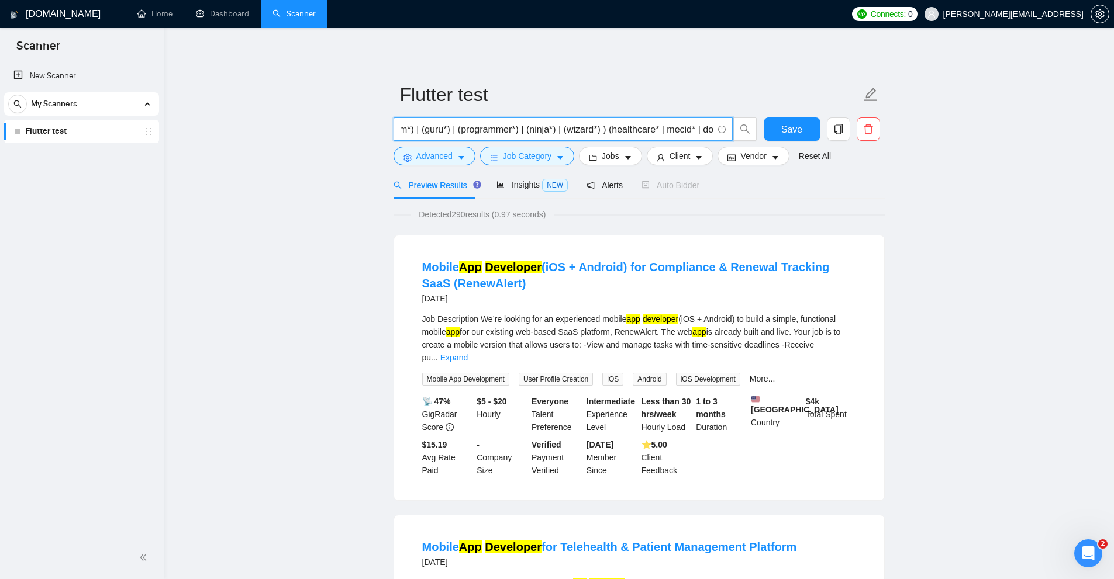
scroll to position [0, 396]
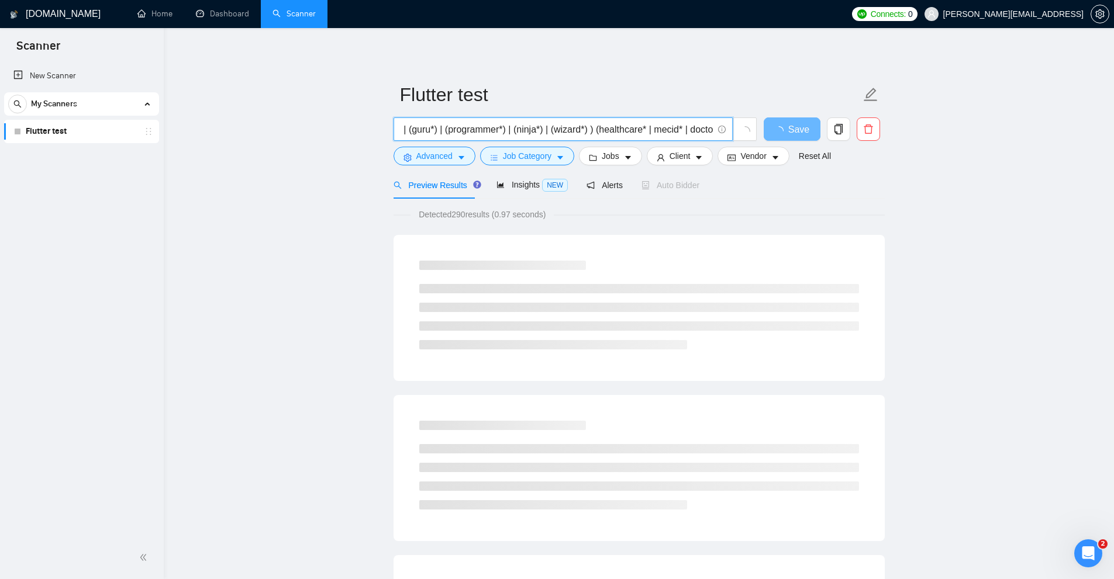
click at [592, 131] on input "((Flutter*) ) ( (app*) | (dev*) | (engineer*) | (expert*) | (specialist*) | (pr…" at bounding box center [556, 129] width 312 height 15
drag, startPoint x: 592, startPoint y: 131, endPoint x: 597, endPoint y: 119, distance: 12.8
click at [699, 130] on input "((Flutter*) ) ( (app*) | (dev*) | (engineer*) | (expert*) | (specialist*) | (pr…" at bounding box center [556, 129] width 312 height 15
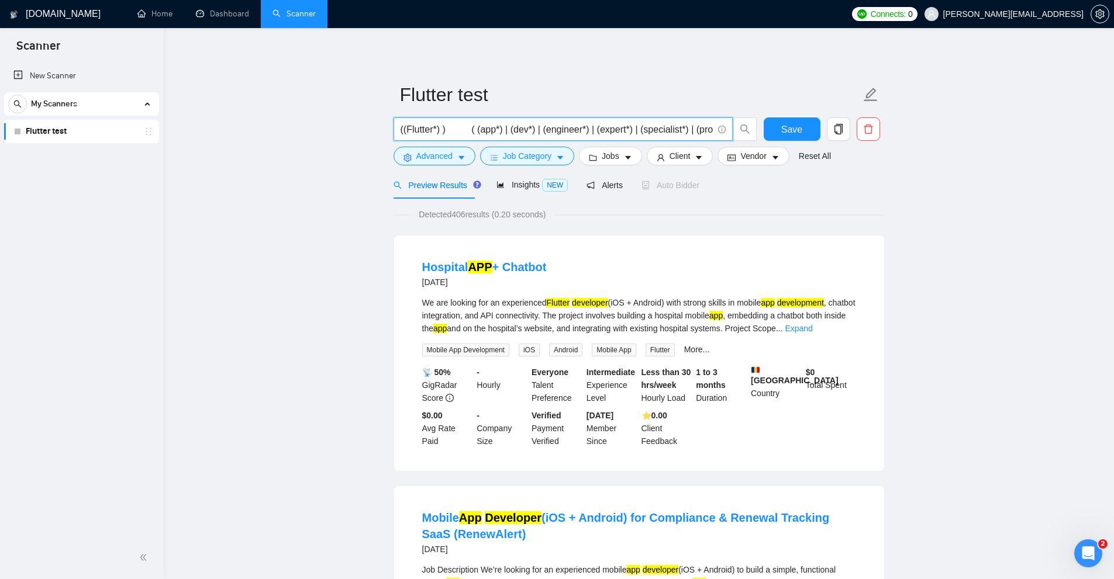
scroll to position [0, 399]
click at [586, 131] on input "((Flutter*) ) ( (app*) | (dev*) | (engineer*) | (expert*) | (specialist*) | (pr…" at bounding box center [556, 129] width 312 height 15
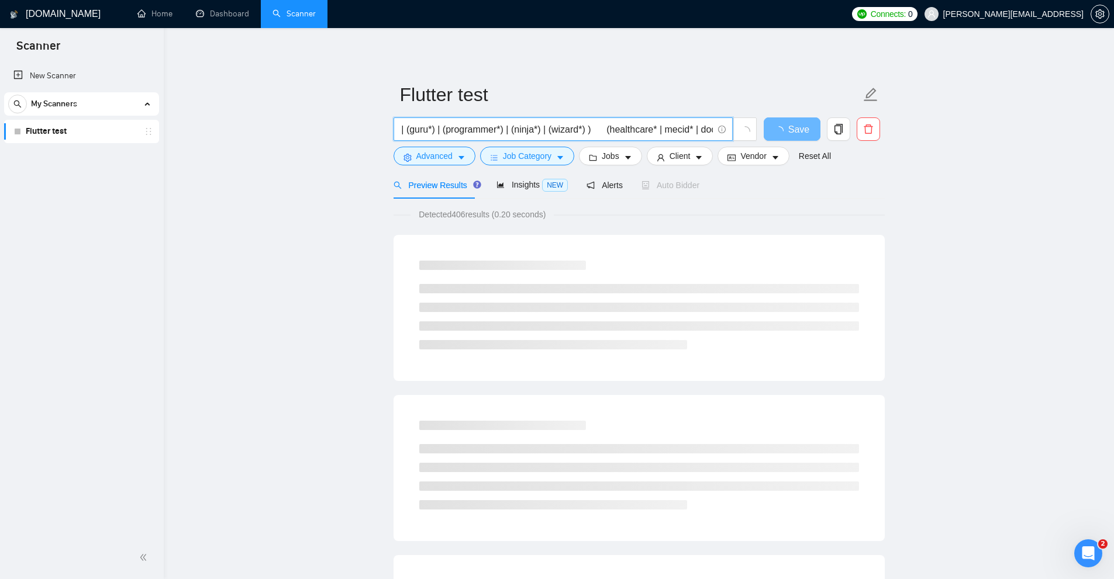
type input "((Flutter*) ) ( (app*) | (dev*) | (engineer*) | (expert*) | (specialist*) | (pr…"
drag, startPoint x: 424, startPoint y: 263, endPoint x: 430, endPoint y: 274, distance: 12.0
click at [434, 273] on div at bounding box center [639, 305] width 468 height 117
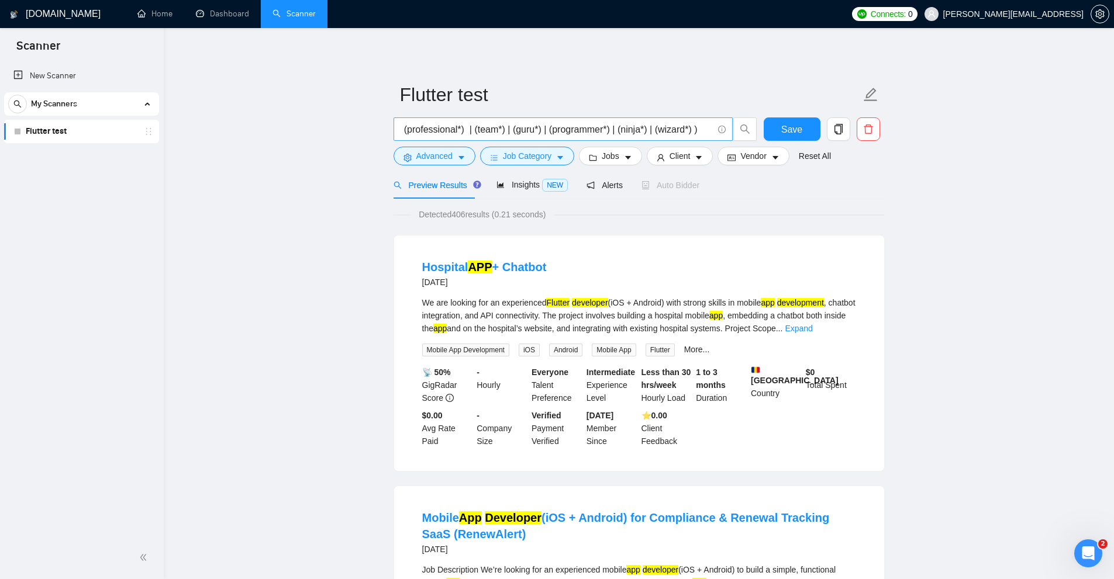
scroll to position [0, 412]
click at [812, 332] on link "Expand" at bounding box center [797, 328] width 27 height 9
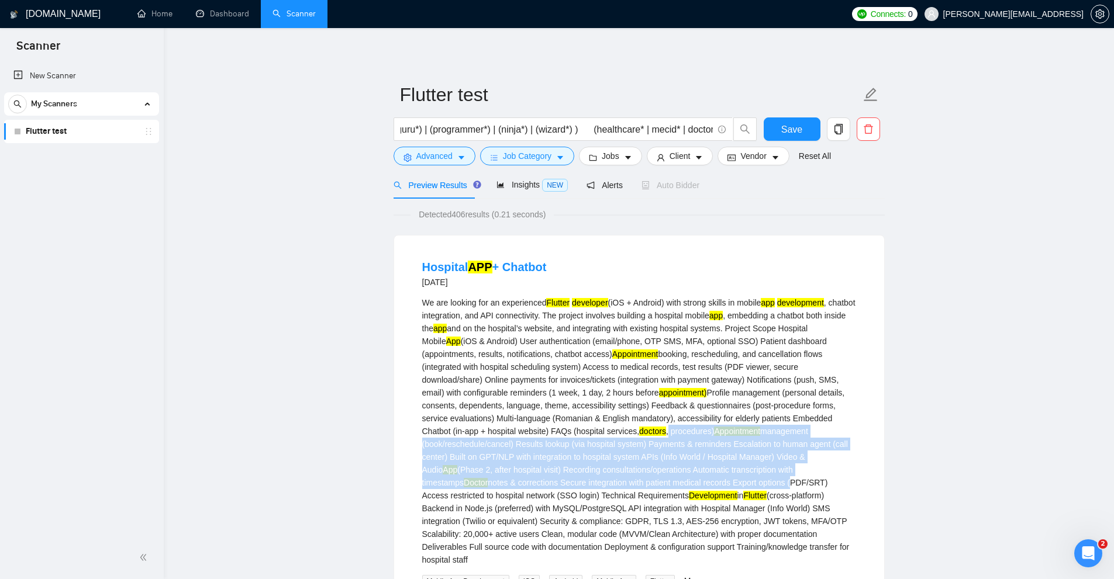
drag, startPoint x: 663, startPoint y: 471, endPoint x: 661, endPoint y: 504, distance: 33.4
click at [722, 499] on div "We are looking for an experienced Flutter developer (iOS + Android) with strong…" at bounding box center [639, 431] width 434 height 270
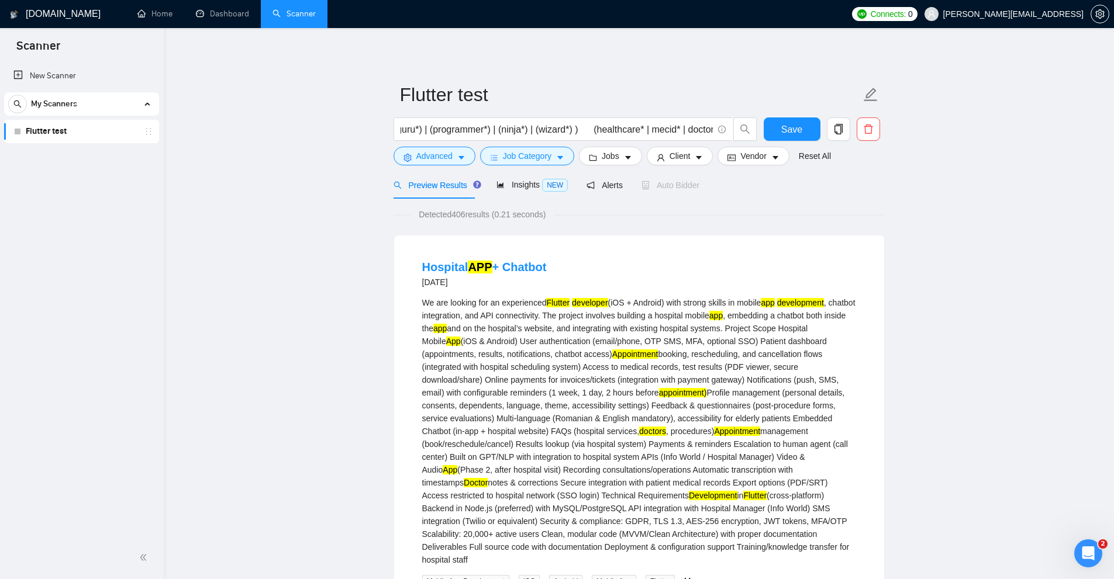
click at [656, 506] on div "We are looking for an experienced Flutter developer (iOS + Android) with strong…" at bounding box center [639, 431] width 434 height 270
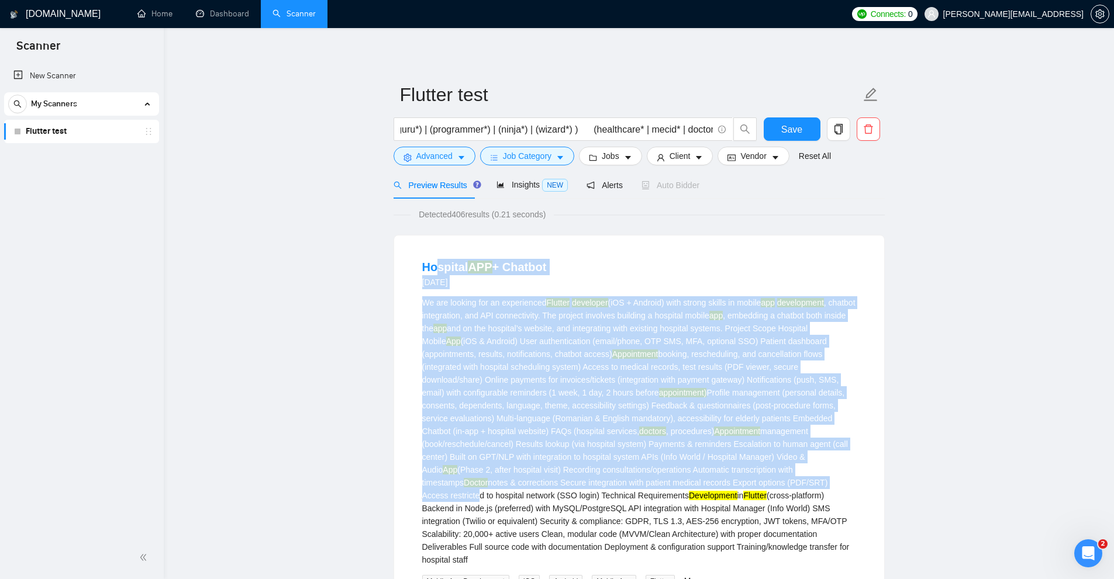
drag, startPoint x: 468, startPoint y: 289, endPoint x: 790, endPoint y: 489, distance: 378.6
click at [790, 489] on li "Hospital APP + Chatbot 6 days ago We are looking for an experienced Flutter dev…" at bounding box center [639, 469] width 462 height 439
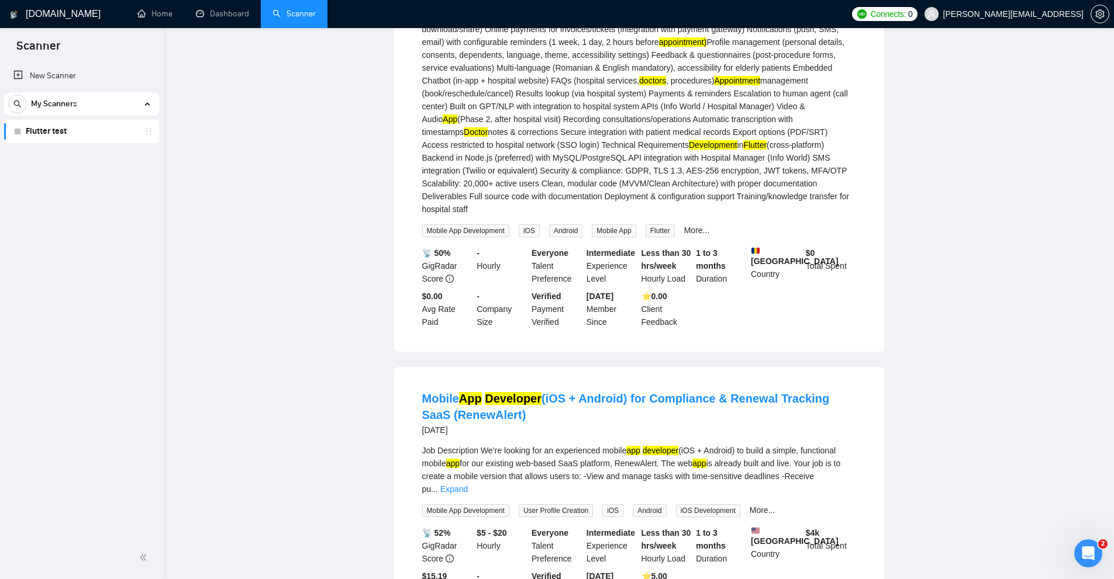
scroll to position [0, 0]
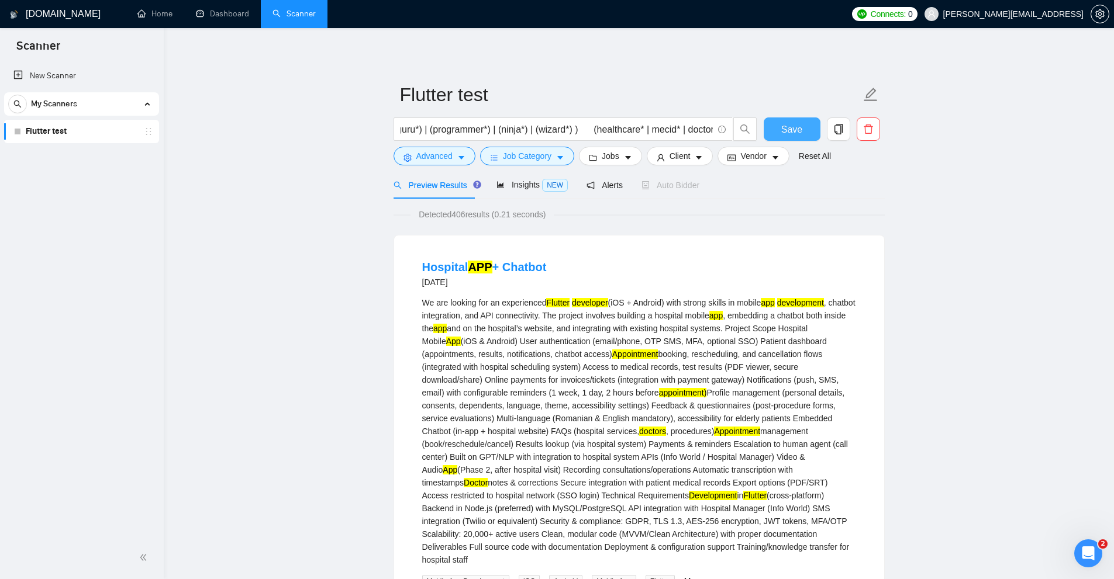
drag, startPoint x: 783, startPoint y: 135, endPoint x: 776, endPoint y: 133, distance: 6.8
click at [785, 132] on span "Save" at bounding box center [791, 129] width 21 height 15
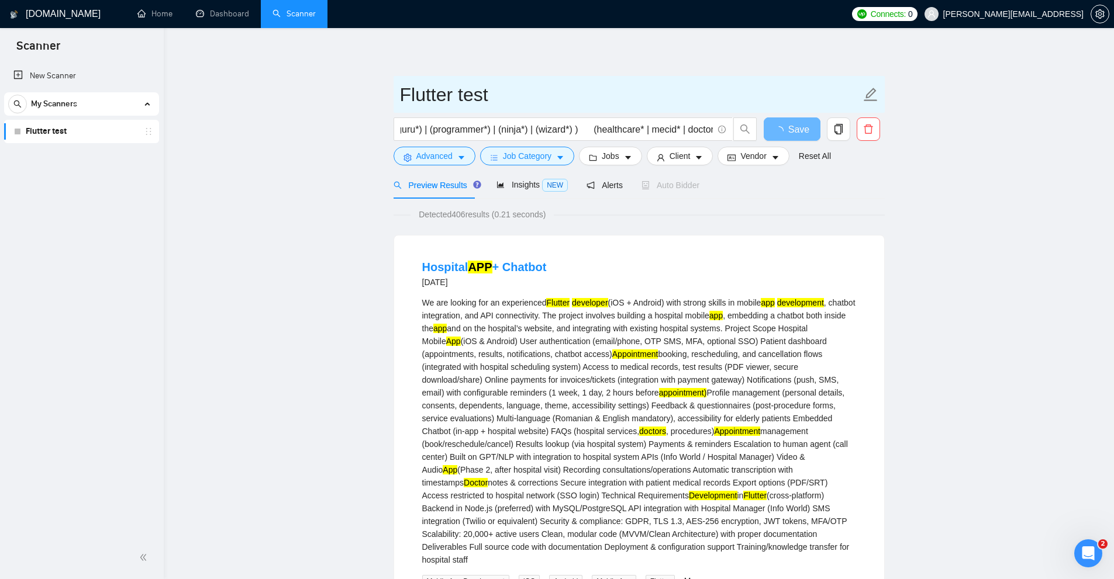
drag, startPoint x: 485, startPoint y: 84, endPoint x: 544, endPoint y: 94, distance: 59.8
drag, startPoint x: 544, startPoint y: 94, endPoint x: 112, endPoint y: 116, distance: 433.1
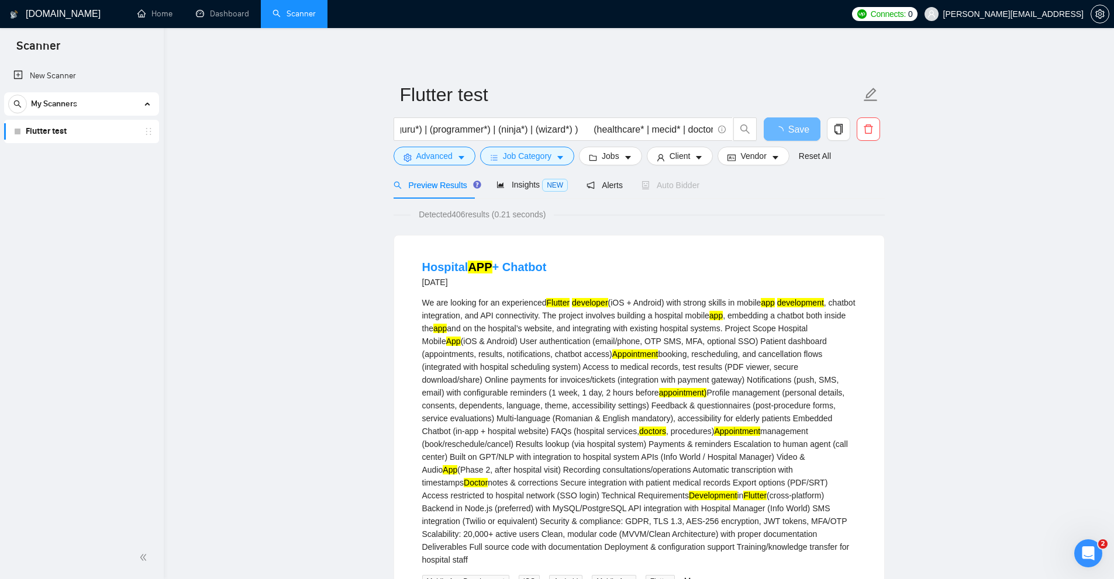
click at [87, 187] on div "New Scanner My Scanners Flutter test" at bounding box center [82, 299] width 164 height 475
click at [835, 126] on icon "copy" at bounding box center [838, 129] width 8 height 11
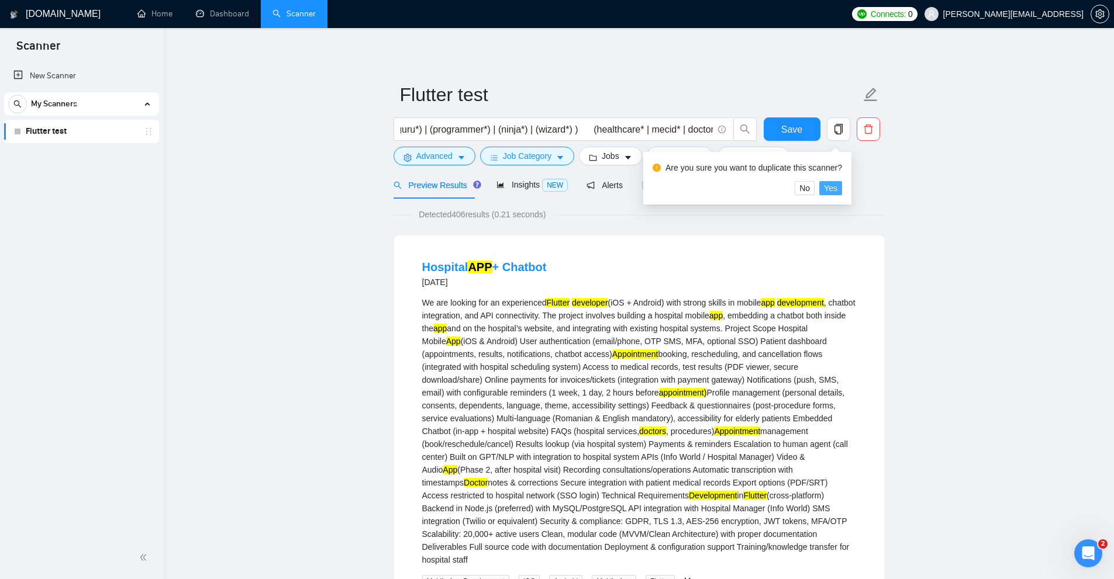
click at [826, 188] on span "Yes" at bounding box center [830, 188] width 13 height 13
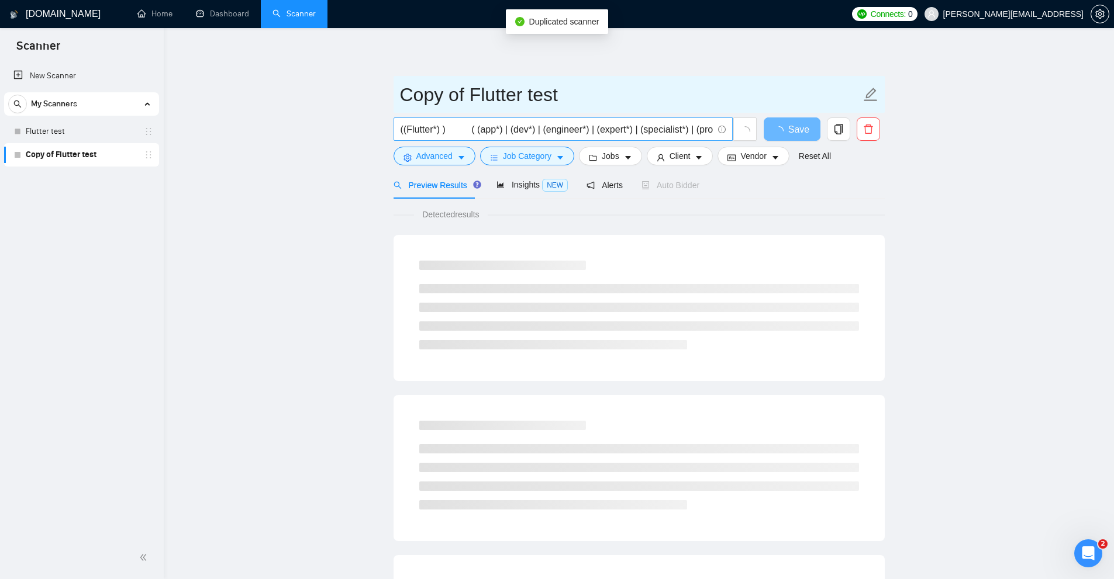
drag, startPoint x: 605, startPoint y: 91, endPoint x: 442, endPoint y: 123, distance: 166.1
click at [187, 85] on main "Copy of Flutter test ((Flutter*) ) ( (app*) | (dev*) | (engineer*) | (expert*) …" at bounding box center [638, 534] width 912 height 975
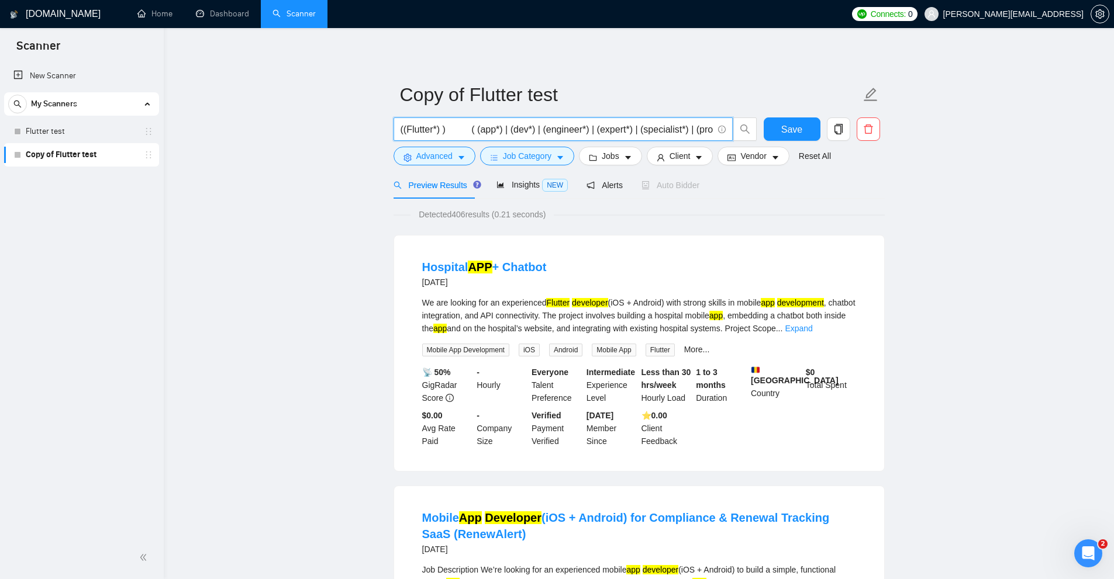
drag, startPoint x: 494, startPoint y: 125, endPoint x: 242, endPoint y: 129, distance: 252.0
click at [434, 132] on input "((Flutter*) ) ( (app*) | (dev*) | (engineer*) | (expert*) | (specialist*) | (pr…" at bounding box center [556, 129] width 312 height 15
click at [423, 130] on input "((Flutter*) ) ( (app*) | (dev*) | (engineer*) | (expert*) | (specialist*) | (pr…" at bounding box center [556, 129] width 312 height 15
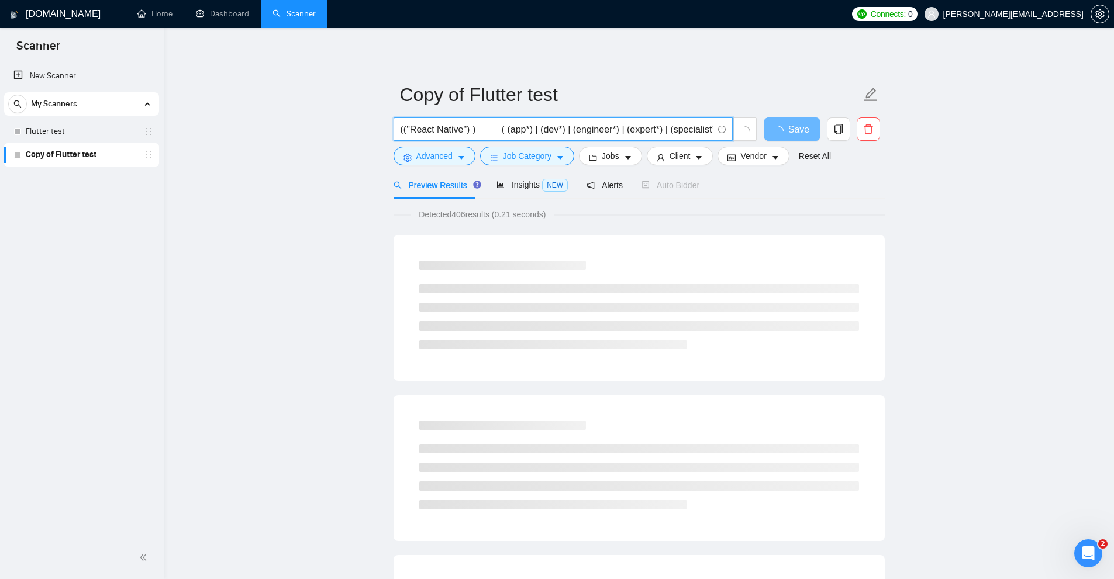
click at [462, 127] on input "(("React Native") ) ( (app*) | (dev*) | (engineer*) | (expert*) | (specialist*)…" at bounding box center [556, 129] width 312 height 15
click at [557, 129] on input "(("React Native") ) ( (app*) | (dev*) | (engineer*) | (expert*) | (specialist*)…" at bounding box center [556, 129] width 312 height 15
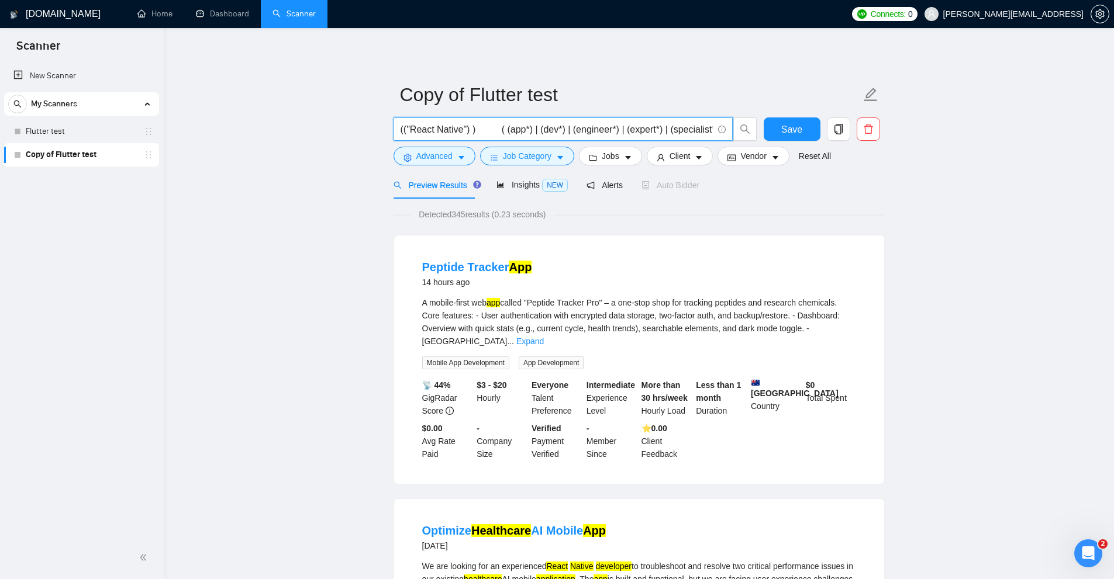
drag, startPoint x: 461, startPoint y: 130, endPoint x: 412, endPoint y: 127, distance: 49.7
click at [413, 132] on input "(("React Native") ) ( (app*) | (dev*) | (engineer*) | (expert*) | (specialist*)…" at bounding box center [556, 129] width 312 height 15
click at [412, 127] on input "(("React Native") ) ( (app*) | (dev*) | (engineer*) | (expert*) | (specialist*)…" at bounding box center [556, 129] width 312 height 15
drag, startPoint x: 409, startPoint y: 127, endPoint x: 464, endPoint y: 127, distance: 54.9
click at [459, 126] on input "(("React Native") ) ( (app*) | (dev*) | (engineer*) | (expert*) | (specialist*)…" at bounding box center [556, 129] width 312 height 15
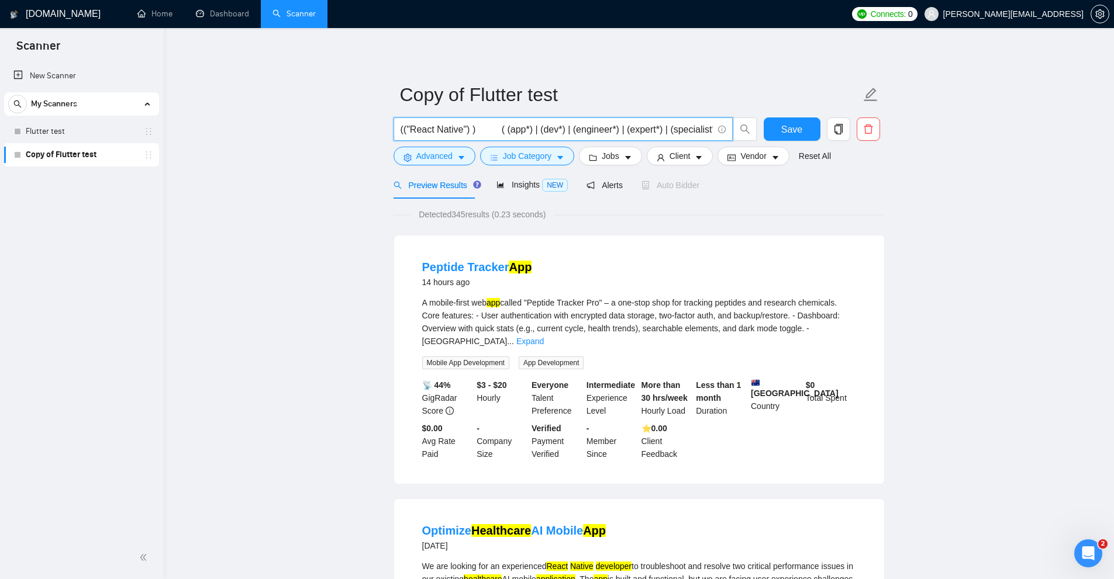
click at [464, 127] on input "(("React Native") ) ( (app*) | (dev*) | (engineer*) | (expert*) | (specialist*)…" at bounding box center [556, 129] width 312 height 15
drag, startPoint x: 459, startPoint y: 128, endPoint x: 410, endPoint y: 126, distance: 48.5
click at [410, 126] on input "(("React Native") ) ( (app*) | (dev*) | (engineer*) | (expert*) | (specialist*)…" at bounding box center [556, 129] width 312 height 15
click at [414, 126] on input "(("React Native") ) ( (app*) | (dev*) | (engineer*) | (expert*) | (specialist*)…" at bounding box center [556, 129] width 312 height 15
drag, startPoint x: 413, startPoint y: 129, endPoint x: 459, endPoint y: 126, distance: 46.3
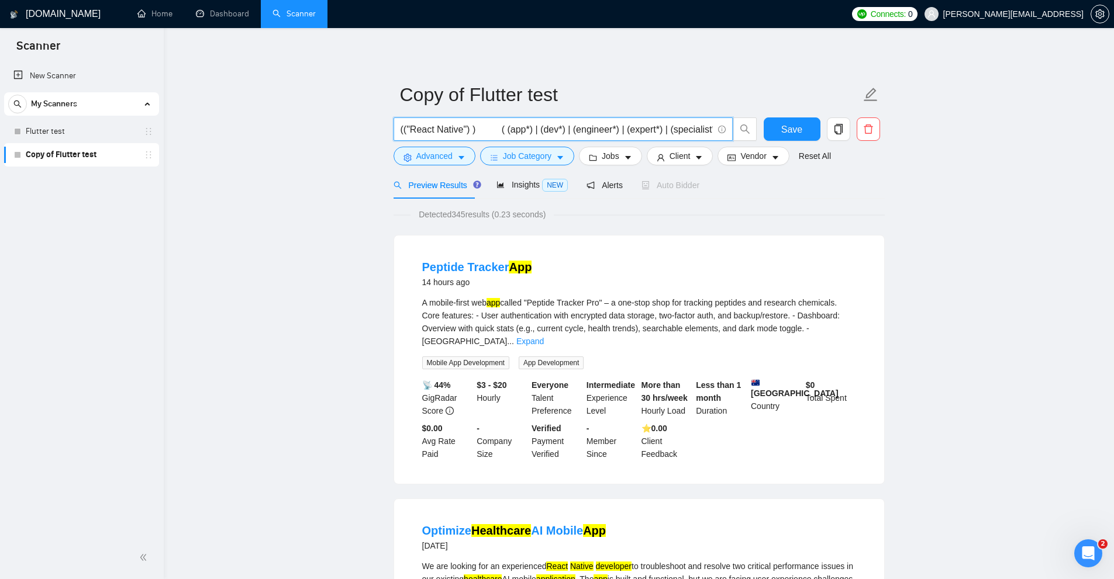
click at [459, 126] on input "(("React Native") ) ( (app*) | (dev*) | (engineer*) | (expert*) | (specialist*)…" at bounding box center [556, 129] width 312 height 15
click at [493, 127] on input "(("React Native") ) ( (app*) | (dev*) | (engineer*) | (expert*) | (specialist*)…" at bounding box center [556, 129] width 312 height 15
click at [478, 129] on input "(("React Native") ) ( (app*) | (dev*) | (engineer*) | (expert*) | (specialist*)…" at bounding box center [556, 129] width 312 height 15
click at [603, 132] on input "(("React Native") ) ( (app*) | (dev*) | (engineer*) | (expert*) | (specialist*)…" at bounding box center [556, 129] width 312 height 15
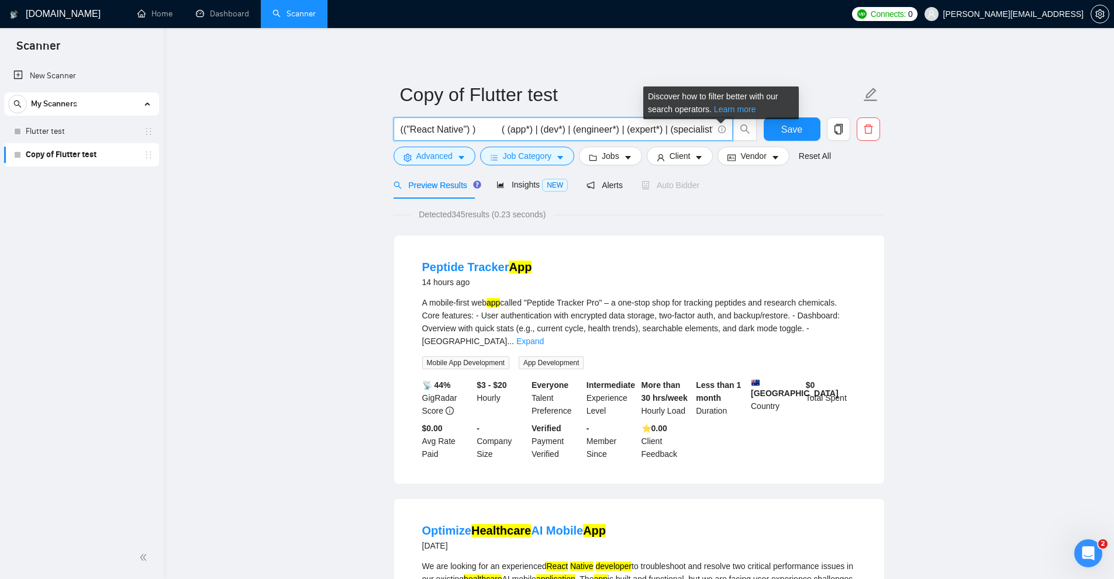
type input "(("React Native") ) ( (app*) | (dev*) | (engineer*) | (expert*) | (specialist*)…"
click at [727, 111] on link "Learn more" at bounding box center [735, 109] width 42 height 9
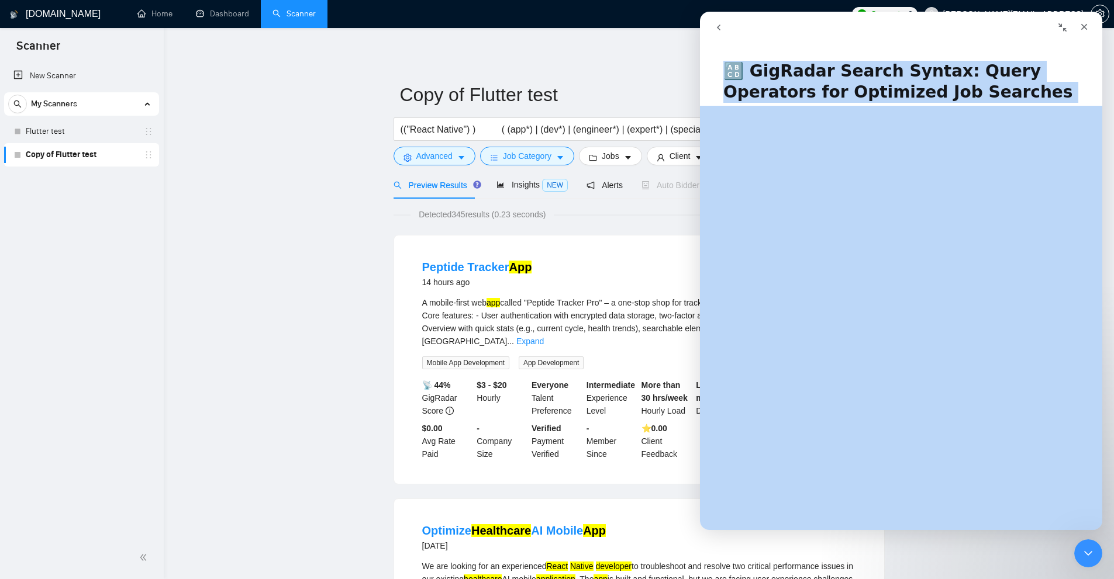
drag, startPoint x: 773, startPoint y: 71, endPoint x: 970, endPoint y: 105, distance: 200.5
click at [970, 105] on div "🔠 GigRadar Search Syntax: Query Operators for Optimized Job Searches Did this a…" at bounding box center [901, 289] width 402 height 481
click at [895, 105] on h1 "🔠 GigRadar Search Syntax: Query Operators for Optimized Job Searches" at bounding box center [901, 77] width 402 height 57
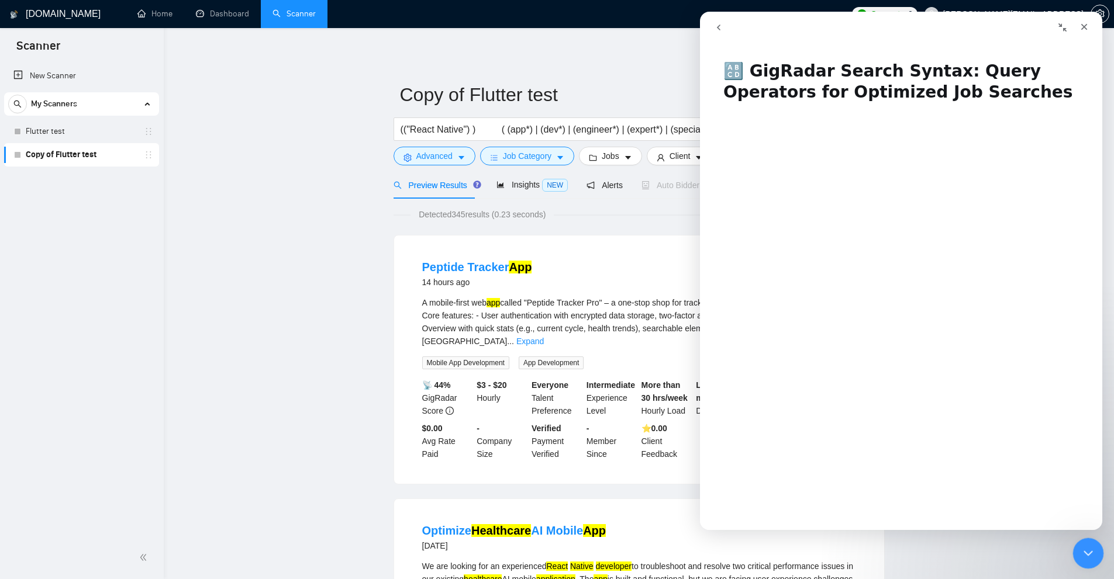
click at [1083, 551] on icon "Close Intercom Messenger" at bounding box center [1086, 552] width 14 height 14
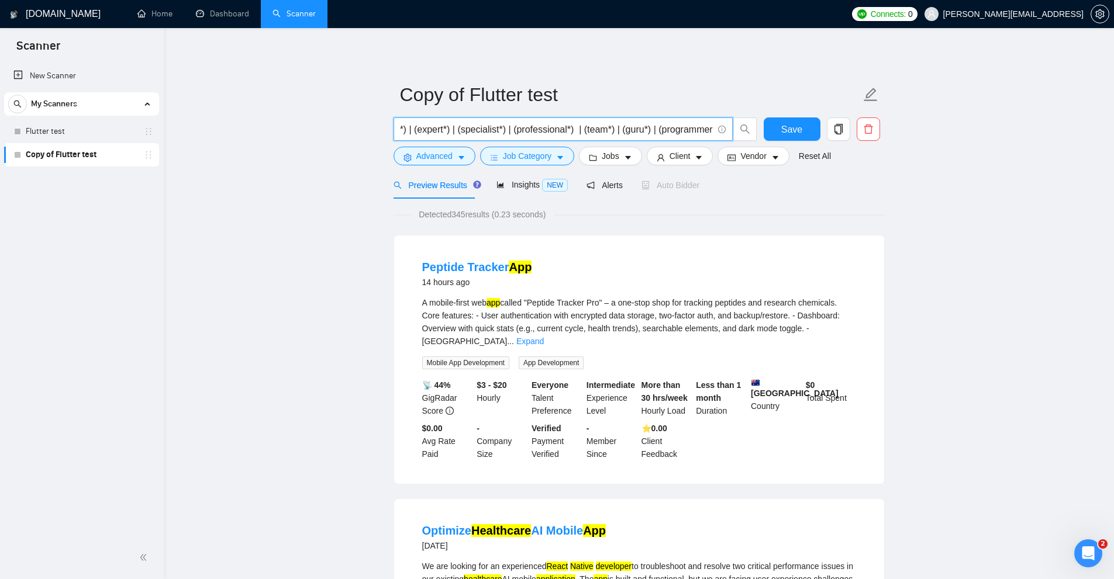
scroll to position [0, 440]
drag, startPoint x: 419, startPoint y: 131, endPoint x: 725, endPoint y: 127, distance: 306.3
click at [725, 127] on span "(("React Native") ) ( (app*) | (dev*) | (engineer*) | (expert*) | (specialist*)…" at bounding box center [562, 128] width 339 height 23
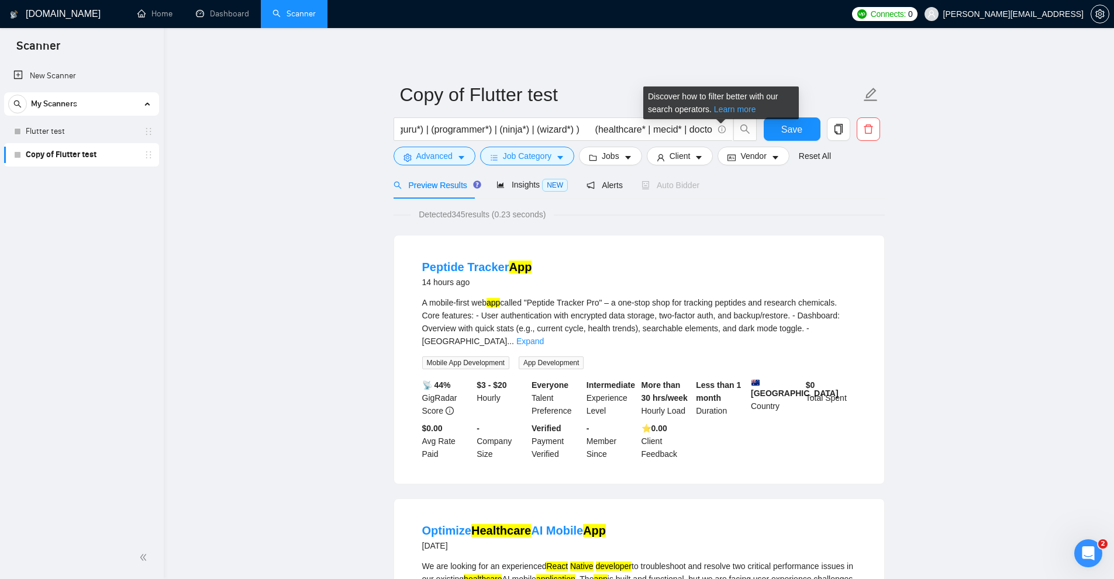
click at [724, 110] on link "Learn more" at bounding box center [735, 109] width 42 height 9
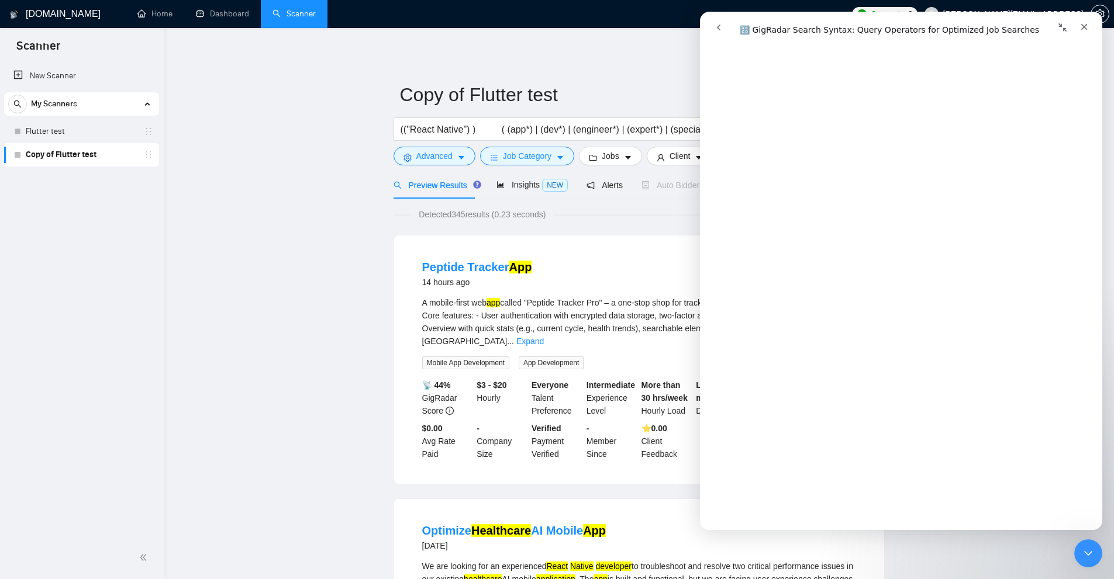
scroll to position [0, 0]
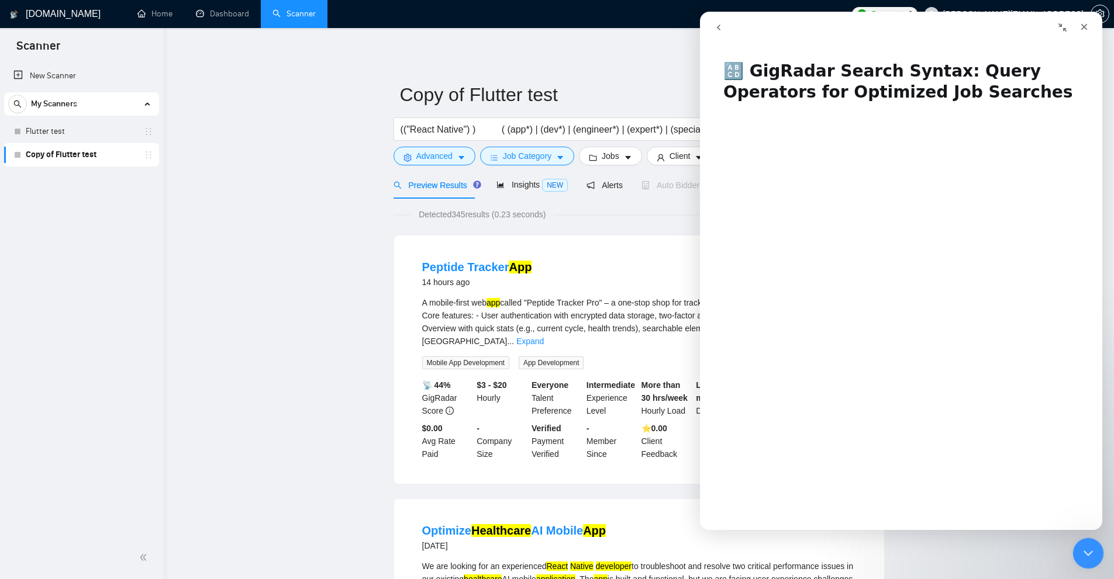
click at [1081, 545] on icon "Close Intercom Messenger" at bounding box center [1086, 552] width 14 height 14
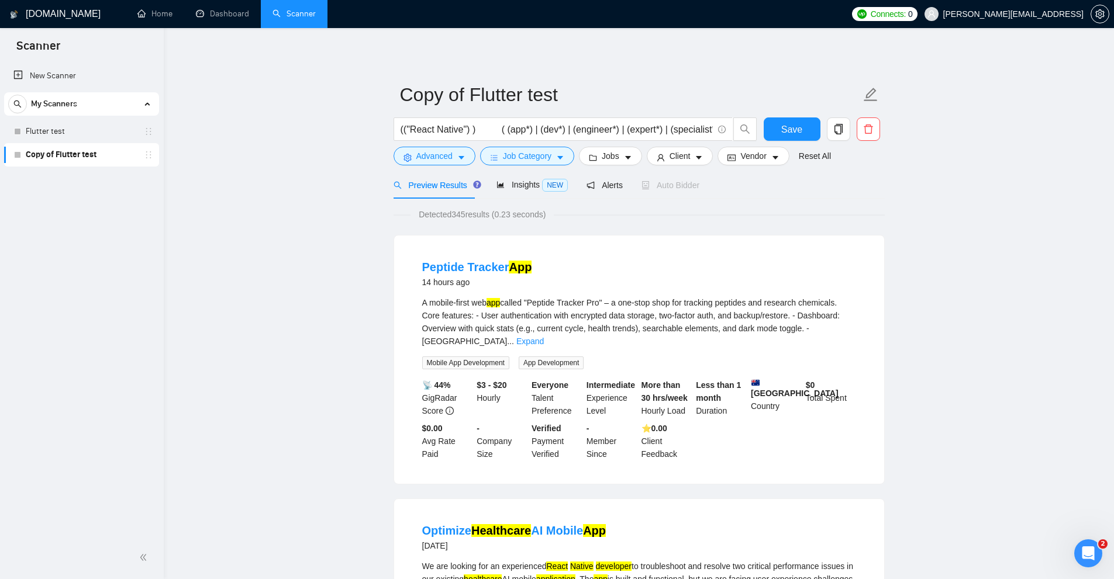
click at [1084, 548] on icon "Open Intercom Messenger" at bounding box center [1086, 551] width 19 height 19
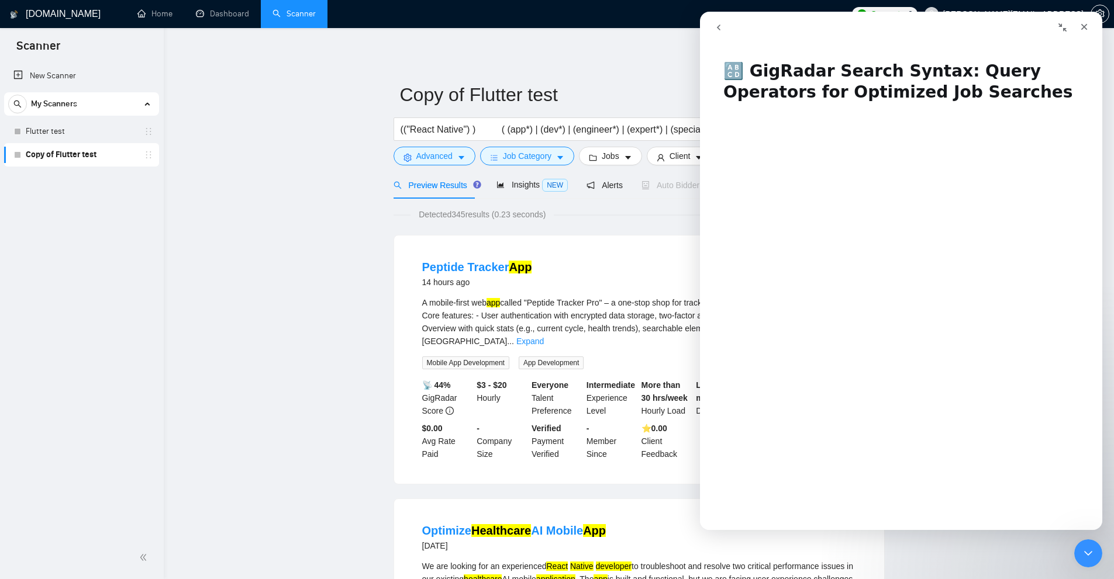
click at [717, 25] on icon "go back" at bounding box center [718, 27] width 9 height 9
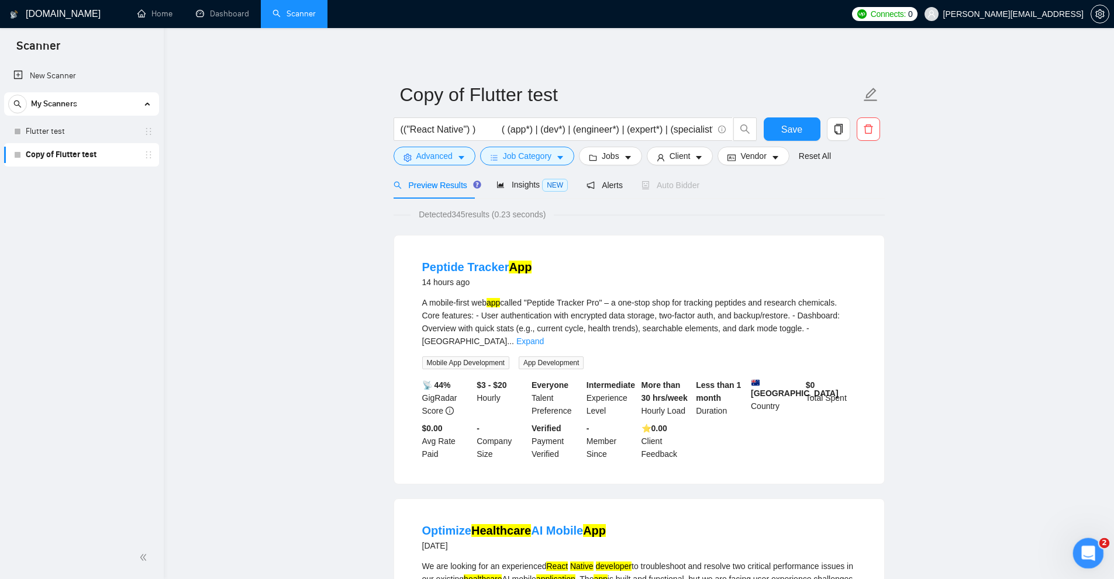
click at [1094, 552] on div "Open Intercom Messenger" at bounding box center [1086, 552] width 39 height 39
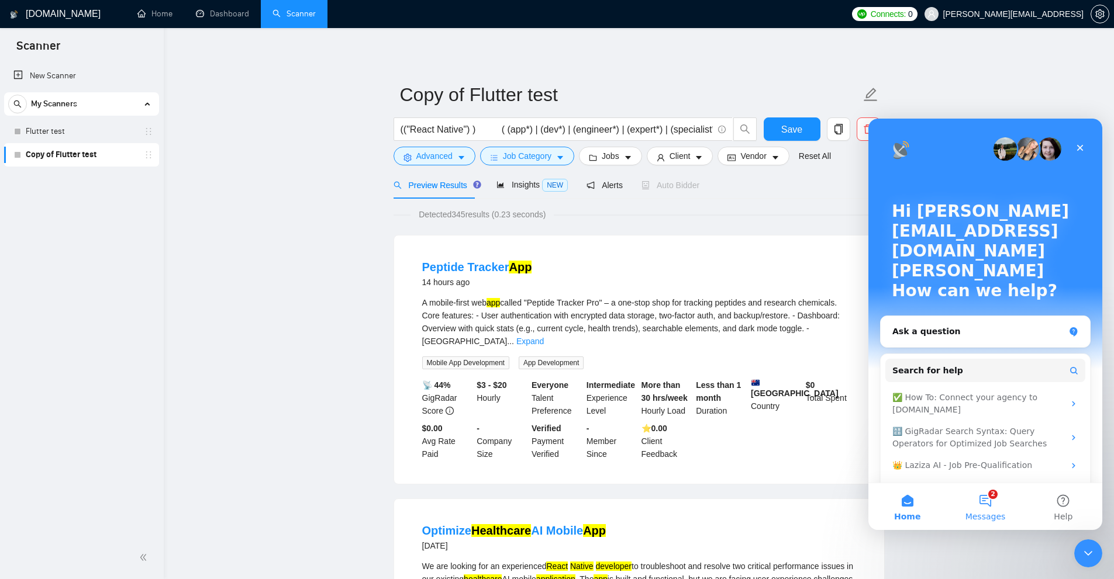
click at [987, 516] on span "Messages" at bounding box center [985, 517] width 40 height 8
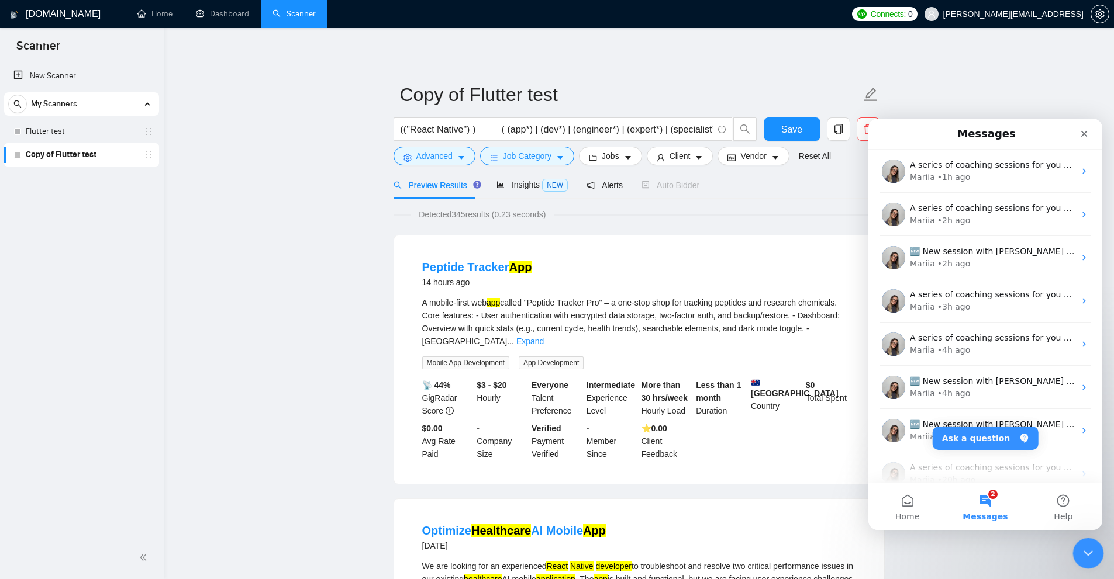
click at [1077, 548] on div "Close Intercom Messenger" at bounding box center [1086, 552] width 28 height 28
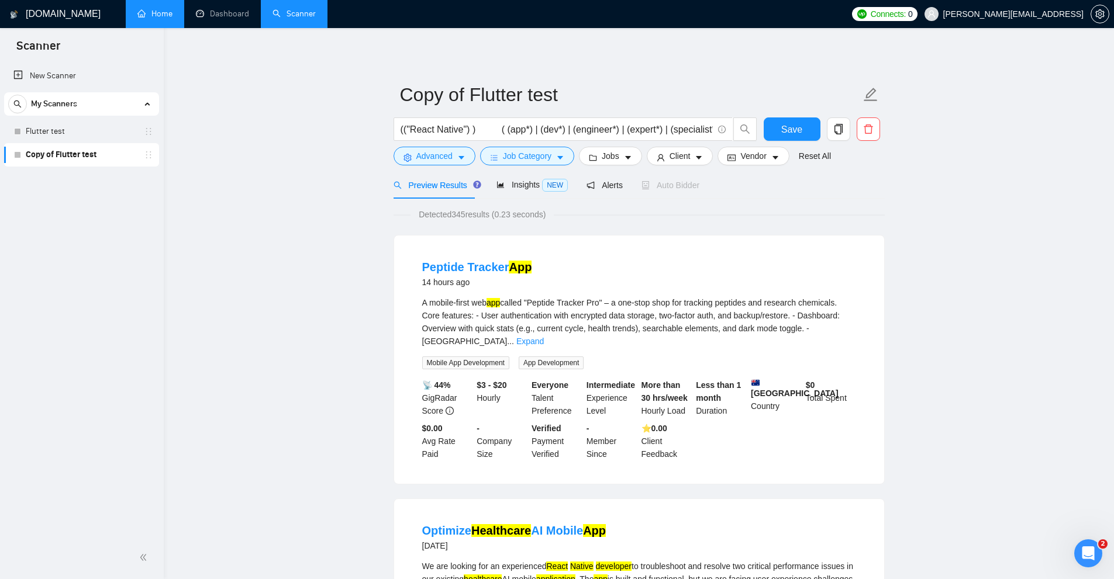
click at [165, 18] on link "Home" at bounding box center [154, 14] width 35 height 10
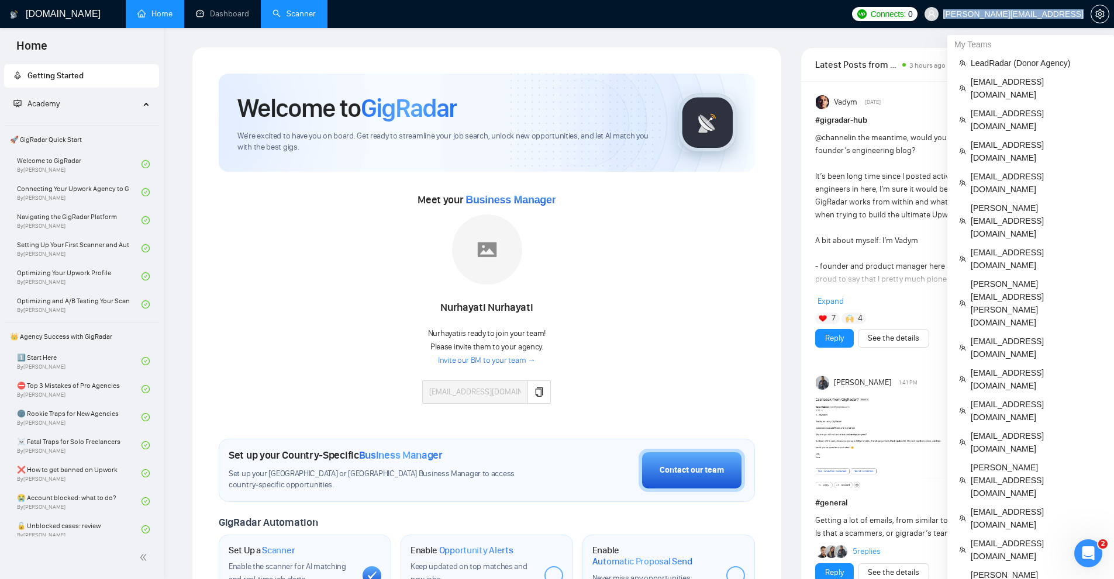
copy span "manuel.constantin@datasap.ai"
drag, startPoint x: 991, startPoint y: 11, endPoint x: 1083, endPoint y: 16, distance: 92.0
click at [1083, 14] on span "manuel.constantin@datasap.ai" at bounding box center [1013, 14] width 140 height 0
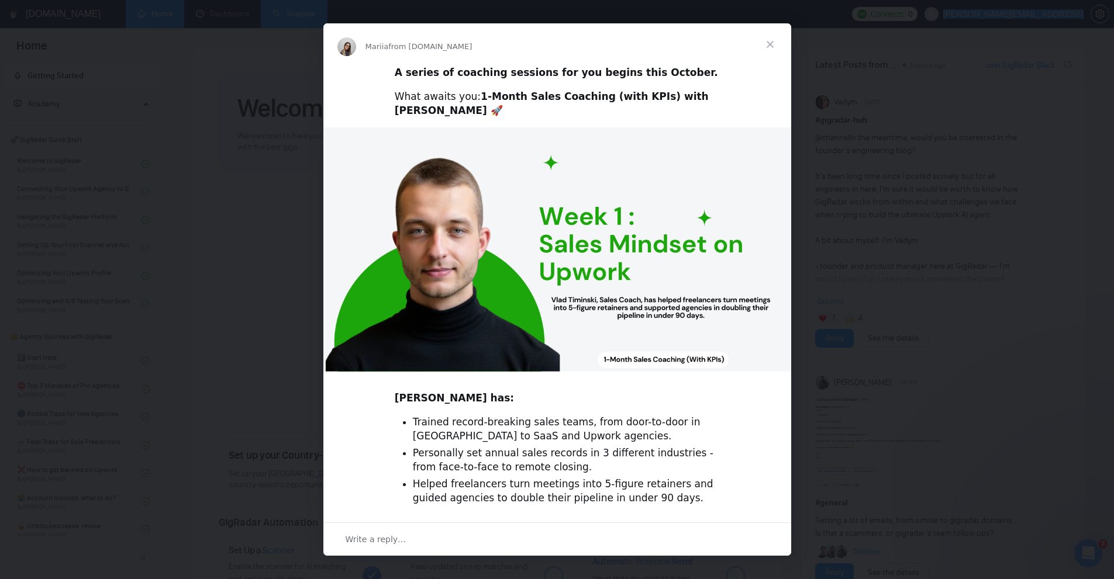
click at [844, 241] on div "Intercom messenger" at bounding box center [557, 289] width 1114 height 579
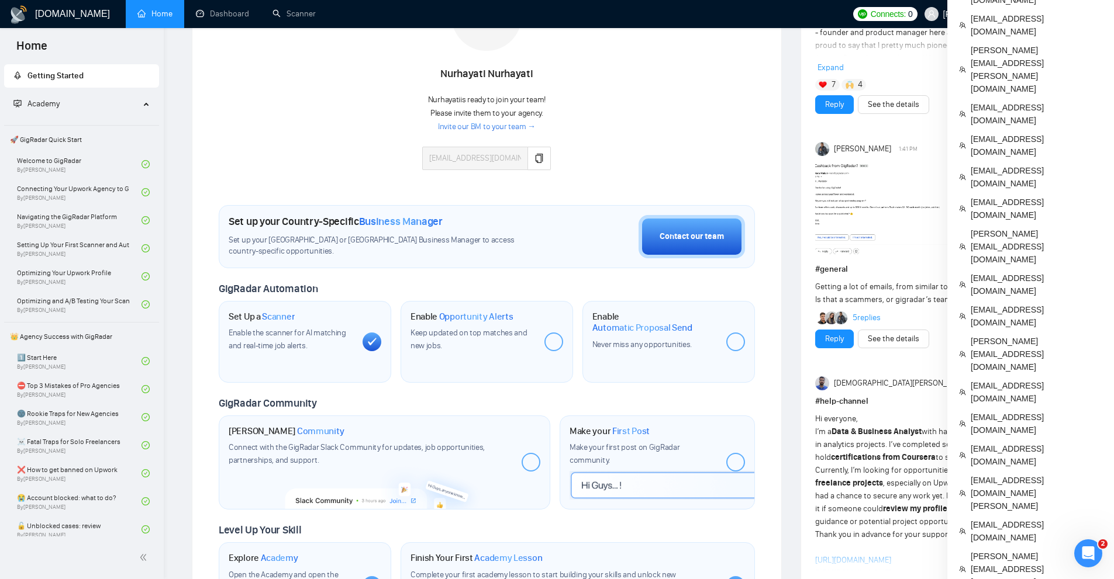
scroll to position [292, 0]
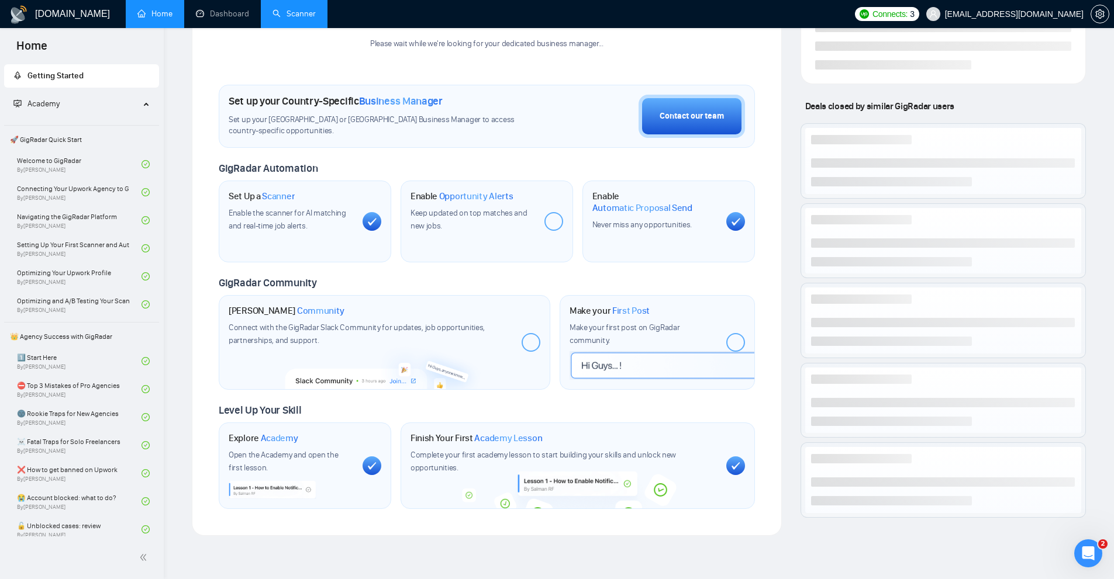
click at [288, 14] on link "Scanner" at bounding box center [293, 14] width 43 height 10
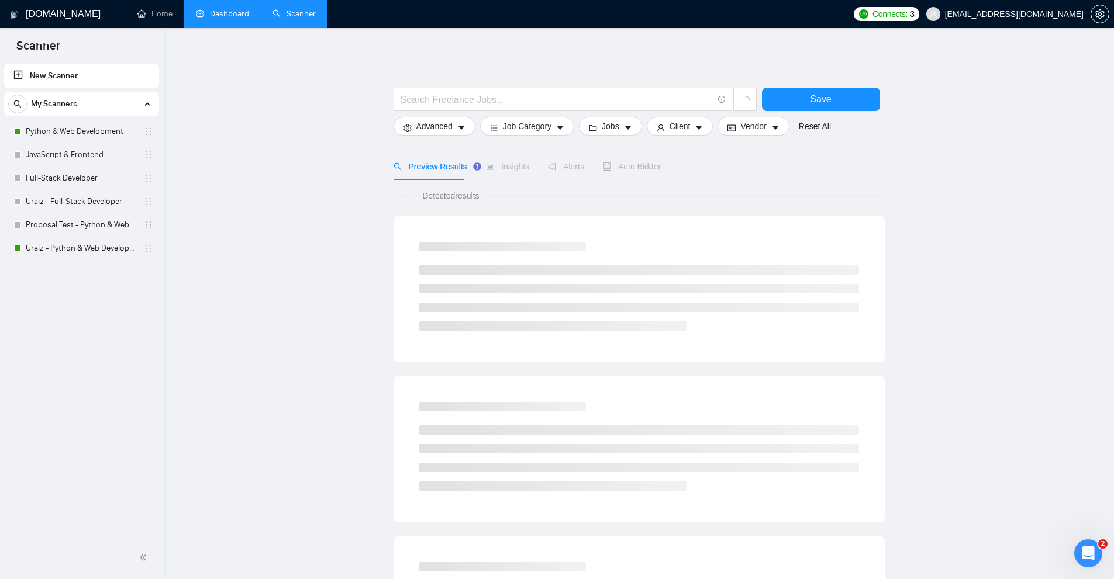
click at [238, 19] on link "Dashboard" at bounding box center [222, 14] width 53 height 10
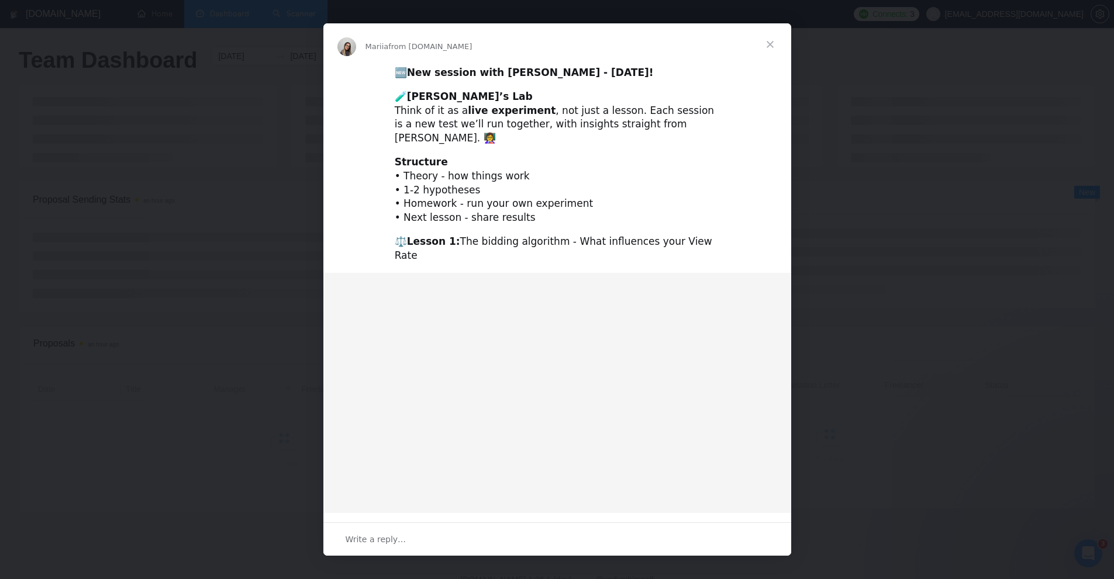
click at [884, 95] on div "Intercom messenger" at bounding box center [557, 289] width 1114 height 579
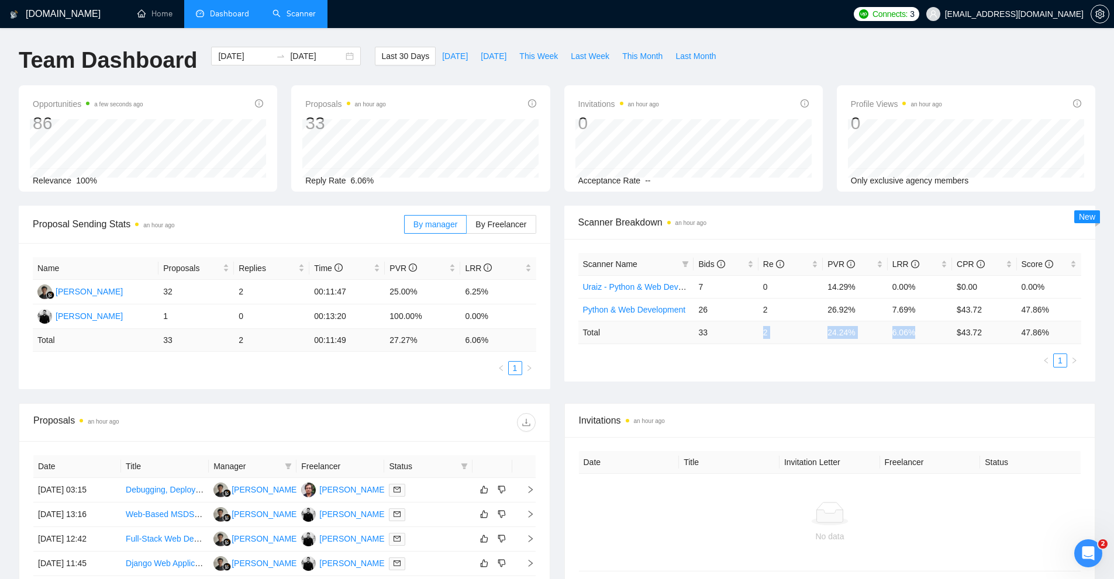
drag, startPoint x: 755, startPoint y: 337, endPoint x: 926, endPoint y: 343, distance: 171.3
click at [943, 332] on tr "Total 33 2 24.24 % 6.06 % $ 43.72 47.86 %" at bounding box center [829, 332] width 503 height 23
click at [915, 351] on div "Scanner Name Bids Re PVR LRR CPR Score Uraiz - Python & Web Development 7 0 14.…" at bounding box center [829, 310] width 503 height 115
click at [230, 52] on input "2025-09-07" at bounding box center [244, 56] width 53 height 13
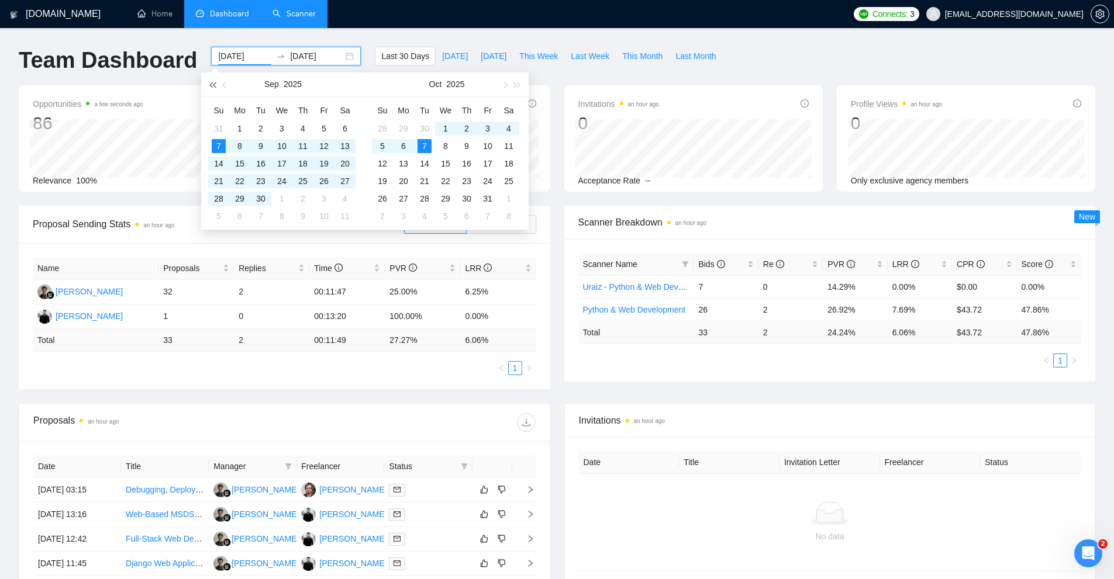
click at [215, 80] on button "button" at bounding box center [212, 83] width 13 height 23
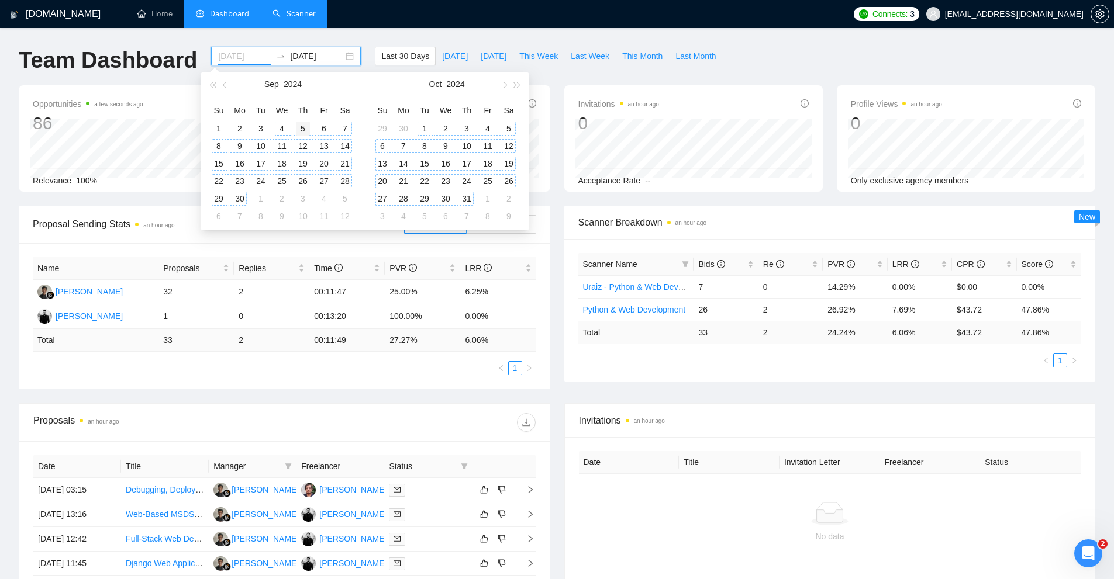
type input "2024-09-05"
click at [304, 131] on div "5" at bounding box center [303, 129] width 14 height 14
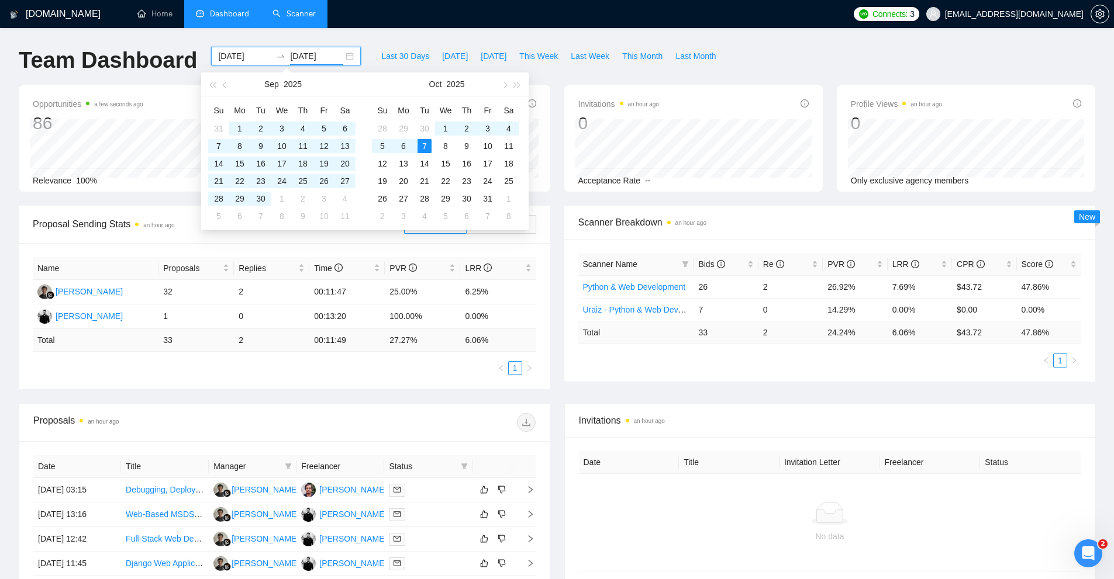
click at [689, 81] on div "Last 30 Days Today Yesterday This Week Last Week This Month Last Month" at bounding box center [548, 66] width 361 height 39
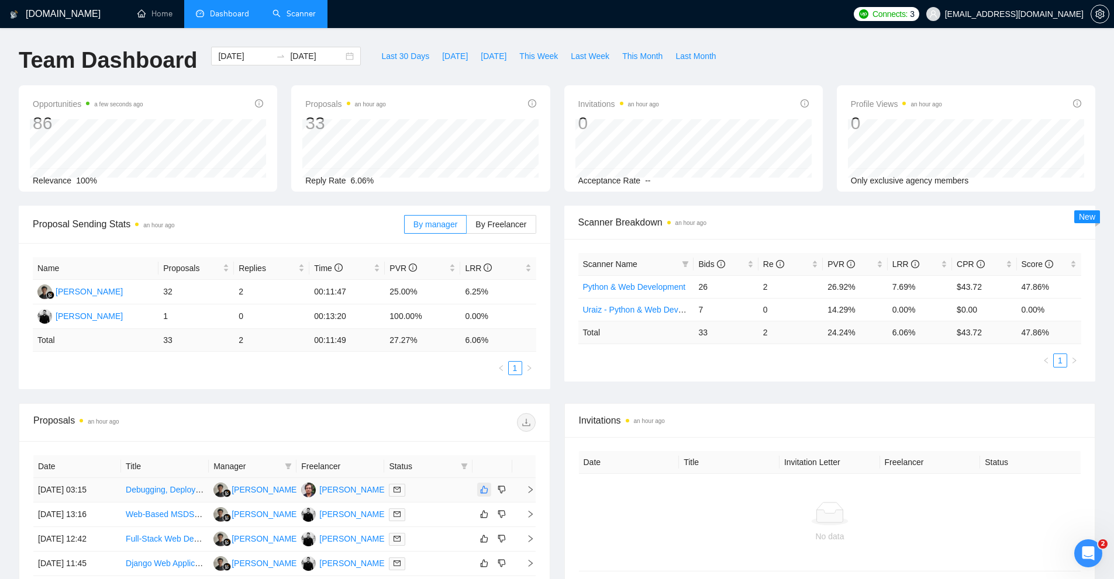
scroll to position [286, 0]
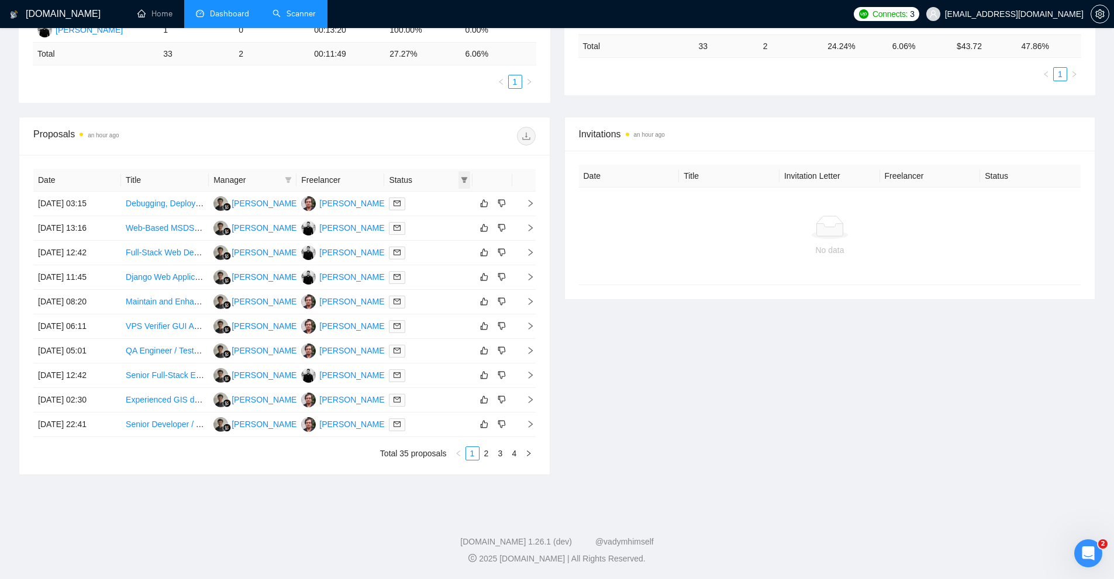
click at [464, 185] on span at bounding box center [464, 180] width 12 height 18
click at [445, 210] on li "Chat" at bounding box center [434, 202] width 70 height 19
checkbox input "true"
click at [453, 243] on span "OK" at bounding box center [454, 244] width 12 height 13
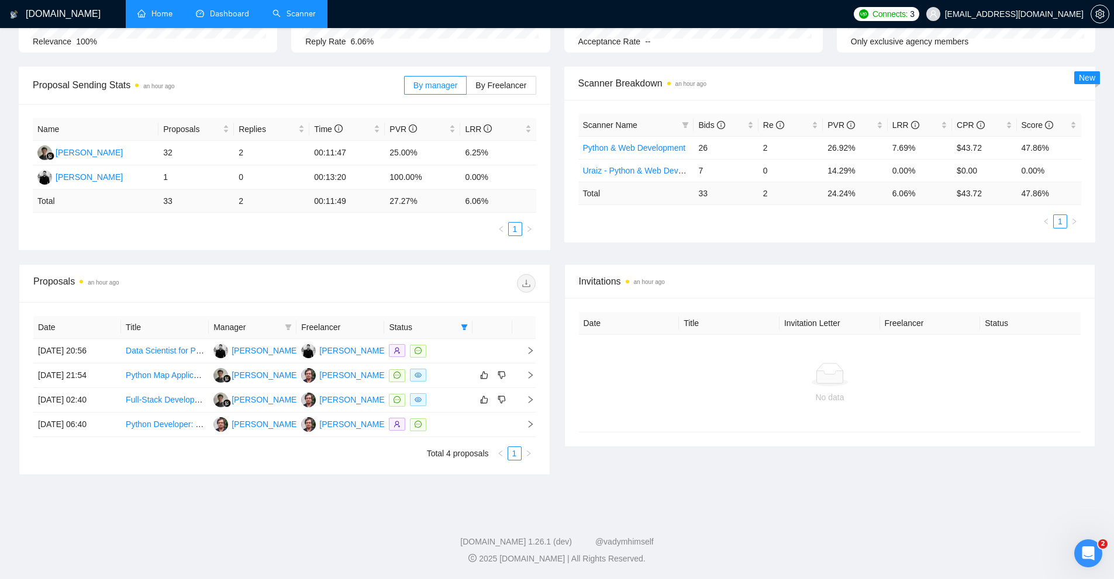
scroll to position [139, 0]
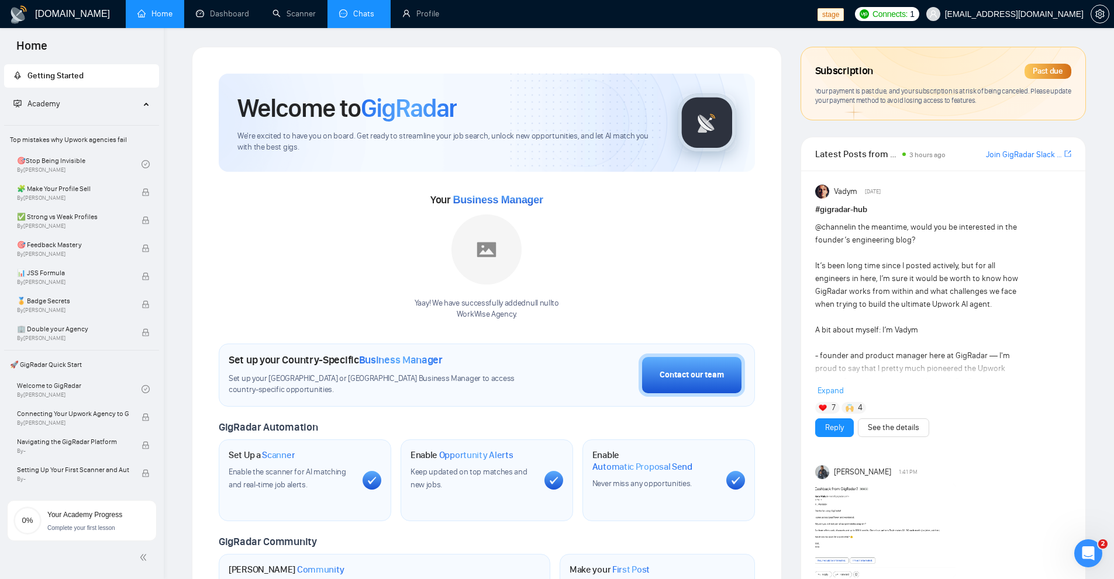
click at [365, 17] on link "Chats" at bounding box center [359, 14] width 40 height 10
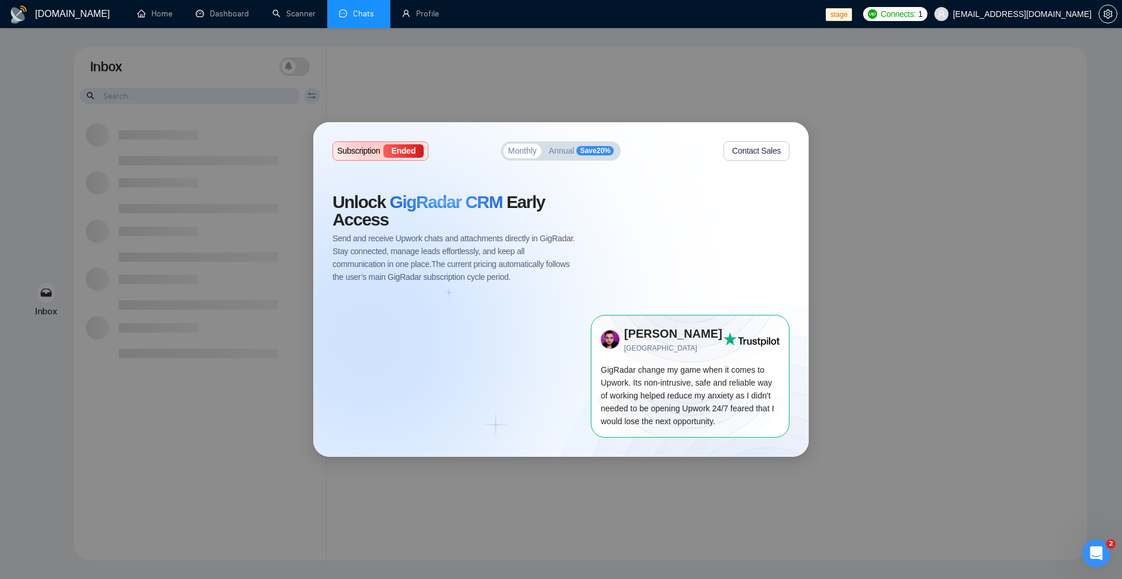
click at [591, 146] on button "Annual Save 20 %" at bounding box center [581, 151] width 75 height 15
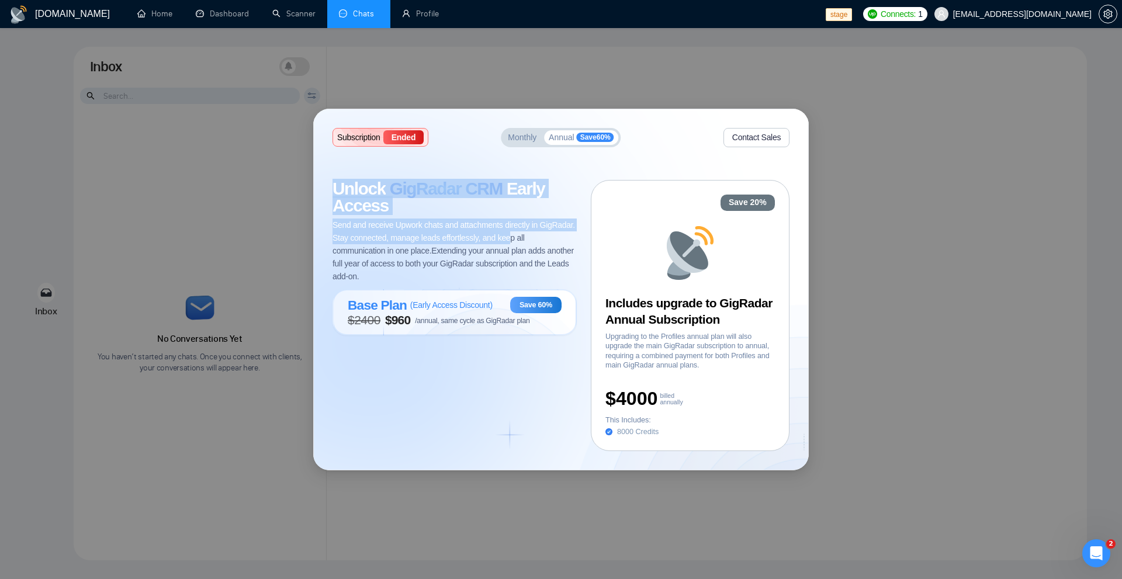
drag, startPoint x: 317, startPoint y: 178, endPoint x: 507, endPoint y: 242, distance: 200.4
click at [507, 236] on div "Subscription Ended Monthly Annual Save 60 % Contact Sales Unlock GigRadar CRM E…" at bounding box center [561, 289] width 495 height 361
click at [507, 242] on span "Send and receive Upwork chats and attachments directly in GigRadar. Stay connec…" at bounding box center [455, 251] width 244 height 64
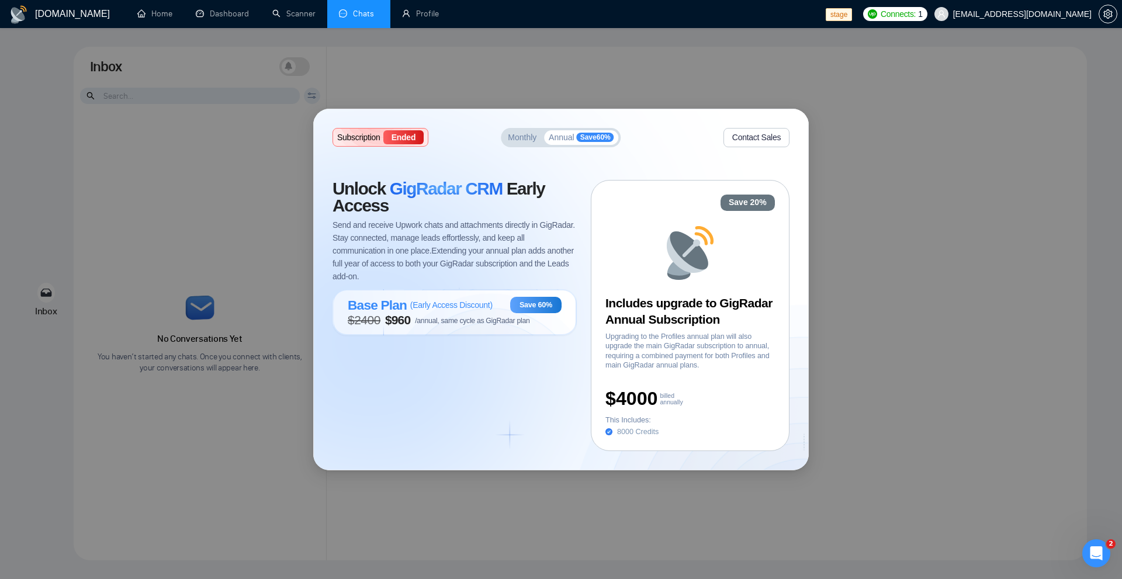
click at [456, 368] on div "Unlock GigRadar CRM Early Access Send and receive Upwork chats and attachments …" at bounding box center [462, 316] width 258 height 272
click at [528, 148] on div "Subscription Ended Monthly Annual Save 60 % Contact Sales Unlock GigRadar CRM E…" at bounding box center [561, 289] width 495 height 361
click at [527, 141] on span "Monthly" at bounding box center [522, 137] width 29 height 8
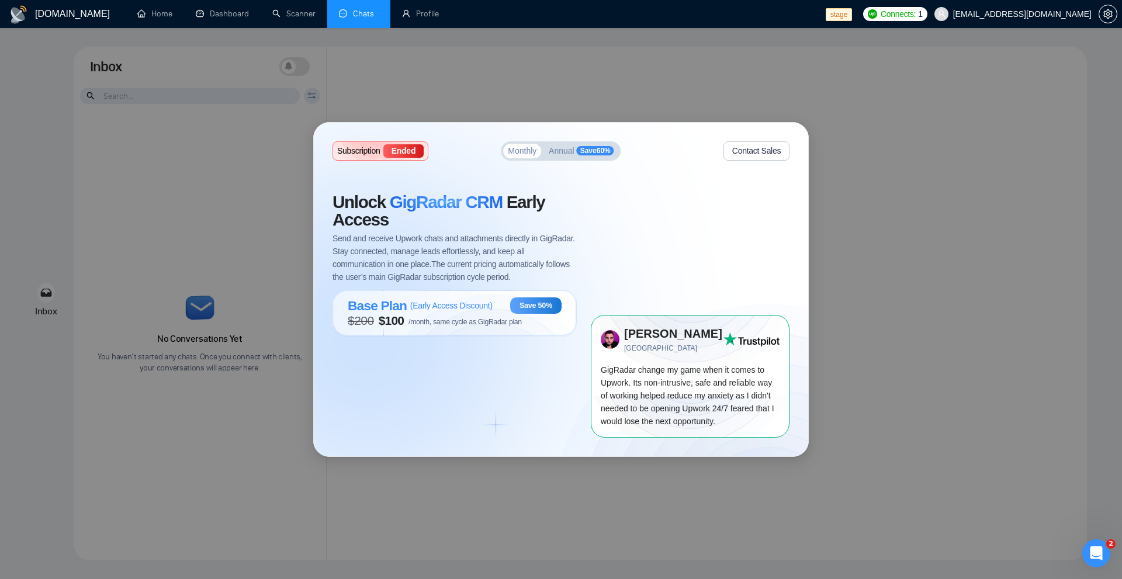
click at [532, 389] on div "Unlock GigRadar CRM Early Access Send and receive Upwork chats and attachments …" at bounding box center [462, 315] width 258 height 244
click at [599, 140] on div "Subscription Ended Monthly Annual Save 60 % Contact Sales Unlock GigRadar CRM E…" at bounding box center [561, 290] width 495 height 334
click at [590, 150] on span "Save 60 %" at bounding box center [595, 150] width 37 height 9
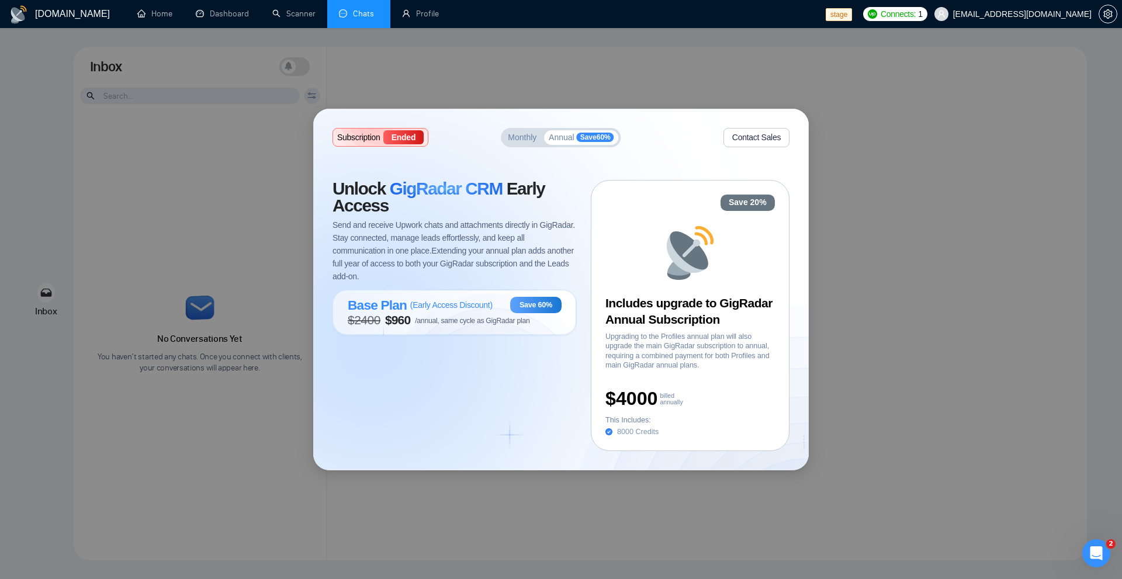
drag, startPoint x: 380, startPoint y: 312, endPoint x: 407, endPoint y: 326, distance: 30.8
click at [404, 320] on div "Base Plan ( Early Access Discount ) Save 60% $ 2400 $ 960 /annual, same cycle a…" at bounding box center [455, 312] width 244 height 46
click at [501, 147] on div "Subscription Ended Monthly Annual Save 60 % Contact Sales" at bounding box center [561, 137] width 457 height 19
click at [566, 137] on span "Annual" at bounding box center [562, 137] width 26 height 8
click at [517, 145] on div "Monthly Annual Save 60 %" at bounding box center [561, 137] width 120 height 19
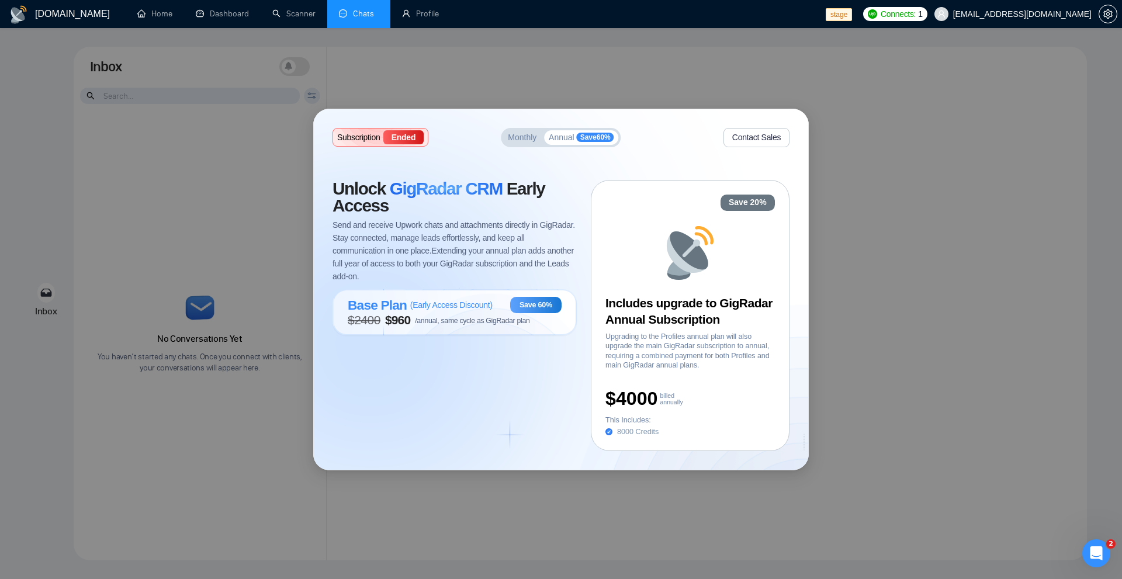
click at [571, 141] on span "Annual" at bounding box center [562, 137] width 26 height 8
click at [539, 140] on button "Monthly" at bounding box center [522, 137] width 38 height 15
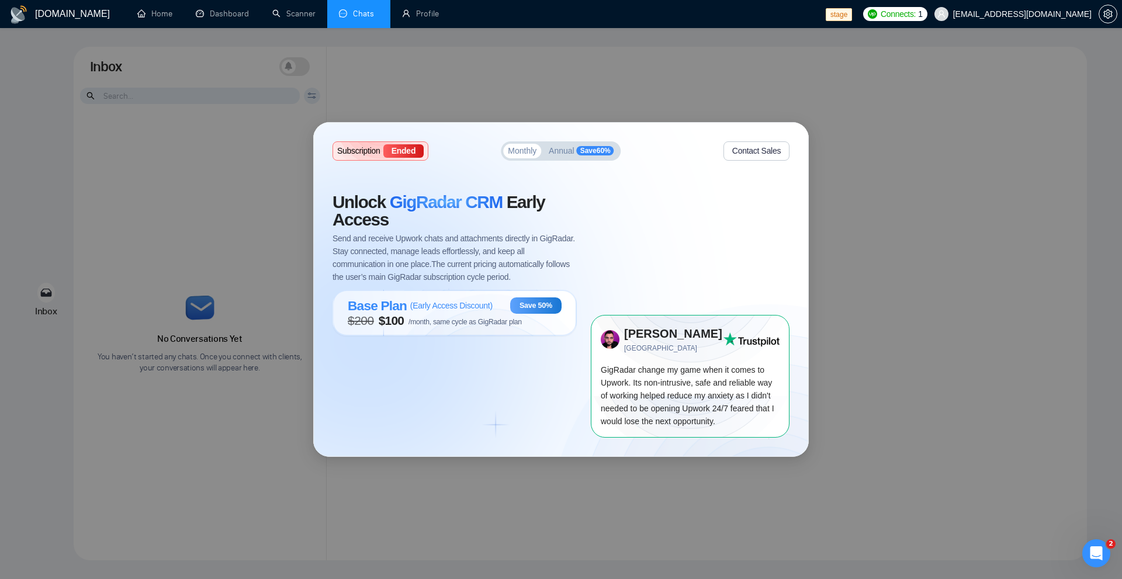
click at [556, 138] on div "Subscription Ended Monthly Annual Save 60 % Contact Sales Unlock GigRadar CRM E…" at bounding box center [561, 290] width 495 height 334
click at [558, 153] on span "Annual" at bounding box center [562, 151] width 26 height 8
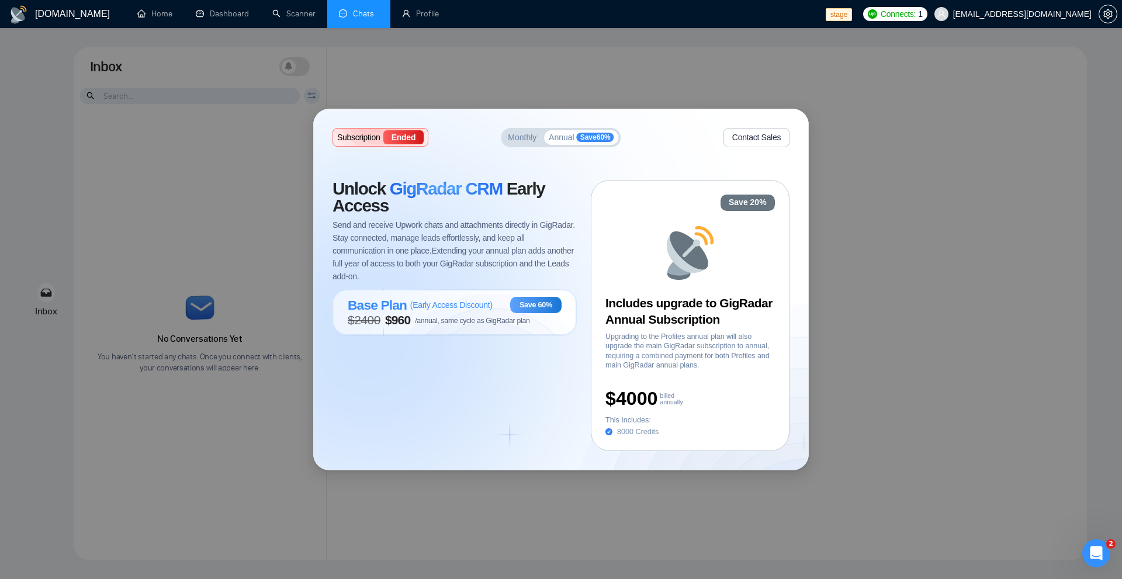
click at [412, 139] on div "Ended" at bounding box center [403, 136] width 40 height 13
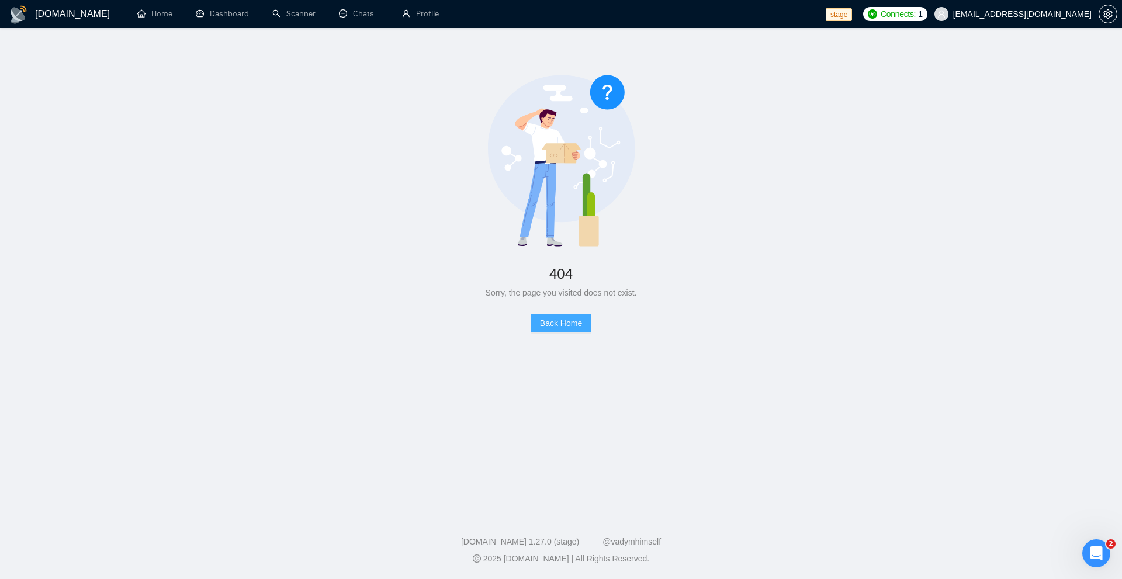
click at [563, 322] on span "Back Home" at bounding box center [561, 323] width 42 height 13
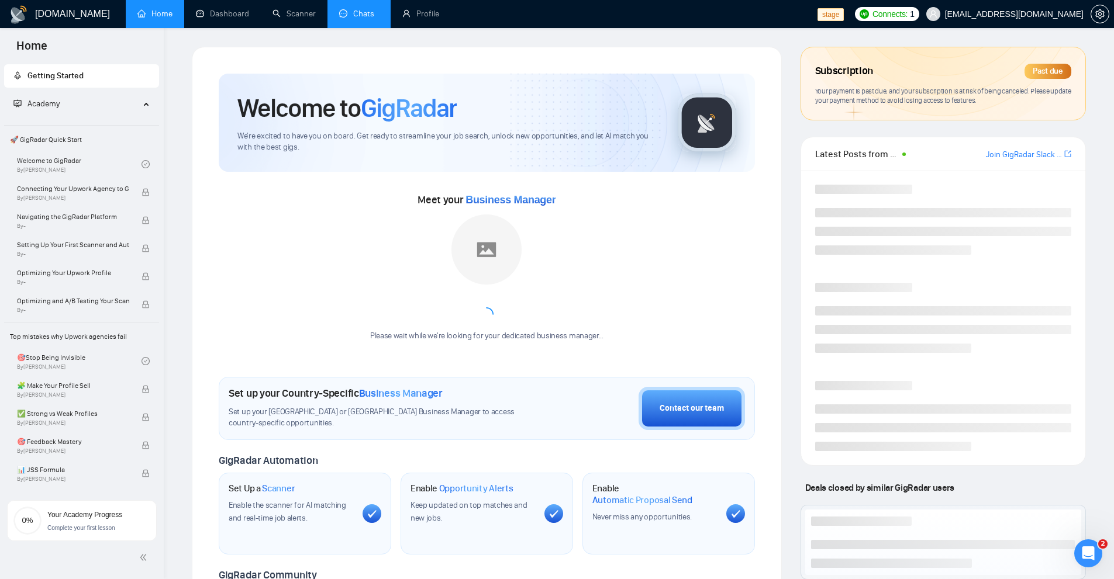
click at [362, 19] on link "Chats" at bounding box center [359, 14] width 40 height 10
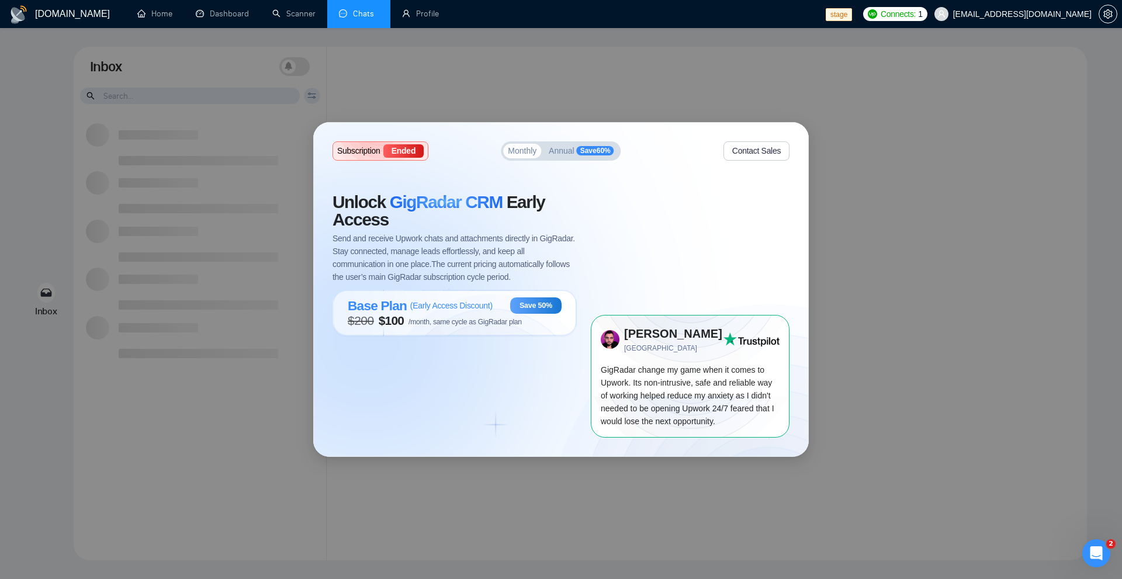
click at [400, 102] on div "Subscription Ended Monthly Annual Save 60 % Contact Sales Unlock GigRadar CRM E…" at bounding box center [561, 289] width 1122 height 579
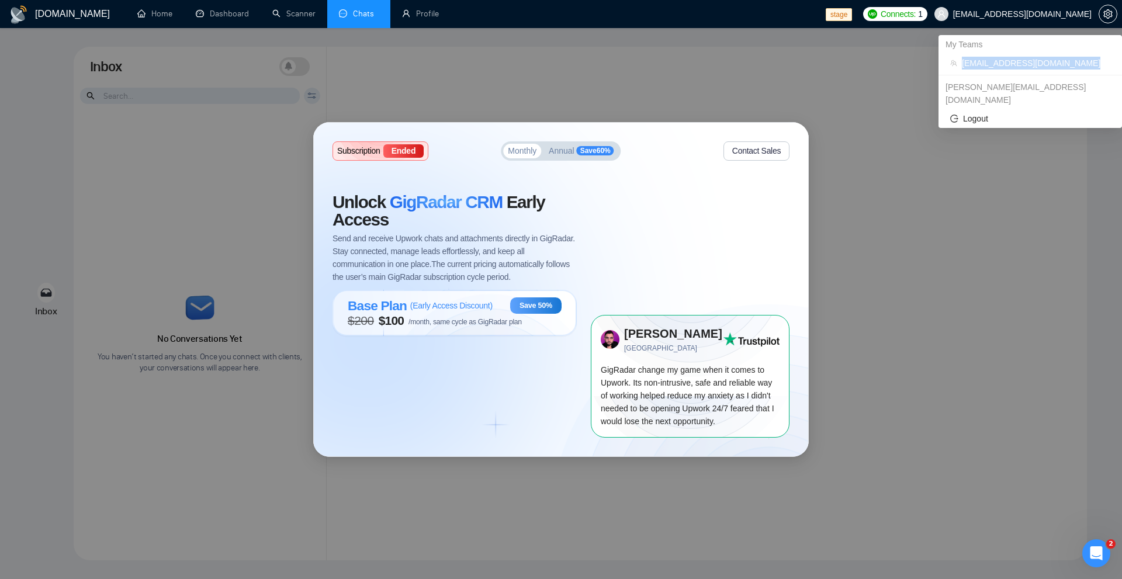
drag, startPoint x: 963, startPoint y: 65, endPoint x: 1080, endPoint y: 67, distance: 117.5
click at [1080, 67] on span "[EMAIL_ADDRESS][DOMAIN_NAME]" at bounding box center [1036, 63] width 148 height 13
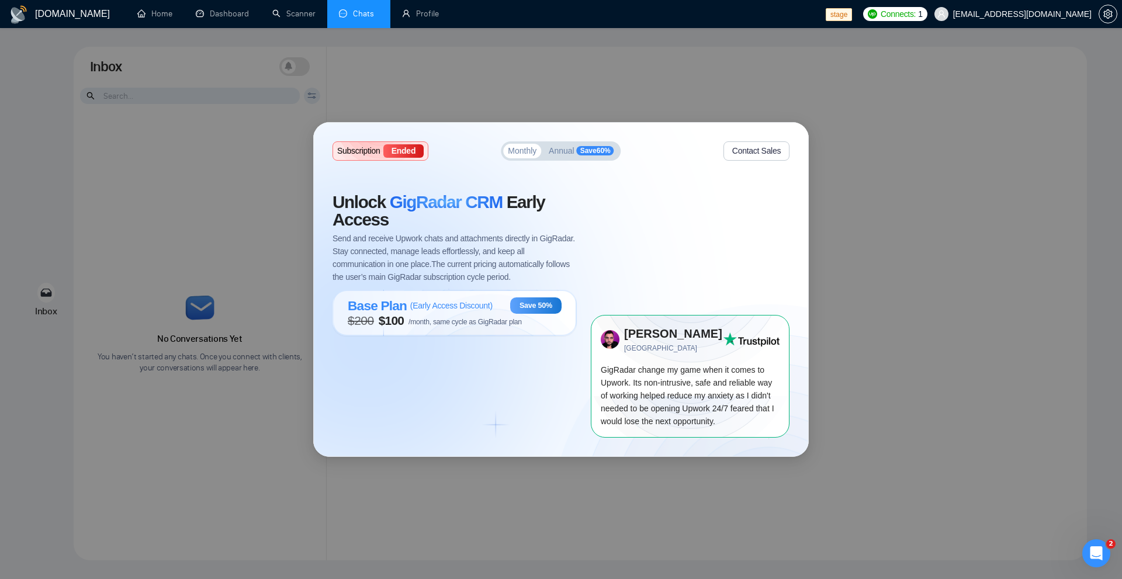
click at [568, 152] on span "Annual" at bounding box center [562, 151] width 26 height 8
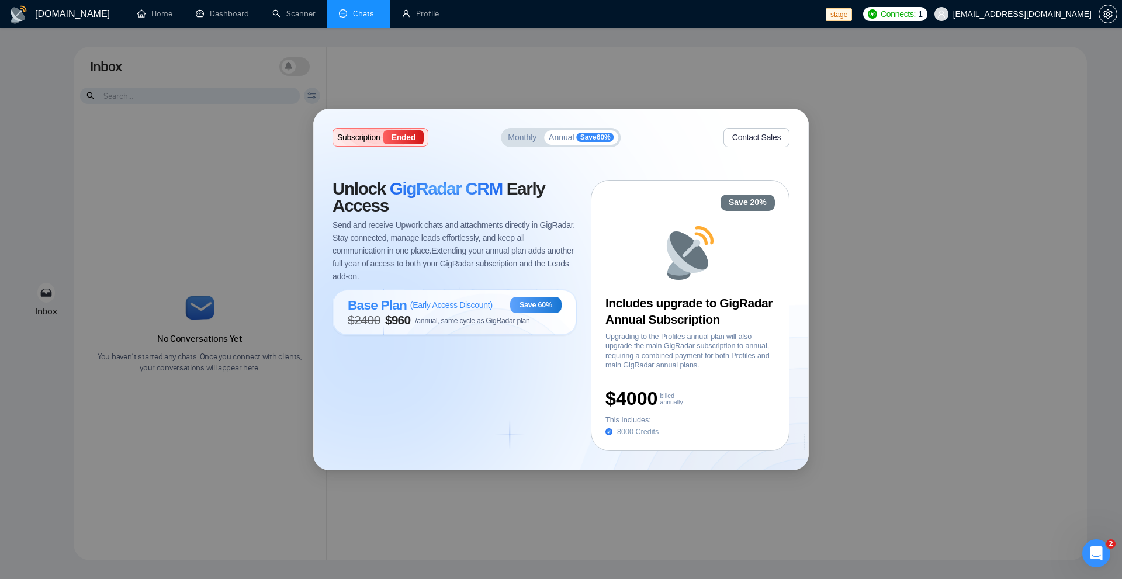
click at [539, 153] on div "Subscription Ended Monthly Annual Save 60 % Contact Sales Unlock GigRadar CRM E…" at bounding box center [561, 289] width 495 height 361
click at [532, 141] on span "Monthly" at bounding box center [522, 137] width 29 height 8
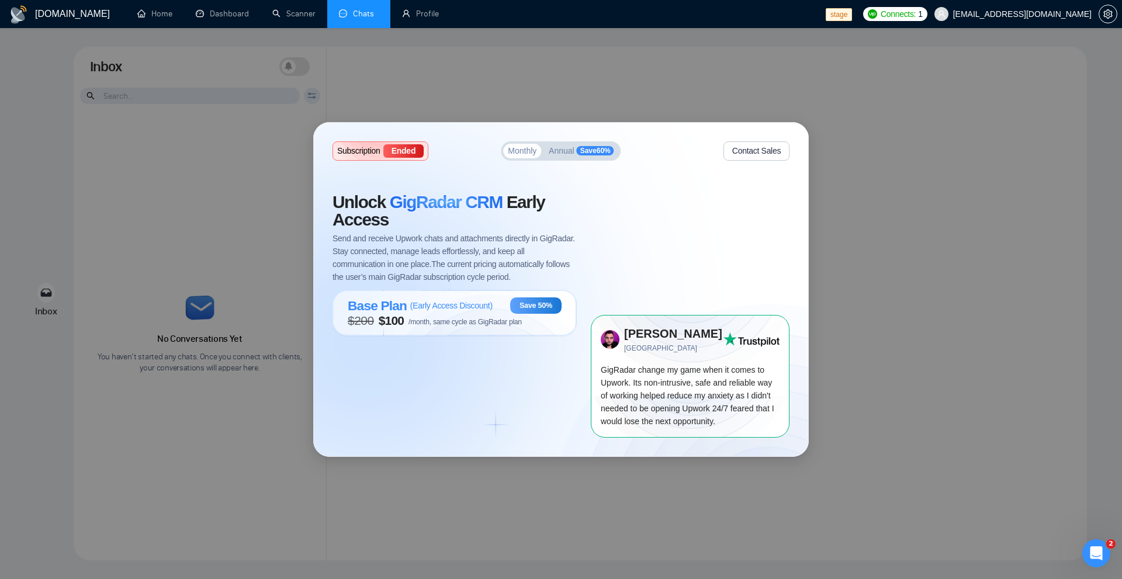
click at [428, 89] on div "Subscription Ended Monthly Annual Save 60 % Contact Sales Unlock GigRadar CRM E…" at bounding box center [561, 289] width 1122 height 579
click at [427, 89] on div "Subscription Ended Monthly Annual Save 60 % Contact Sales Unlock GigRadar CRM E…" at bounding box center [561, 289] width 1122 height 579
click at [170, 185] on div "Subscription Ended Monthly Annual Save 60 % Contact Sales Unlock GigRadar CRM E…" at bounding box center [561, 289] width 1122 height 579
click at [50, 282] on div "Subscription Ended Monthly Annual Save 60 % Contact Sales Unlock GigRadar CRM E…" at bounding box center [561, 289] width 1122 height 579
click at [410, 305] on span "( Early Access Discount )" at bounding box center [451, 305] width 82 height 9
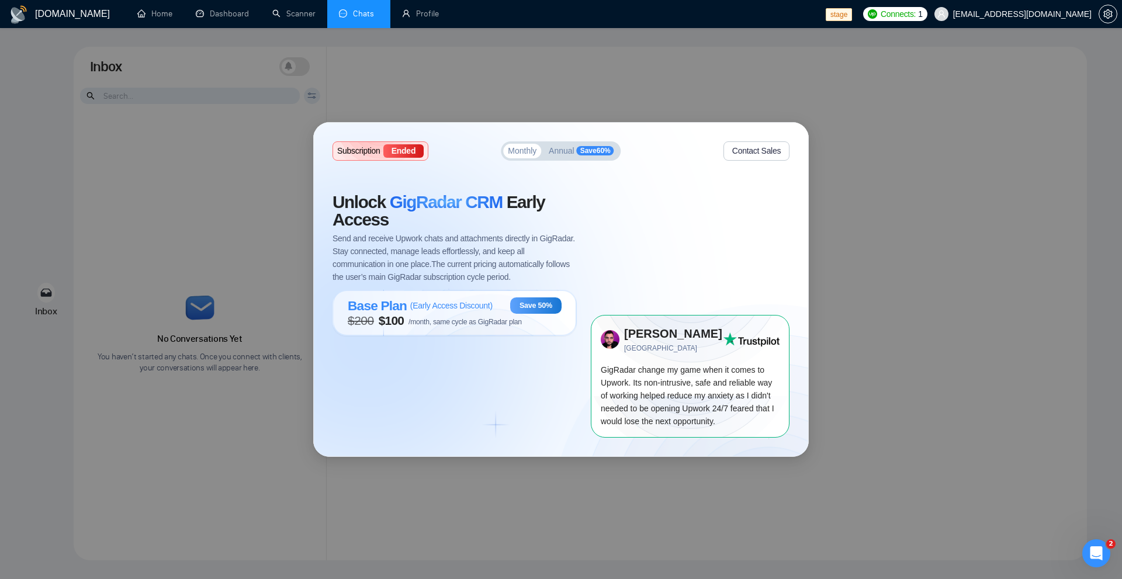
drag, startPoint x: 414, startPoint y: 306, endPoint x: 455, endPoint y: 302, distance: 41.1
click at [452, 303] on span "( Early Access Discount )" at bounding box center [451, 305] width 82 height 9
click at [473, 291] on div "Base Plan ( Early Access Discount ) Save 50% $ 200 $ 100 /month, same cycle as …" at bounding box center [455, 313] width 244 height 46
click at [521, 385] on div "Unlock GigRadar CRM Early Access Send and receive Upwork chats and attachments …" at bounding box center [462, 315] width 258 height 244
click at [488, 369] on div "Unlock GigRadar CRM Early Access Send and receive Upwork chats and attachments …" at bounding box center [462, 315] width 258 height 244
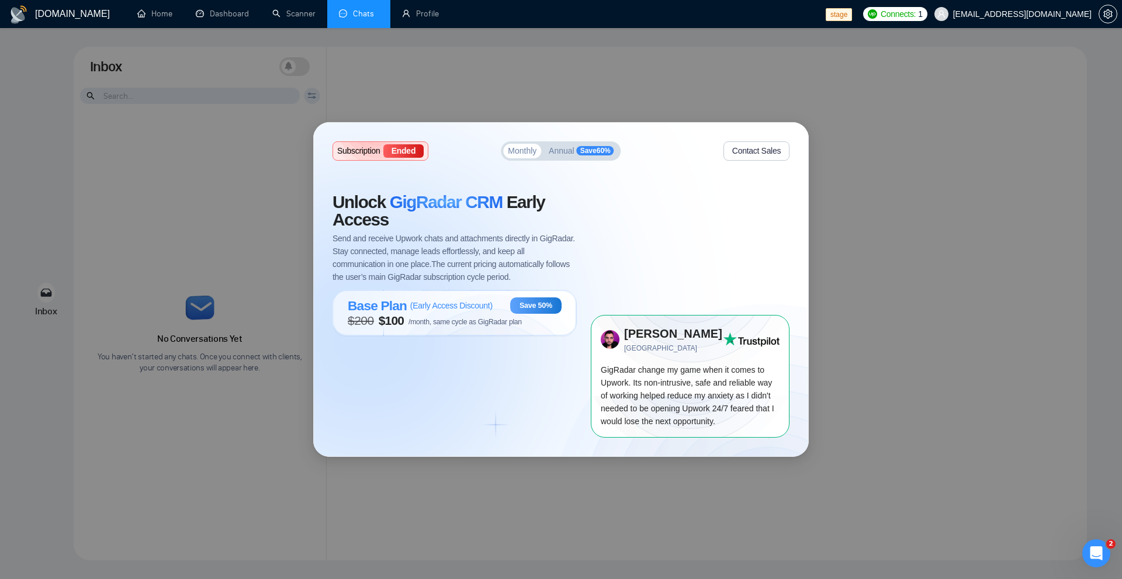
click at [557, 147] on span "Annual" at bounding box center [562, 151] width 26 height 8
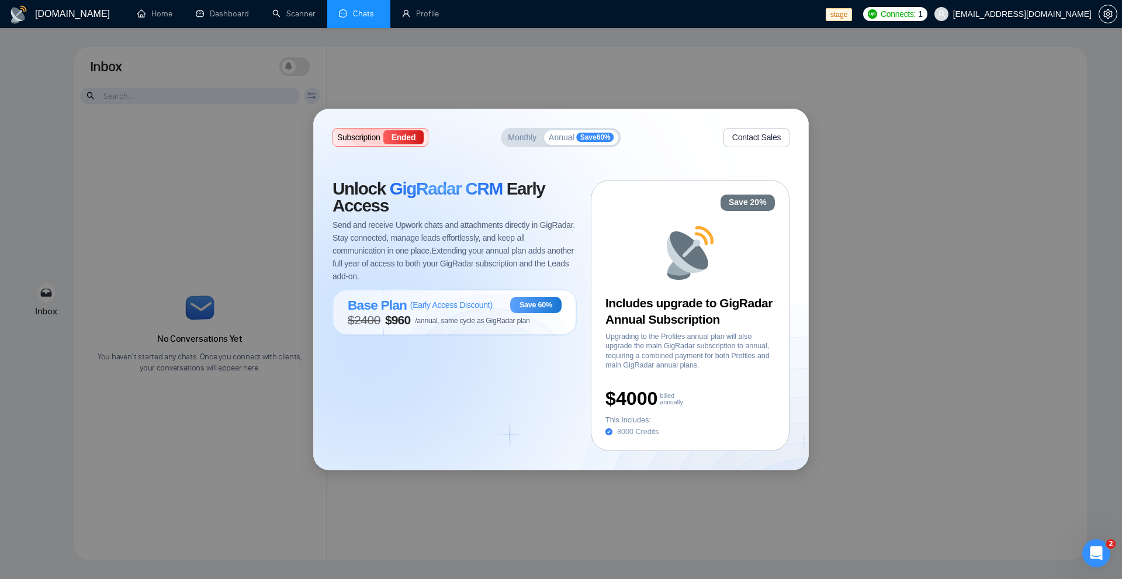
drag, startPoint x: 524, startPoint y: 139, endPoint x: 540, endPoint y: 140, distance: 15.2
click at [524, 139] on span "Monthly" at bounding box center [522, 137] width 29 height 8
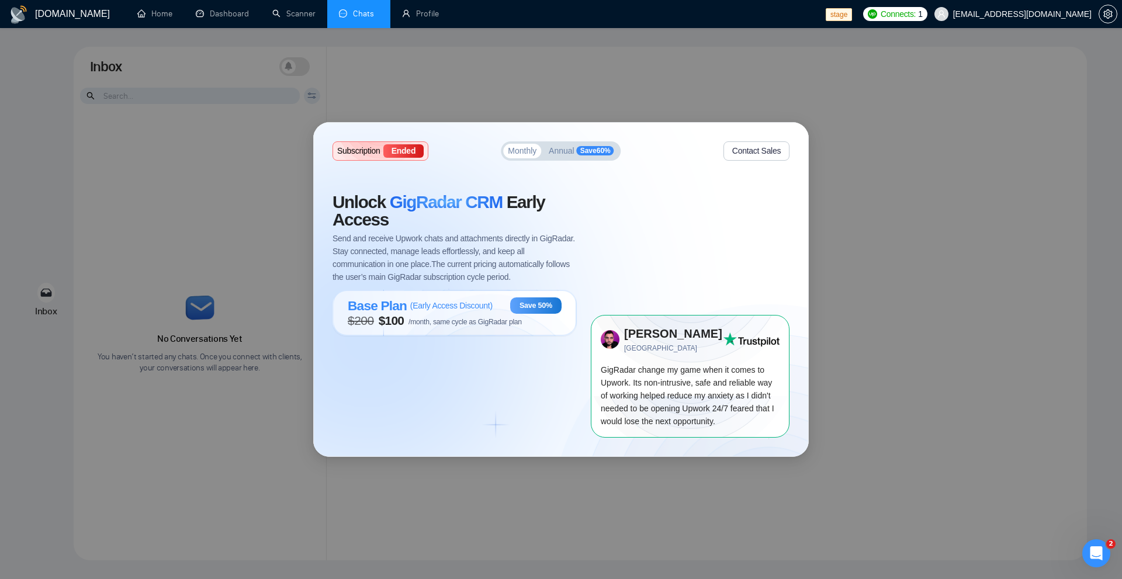
click at [669, 81] on div "Subscription Ended Monthly Annual Save 60 % Contact Sales Unlock GigRadar CRM E…" at bounding box center [561, 289] width 1122 height 579
